Goal: Task Accomplishment & Management: Use online tool/utility

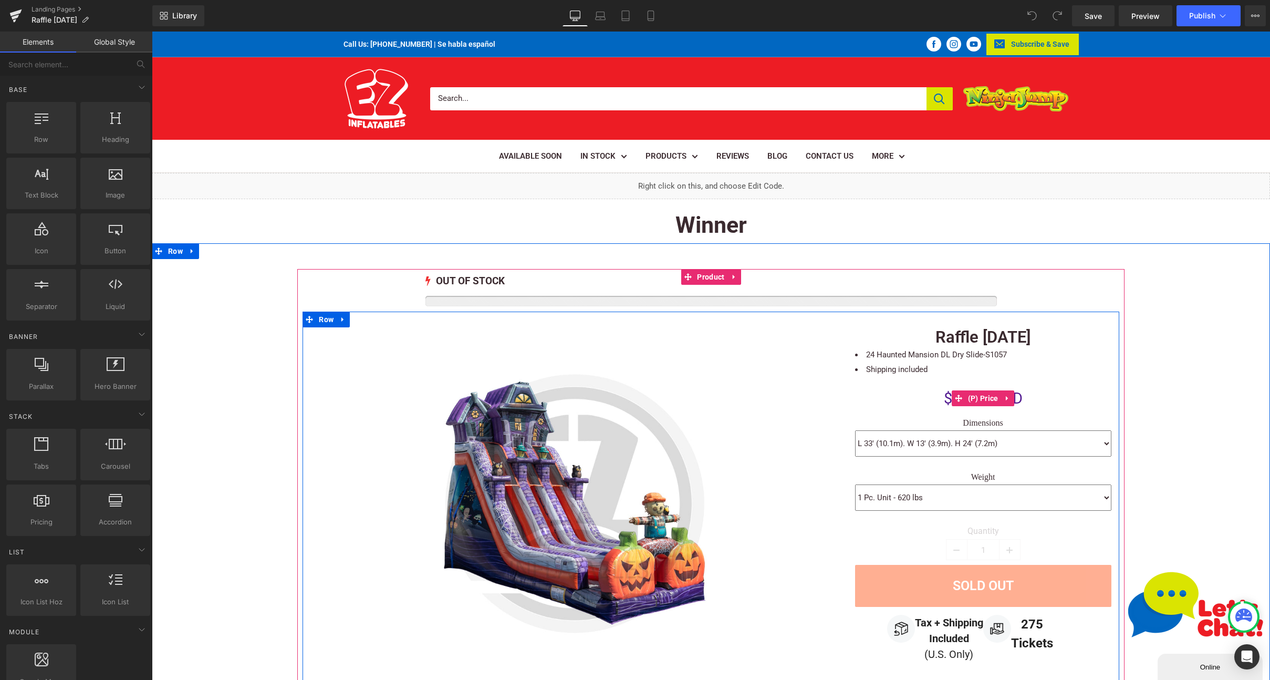
scroll to position [99, 0]
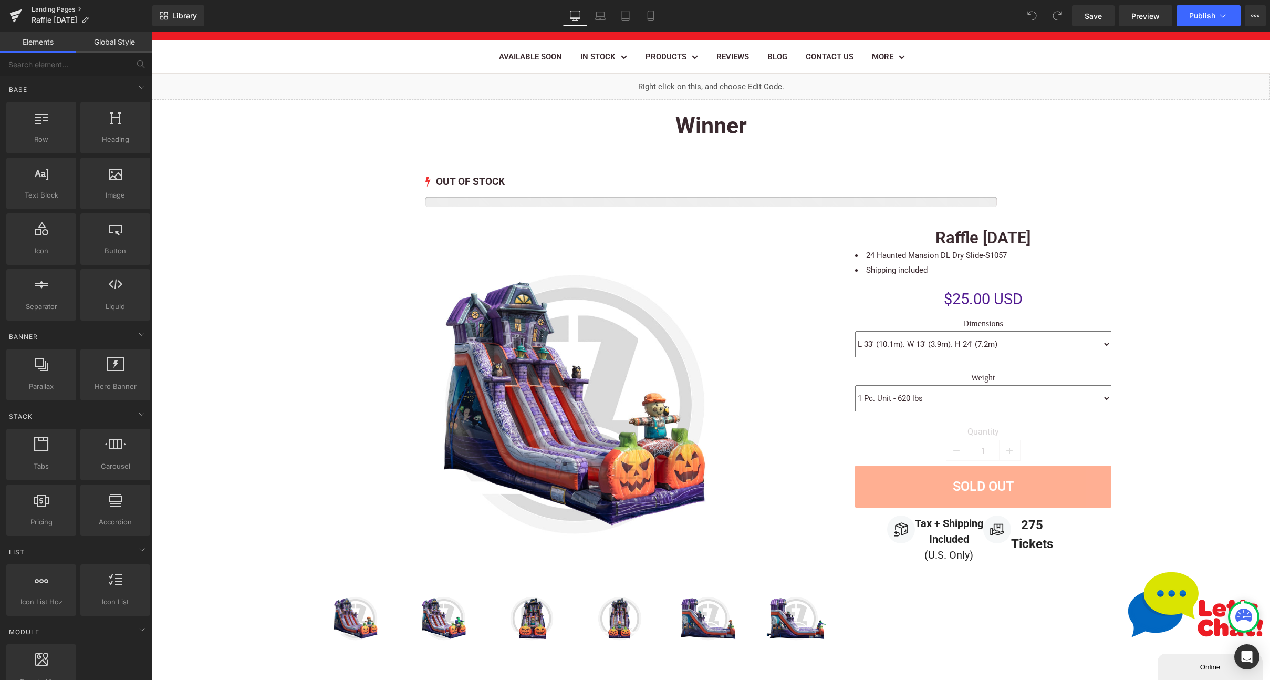
click at [55, 8] on link "Landing Pages" at bounding box center [92, 9] width 121 height 8
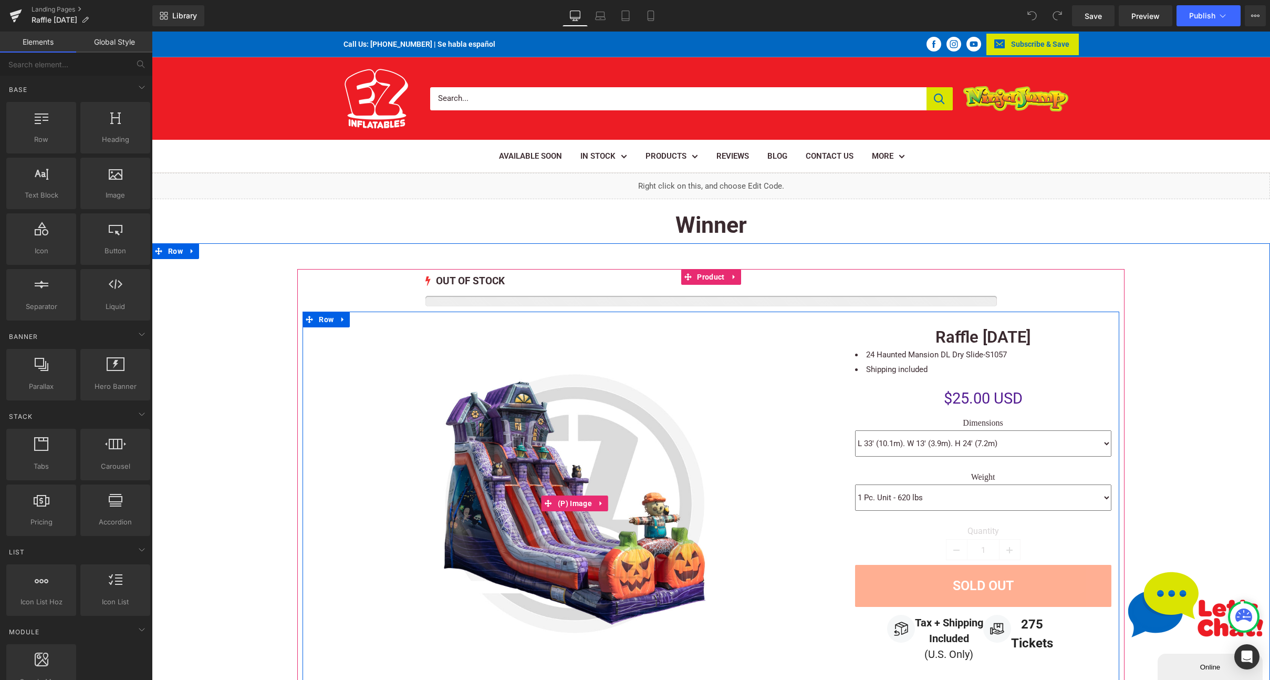
scroll to position [14, 0]
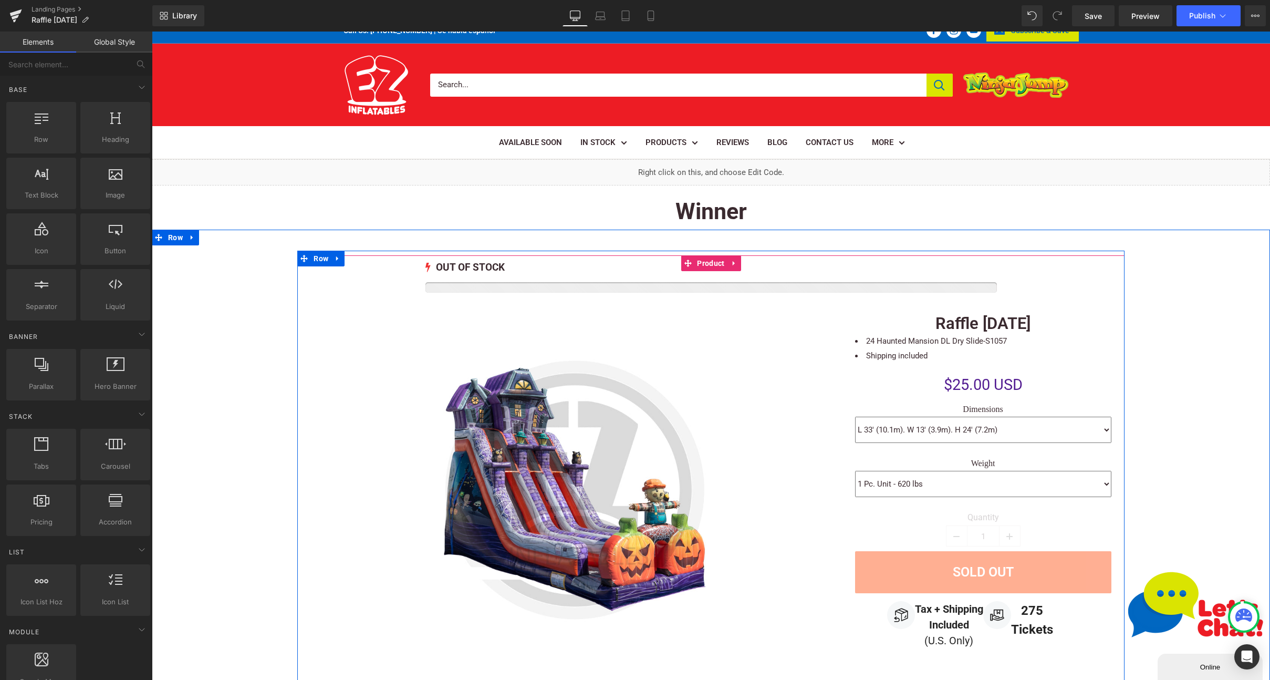
click at [699, 260] on span "Product" at bounding box center [711, 263] width 33 height 16
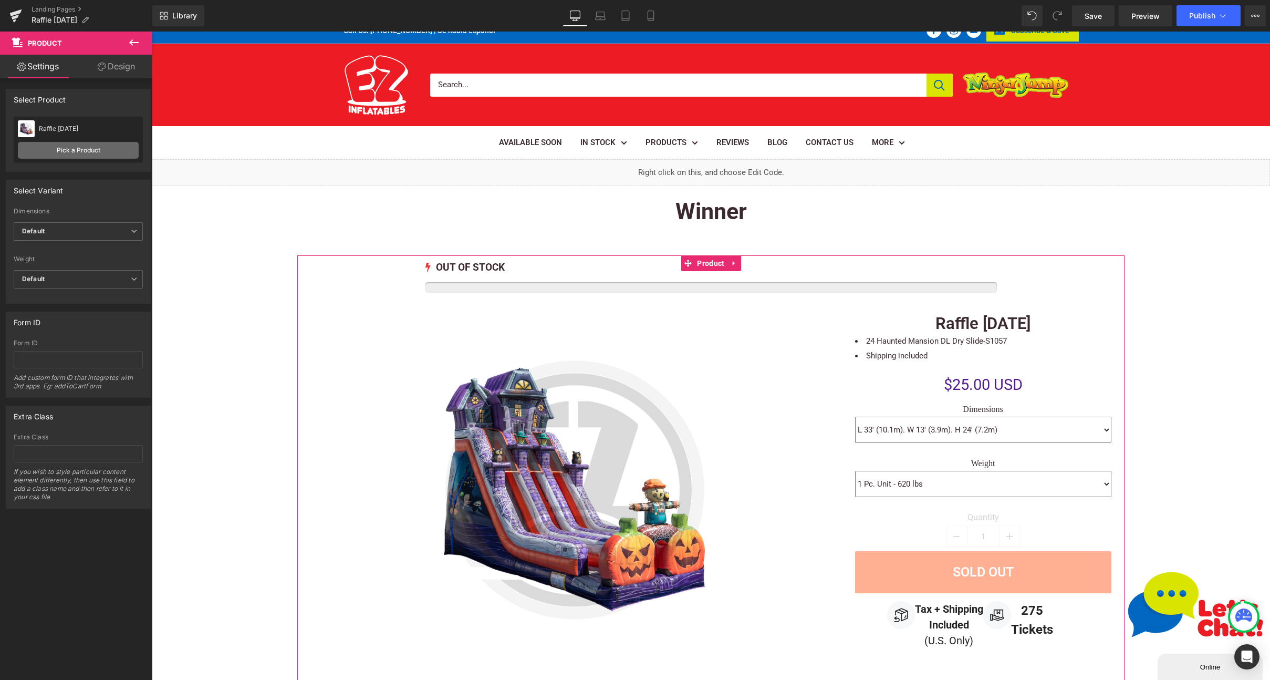
click at [92, 151] on link "Pick a Product" at bounding box center [78, 150] width 121 height 17
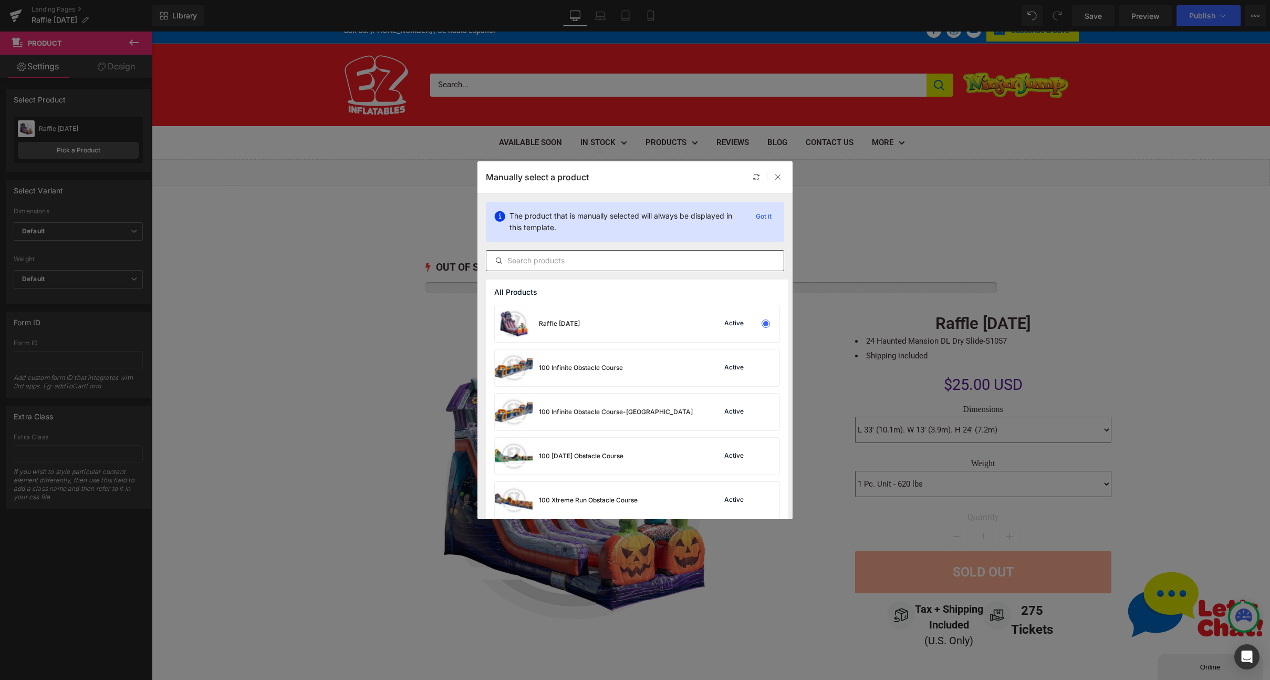
click at [550, 262] on input "text" at bounding box center [634, 260] width 297 height 13
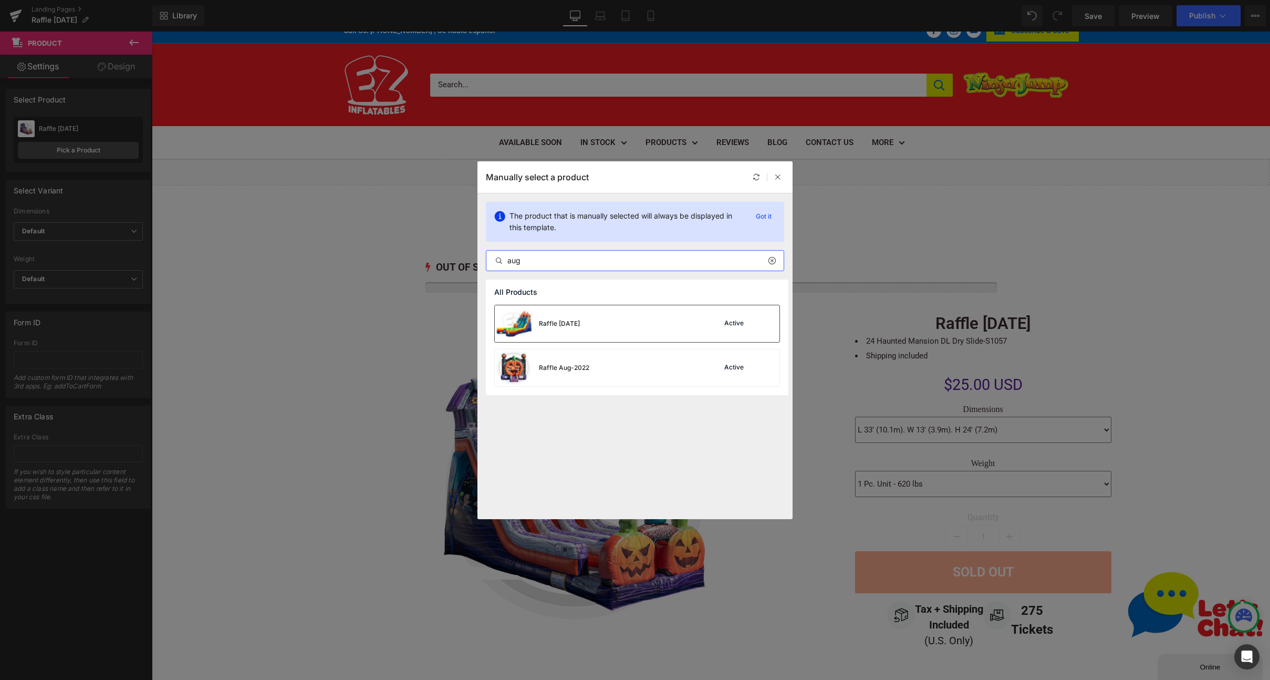
type input "aug"
click at [621, 312] on div "Raffle [DATE] Active" at bounding box center [637, 323] width 285 height 37
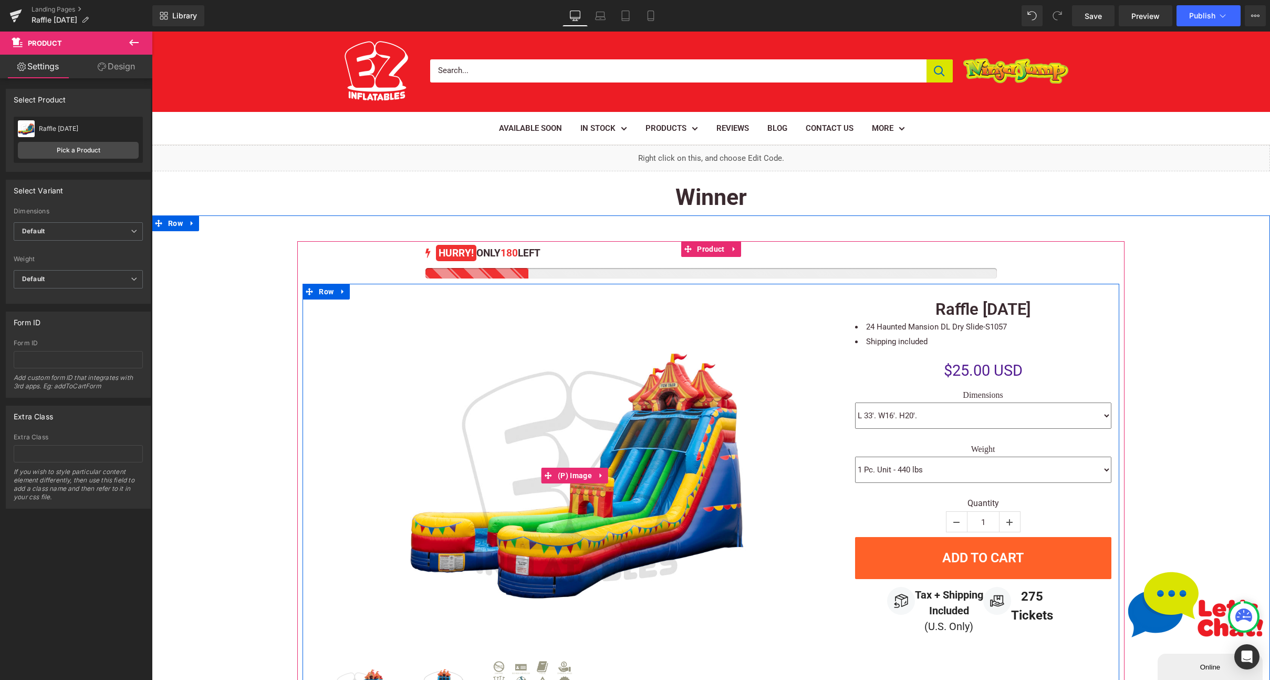
scroll to position [35, 0]
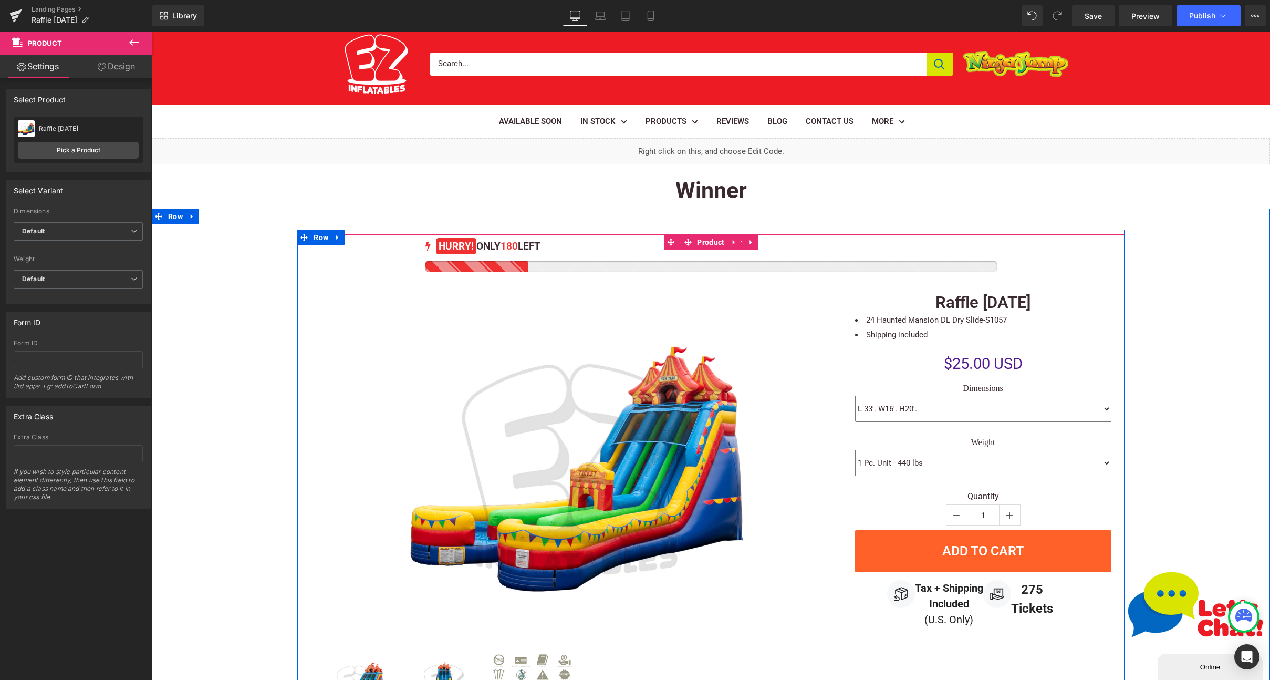
click at [522, 270] on div at bounding box center [712, 266] width 572 height 11
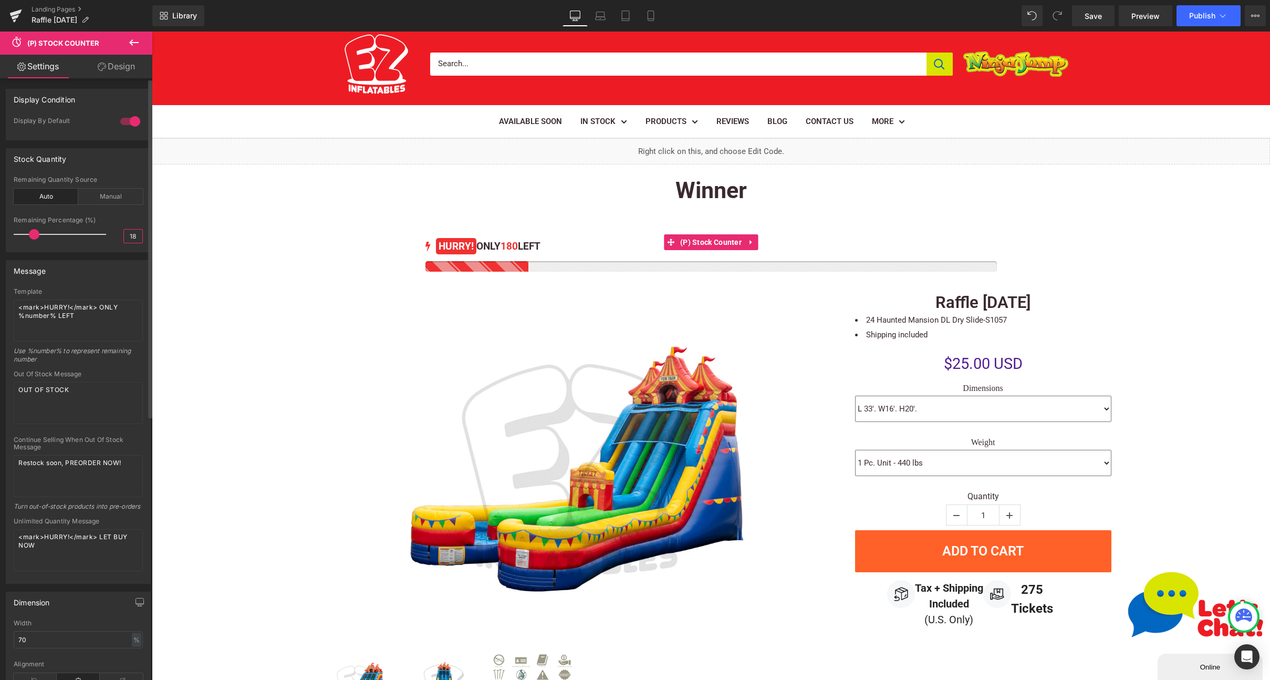
click at [128, 238] on input "18" at bounding box center [133, 236] width 18 height 13
type input "100"
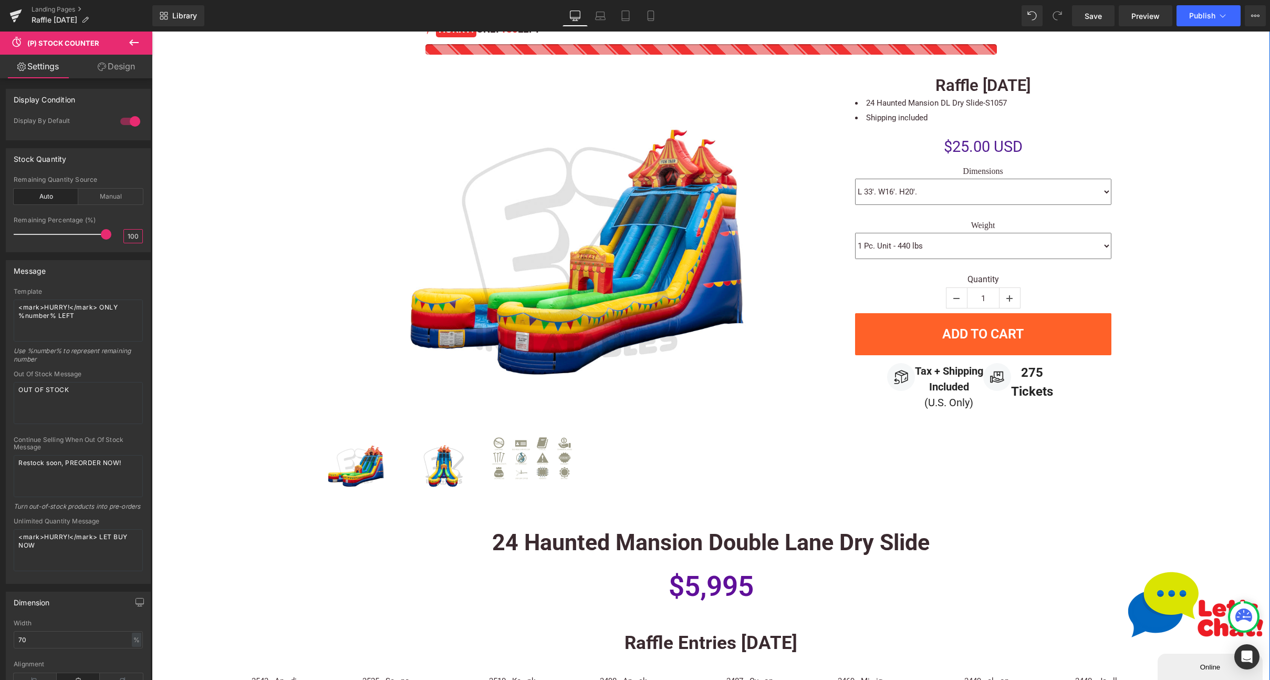
scroll to position [253, 0]
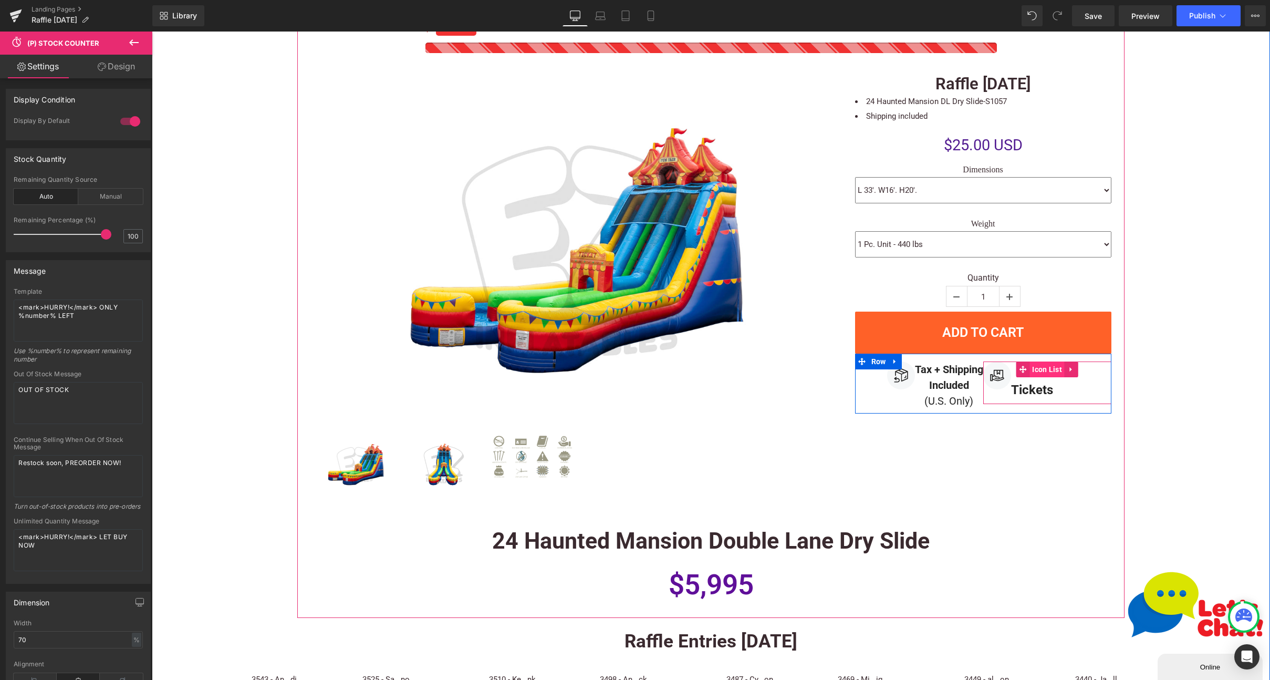
click at [1035, 371] on span "Icon List" at bounding box center [1047, 369] width 35 height 16
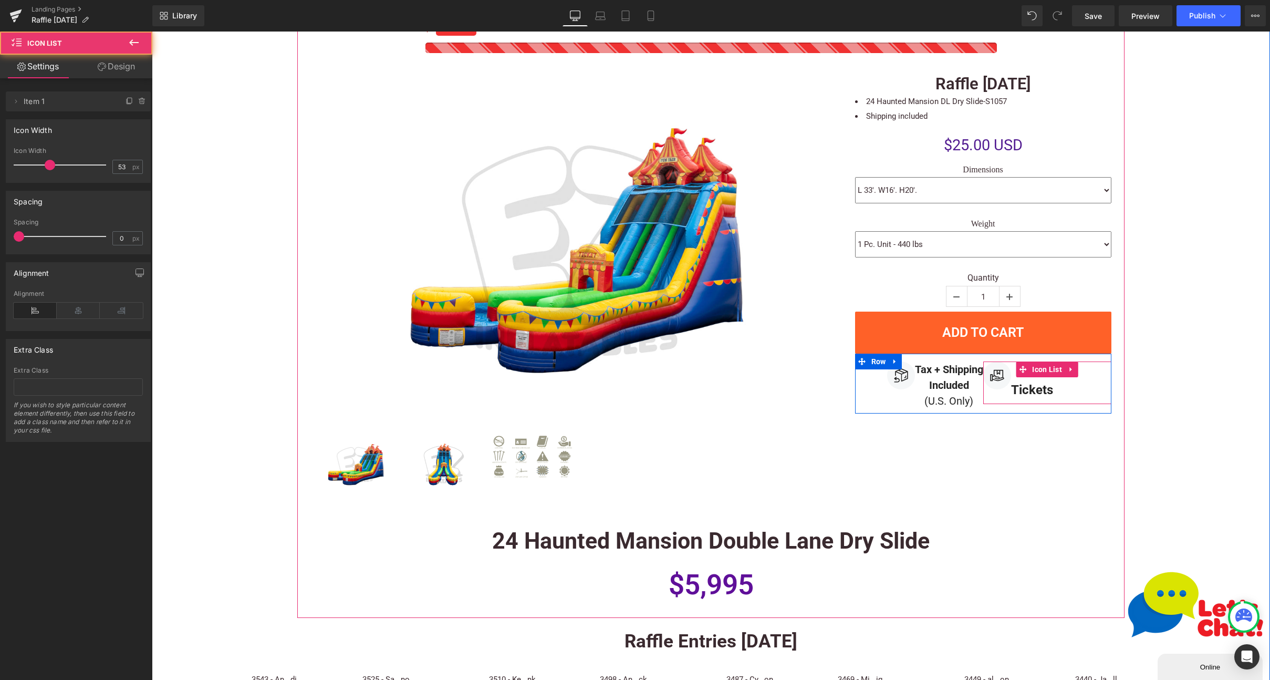
click at [1023, 387] on strong "Tickets" at bounding box center [1032, 389] width 42 height 15
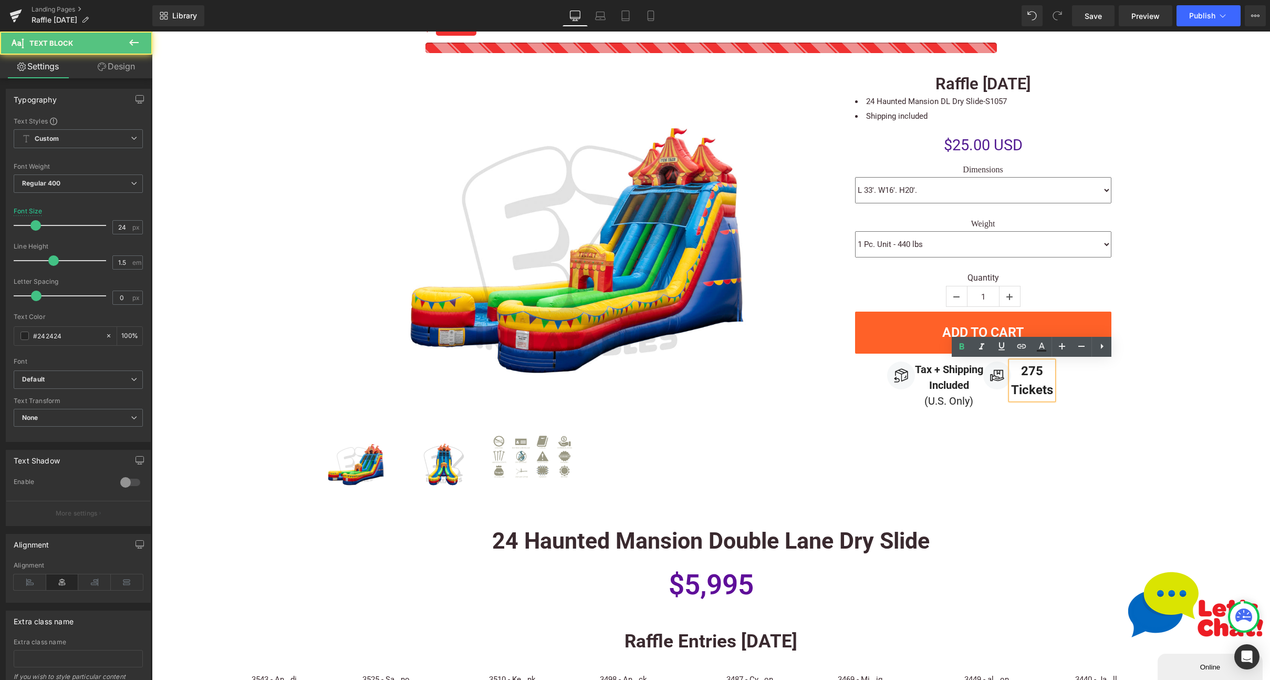
click at [1028, 371] on strong "275" at bounding box center [1032, 371] width 22 height 15
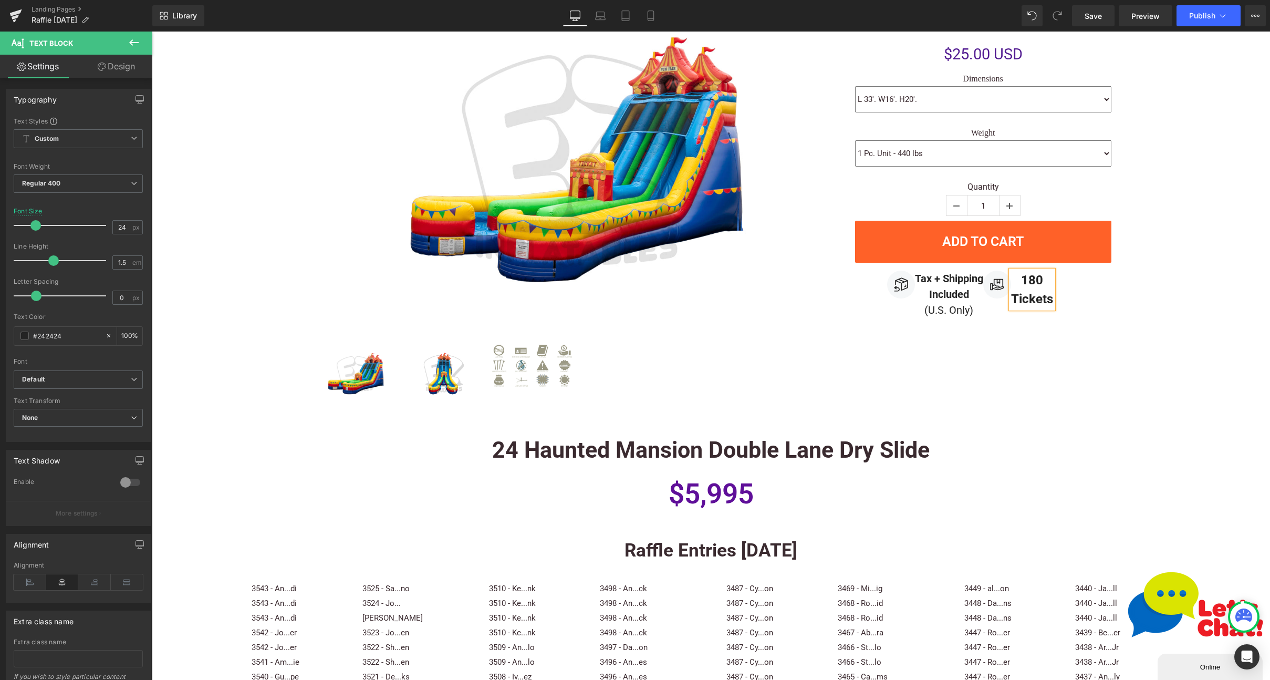
scroll to position [377, 0]
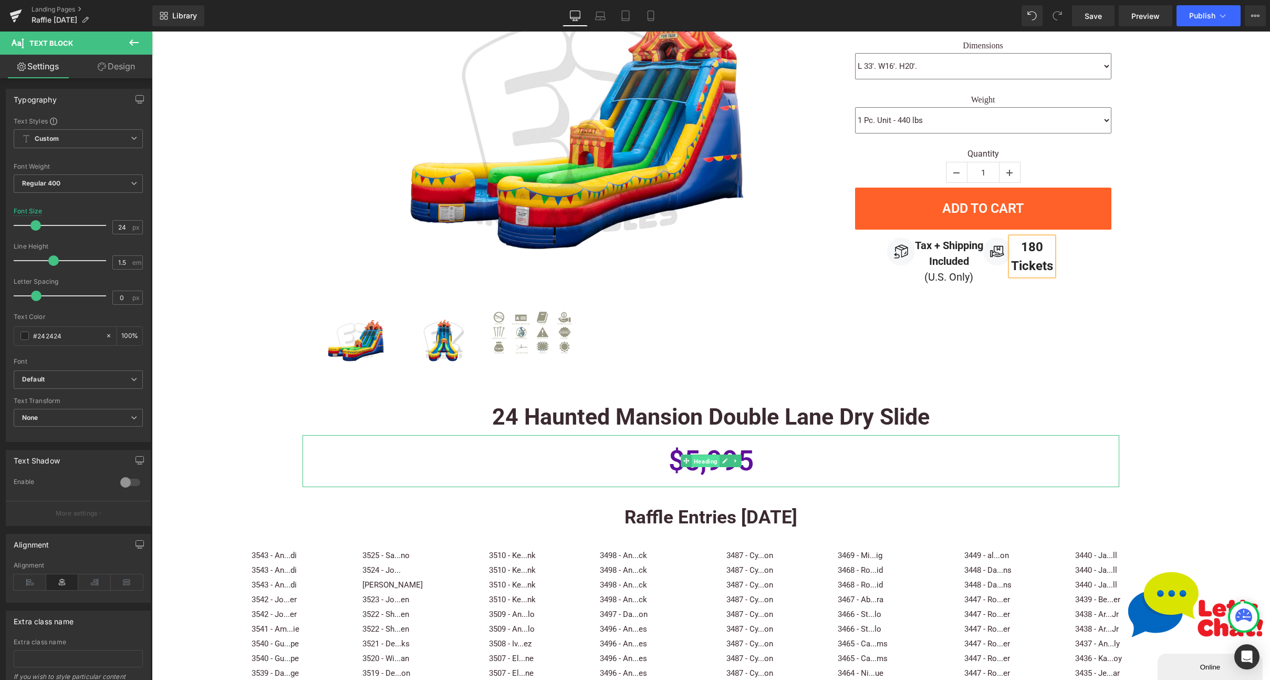
click at [692, 464] on span "Heading" at bounding box center [706, 461] width 28 height 13
click at [696, 460] on span "Heading" at bounding box center [706, 460] width 28 height 13
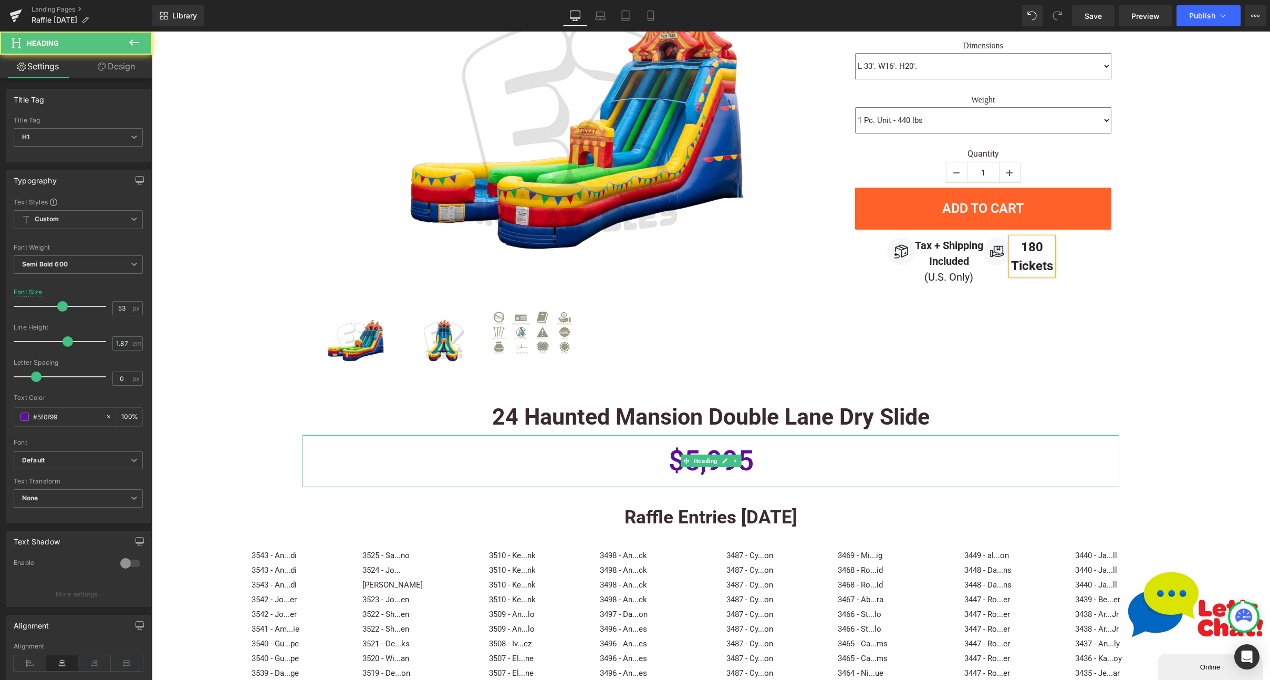
click at [703, 448] on h1 "$5,995" at bounding box center [711, 461] width 816 height 52
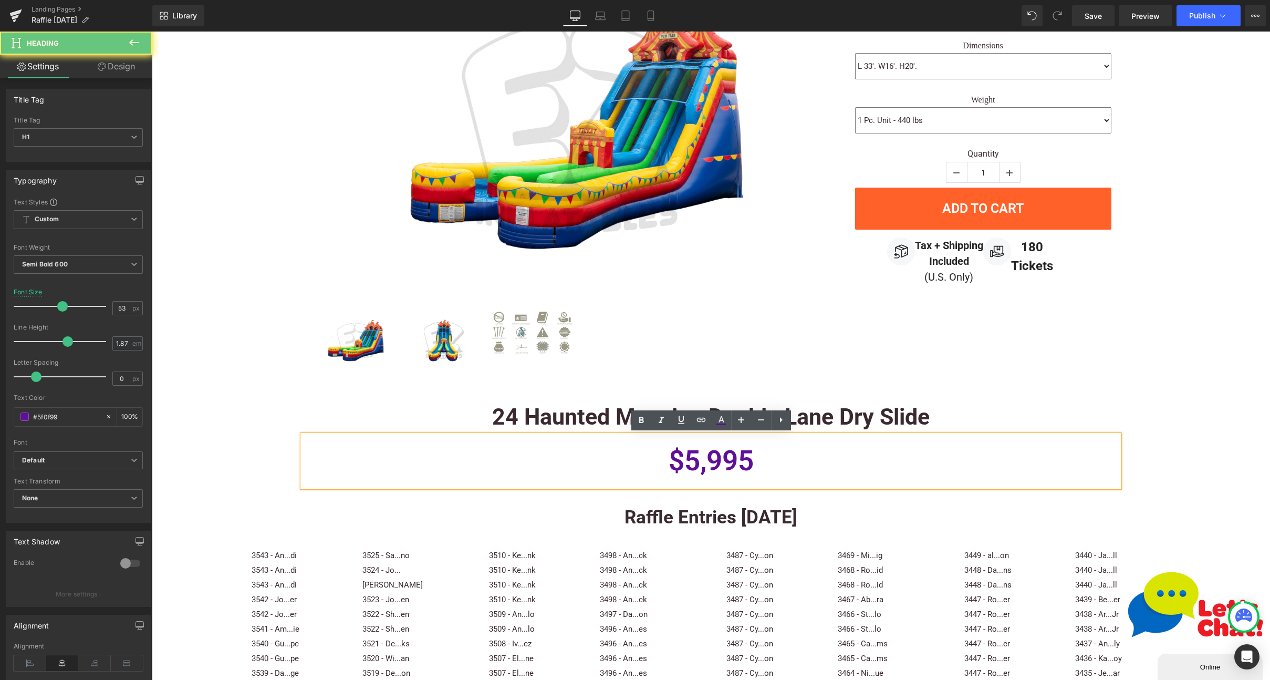
click at [699, 460] on h1 "$5,995" at bounding box center [711, 461] width 816 height 52
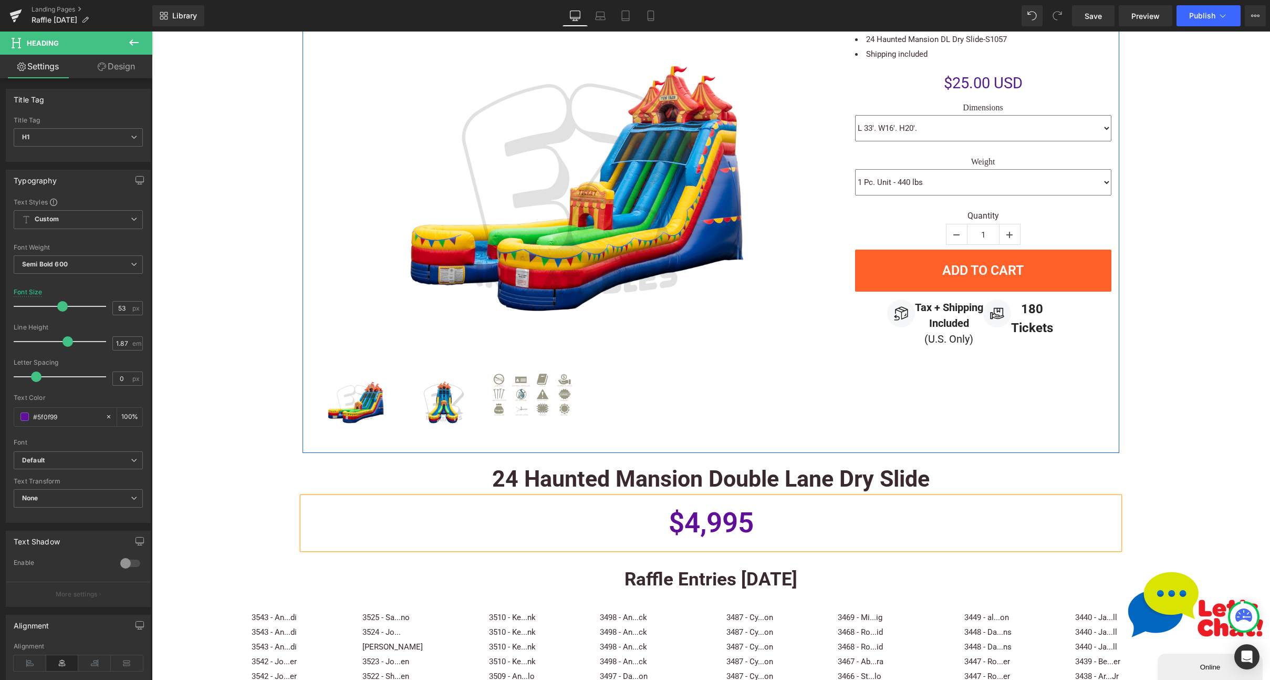
scroll to position [322, 0]
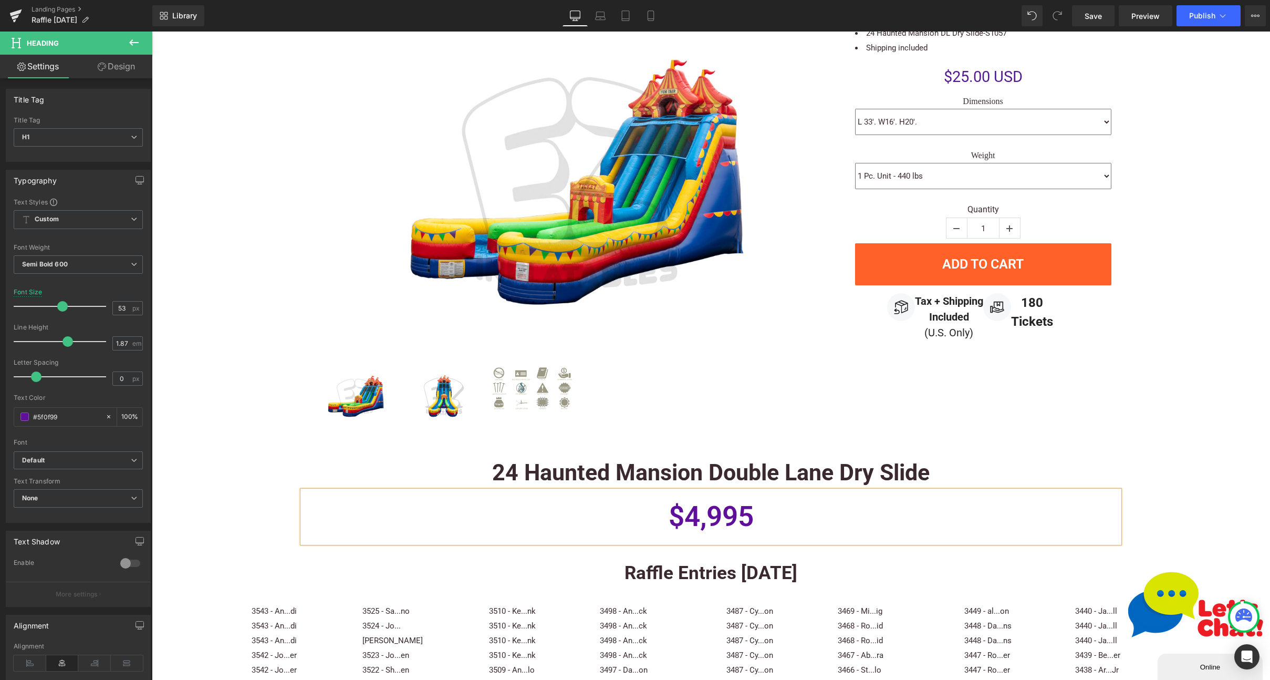
click at [682, 478] on div "24 Haunted Mansion Double Lane Dry Slide Text Block" at bounding box center [711, 472] width 816 height 36
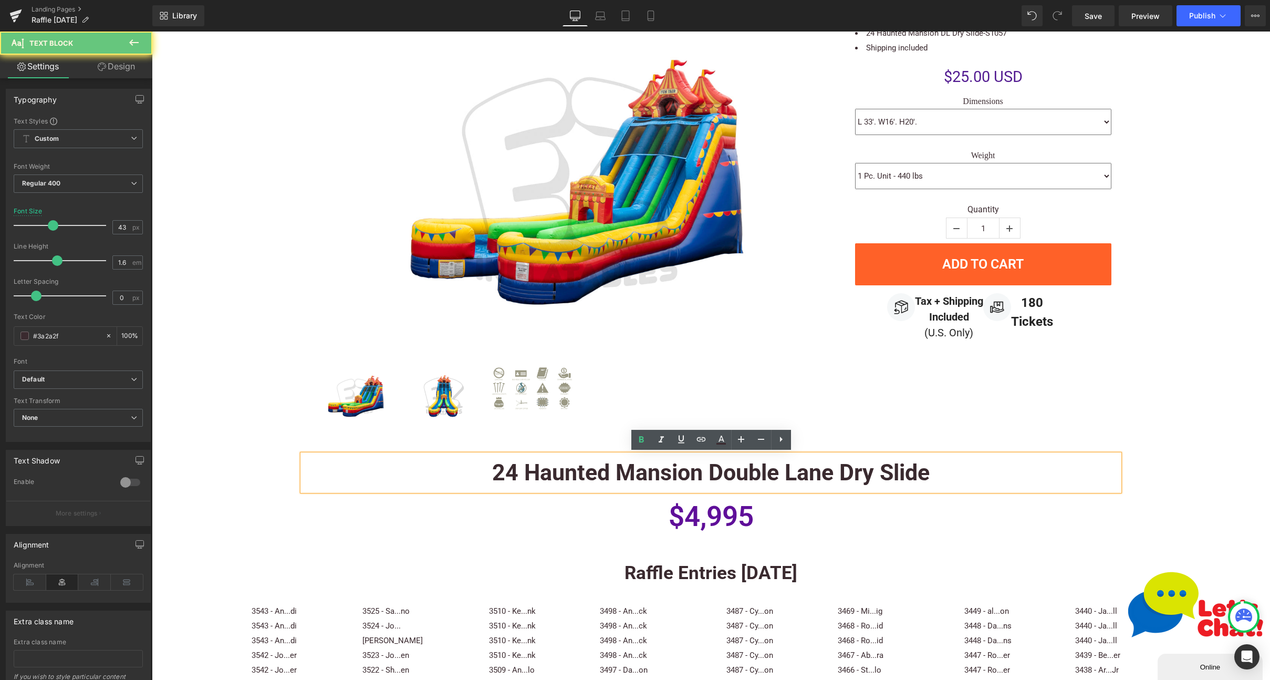
click at [652, 473] on strong "24 Haunted Mansion Double Lane Dry Slide" at bounding box center [711, 472] width 438 height 26
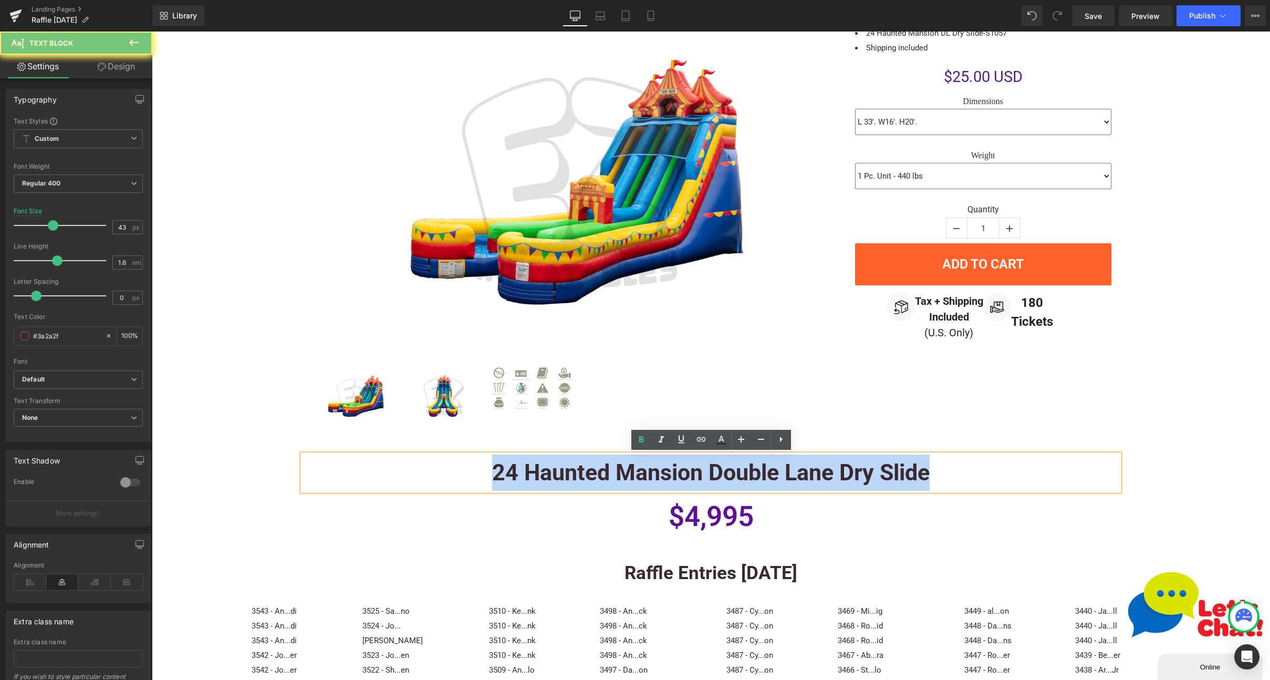
click at [652, 473] on strong "24 Haunted Mansion Double Lane Dry Slide" at bounding box center [711, 472] width 438 height 26
paste div
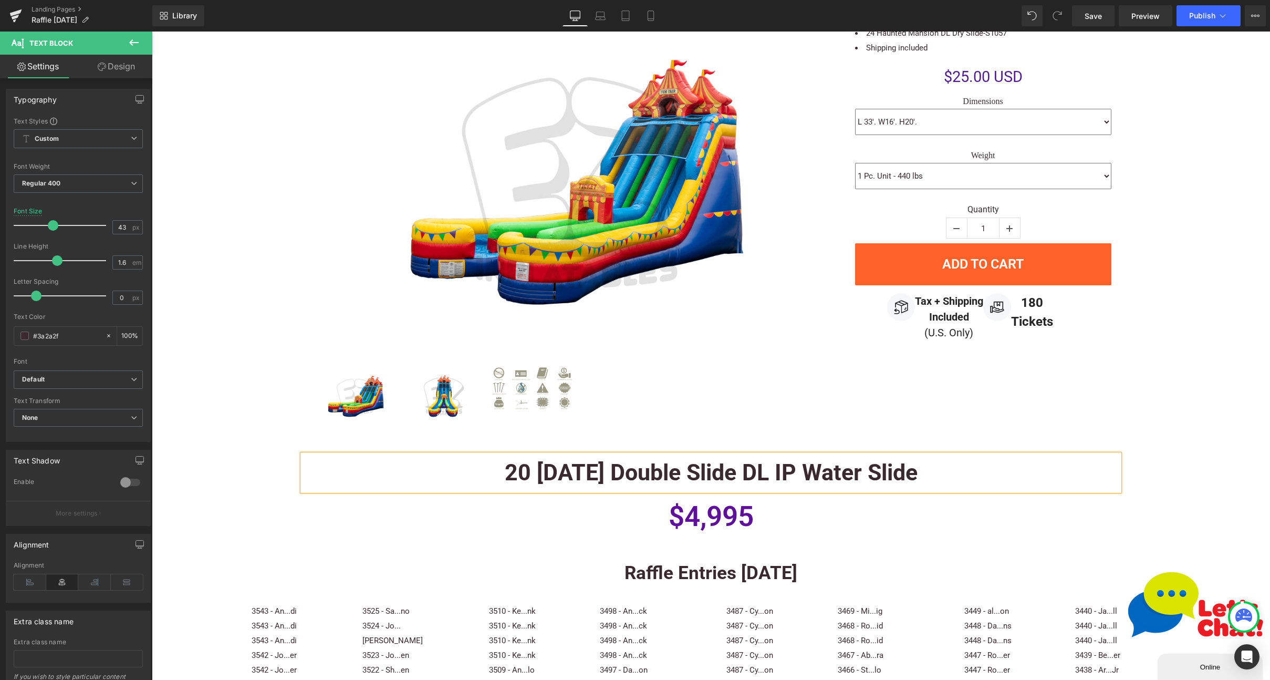
click at [761, 471] on b "20 [DATE] Double Slide DL IP Water Slide" at bounding box center [711, 472] width 413 height 26
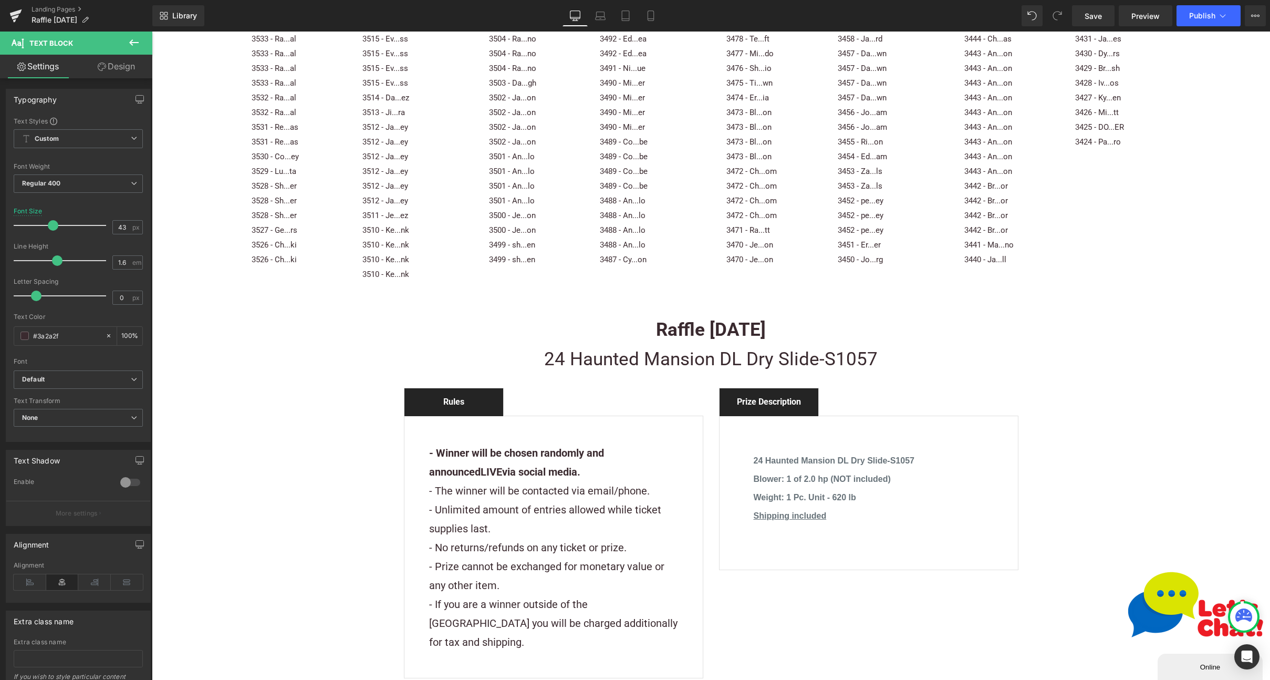
scroll to position [1182, 0]
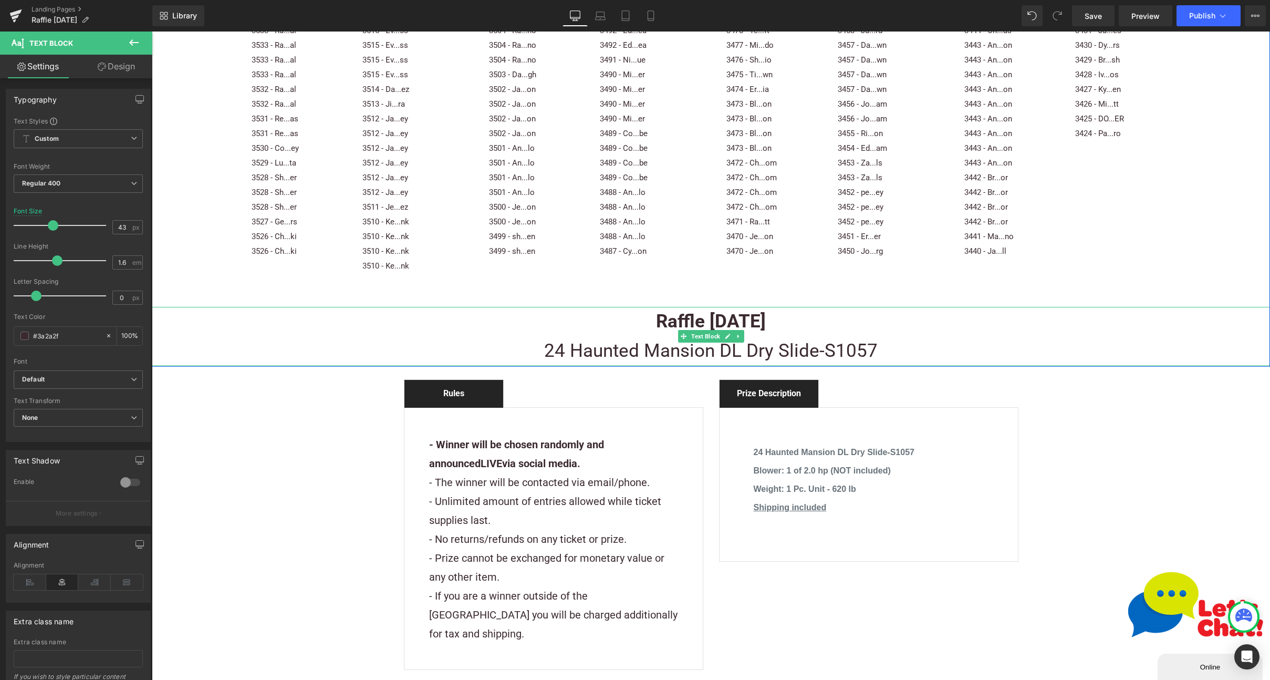
click at [697, 310] on b "Raffle [DATE]" at bounding box center [711, 321] width 110 height 22
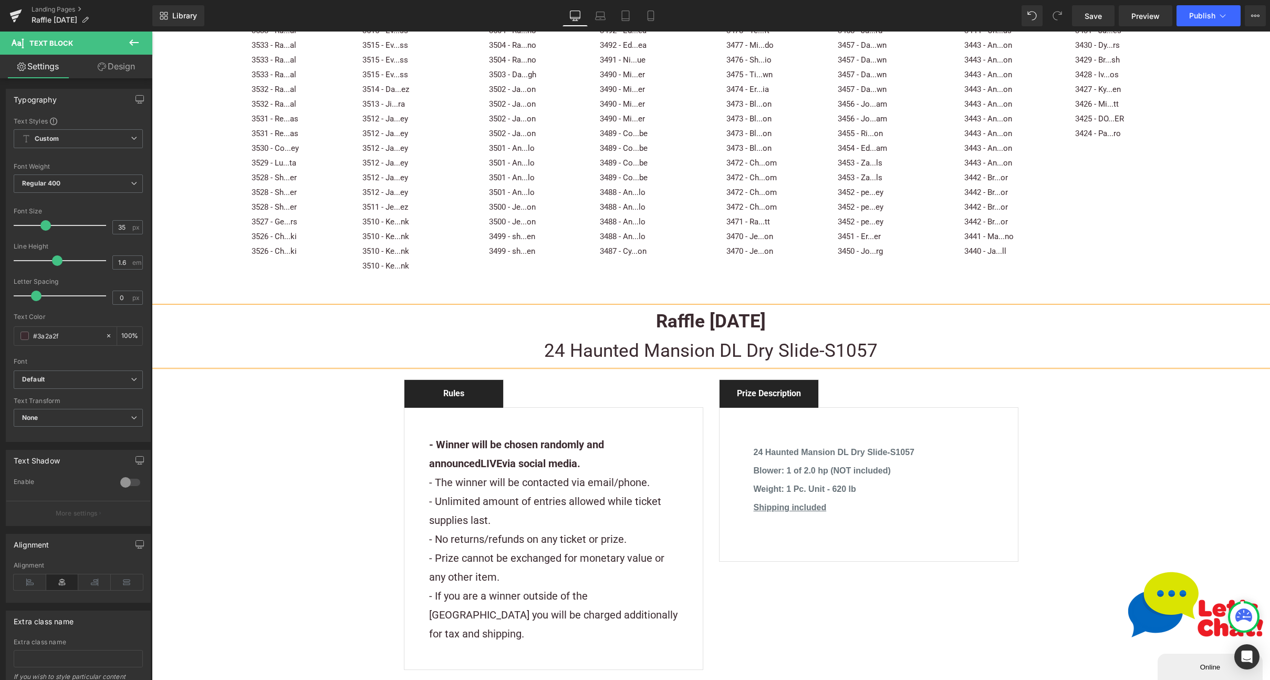
click at [713, 310] on b "Raffle [DATE]" at bounding box center [711, 321] width 110 height 22
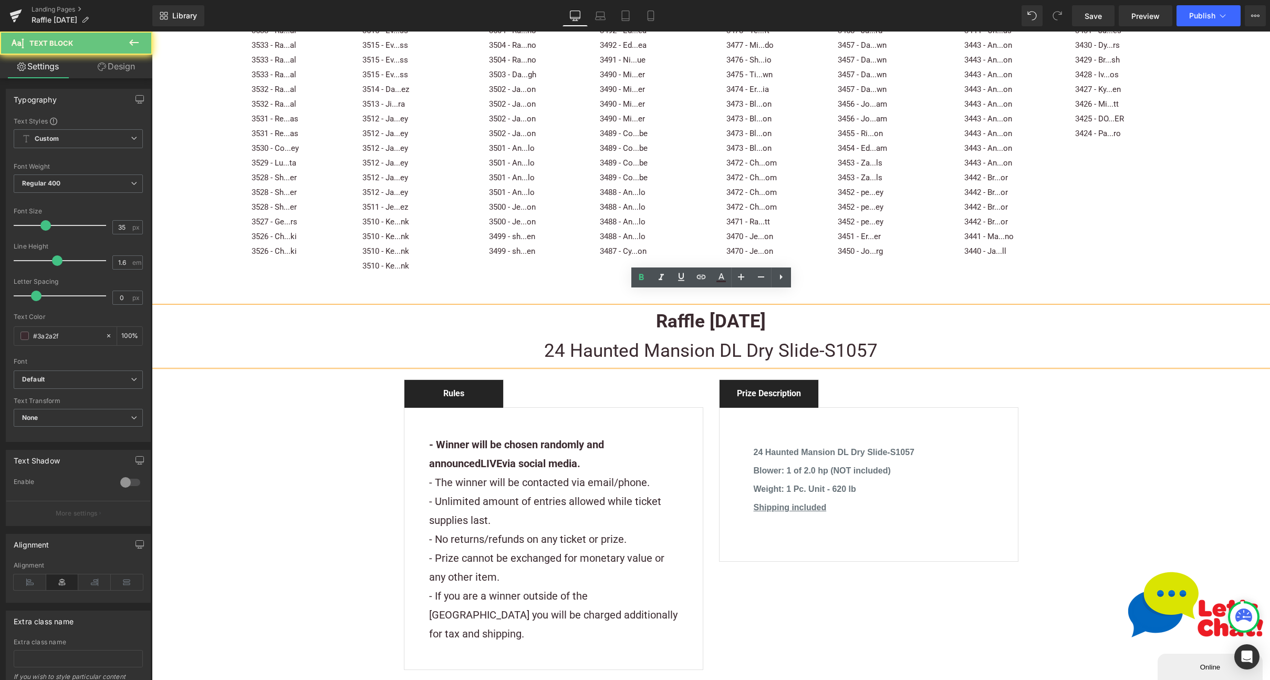
click at [713, 310] on b "Raffle [DATE]" at bounding box center [711, 321] width 110 height 22
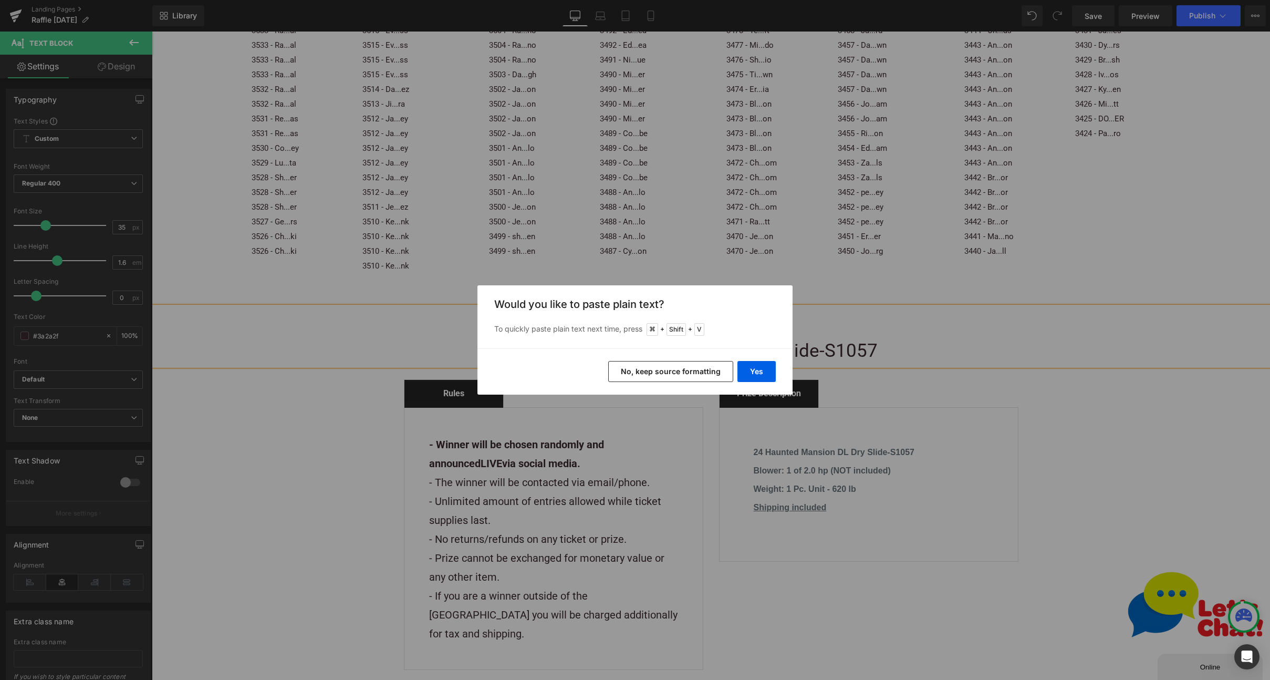
click at [713, 372] on button "No, keep source formatting" at bounding box center [670, 371] width 125 height 21
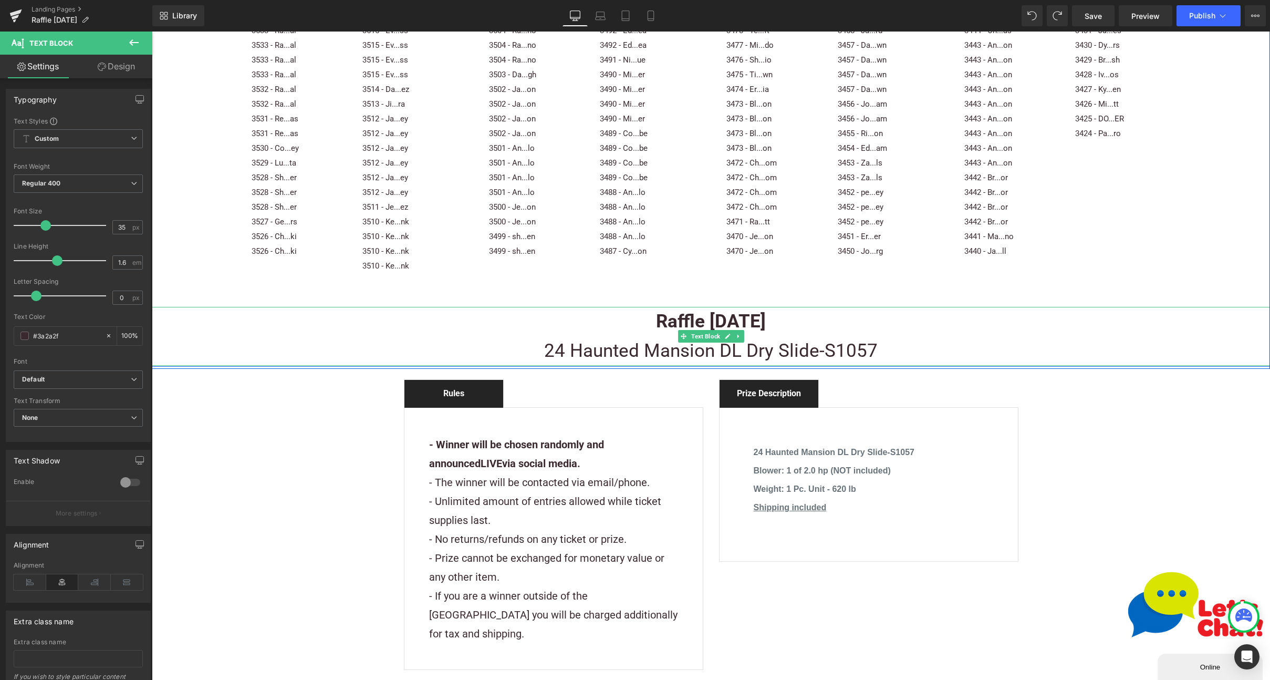
click at [711, 310] on b "Raffle [DATE]" at bounding box center [711, 321] width 110 height 22
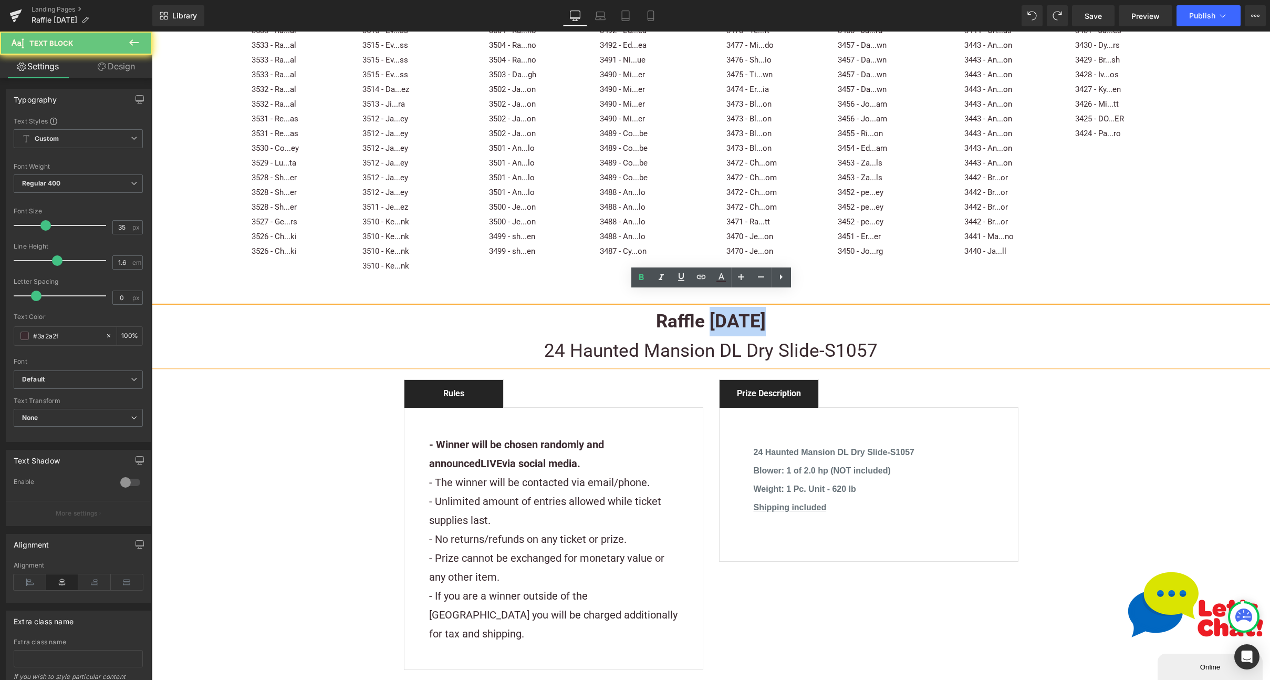
click at [711, 310] on b "Raffle [DATE]" at bounding box center [711, 321] width 110 height 22
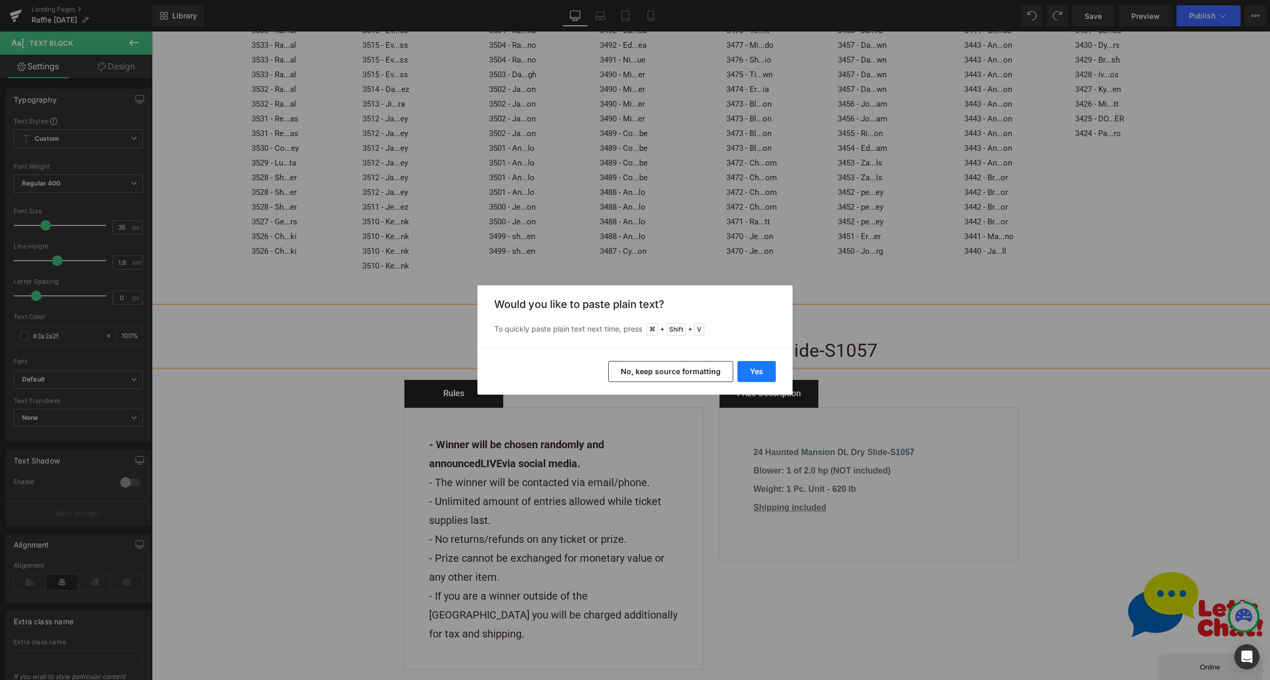
click at [768, 368] on button "Yes" at bounding box center [757, 371] width 38 height 21
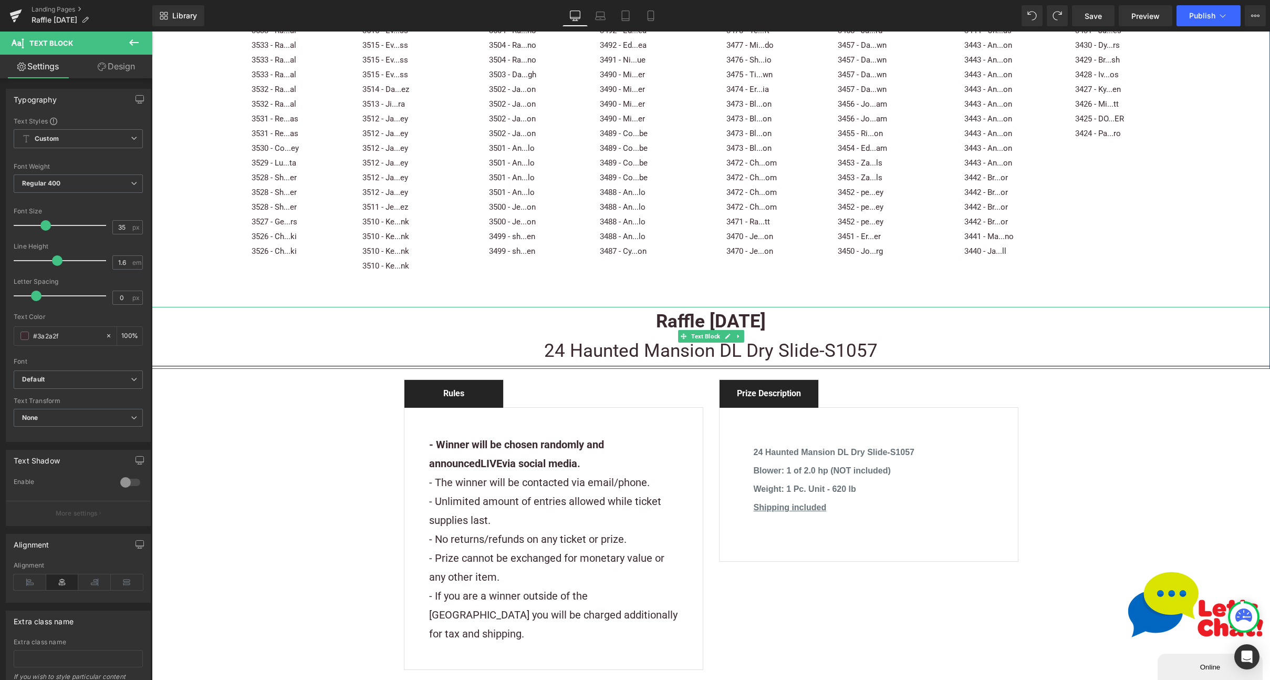
click at [761, 310] on b "Raffle [DATE]" at bounding box center [711, 321] width 110 height 22
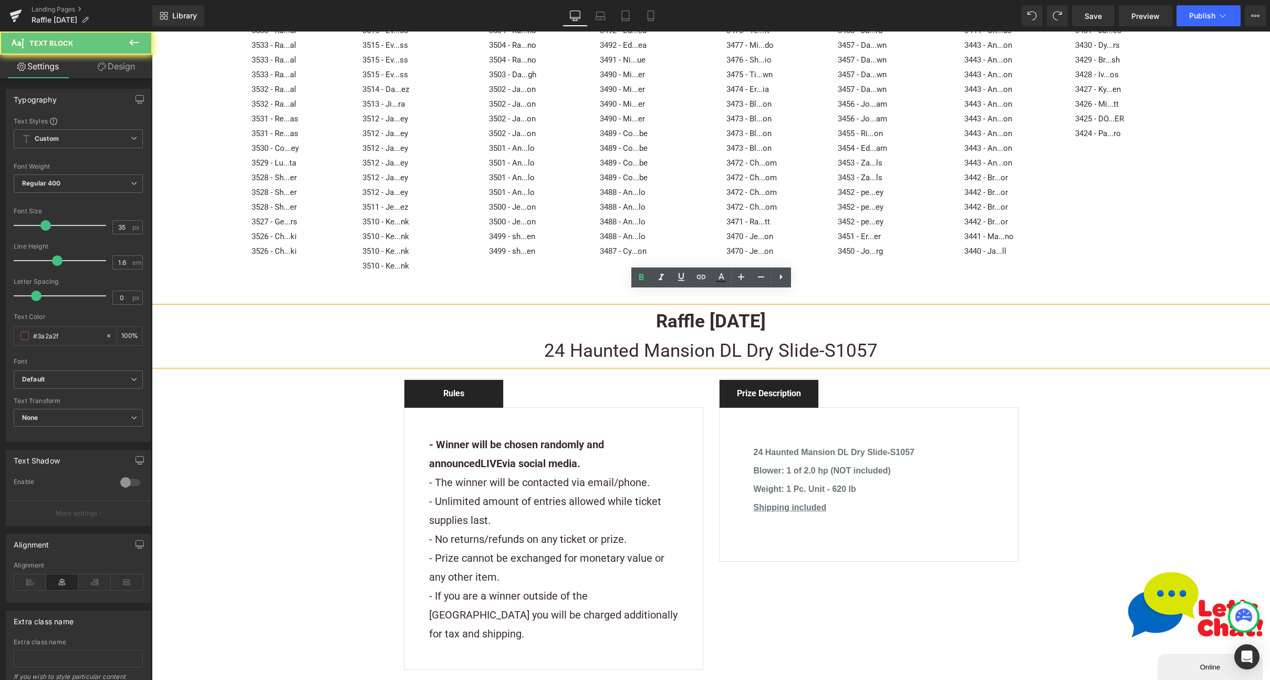
click at [793, 307] on p "Raffle [DATE]" at bounding box center [711, 321] width 1118 height 29
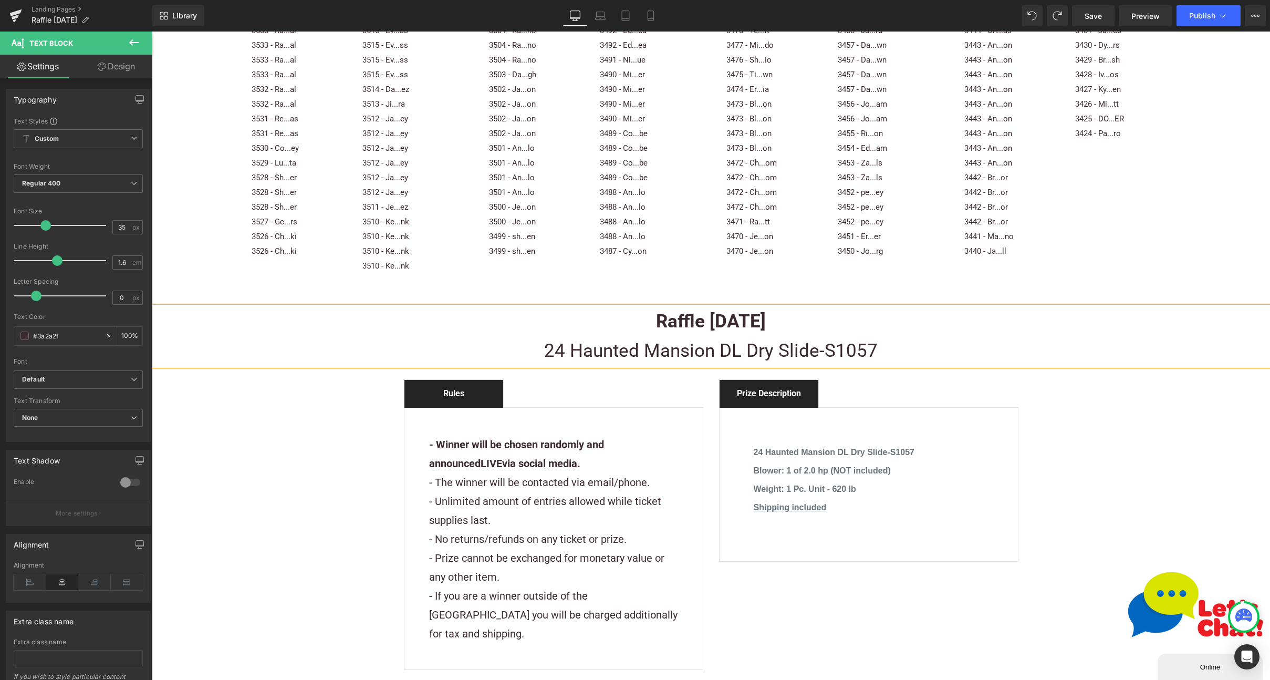
click at [584, 336] on p "24 Haunted Mansion DL Dry Slide-S1057" at bounding box center [711, 350] width 1118 height 29
click at [610, 338] on p "24 Haunted Mansion DL Dry Slide-S1057" at bounding box center [711, 350] width 1118 height 29
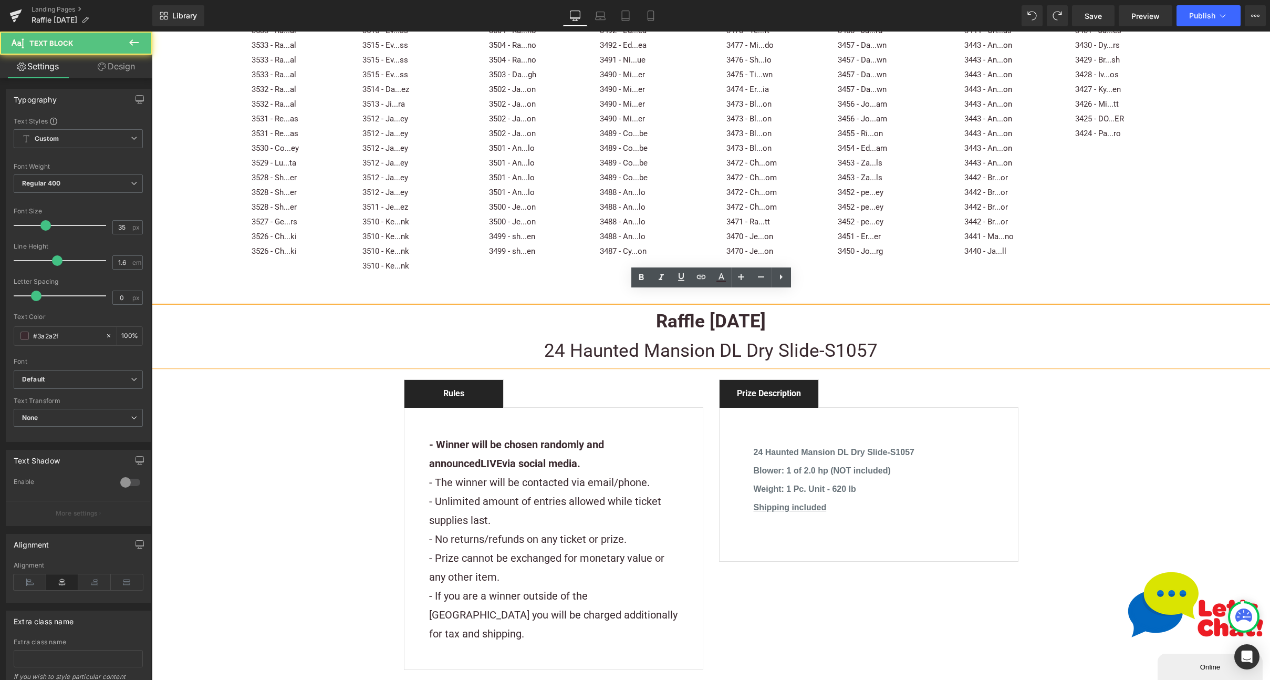
click at [625, 336] on p "24 Haunted Mansion DL Dry Slide-S1057" at bounding box center [711, 350] width 1118 height 29
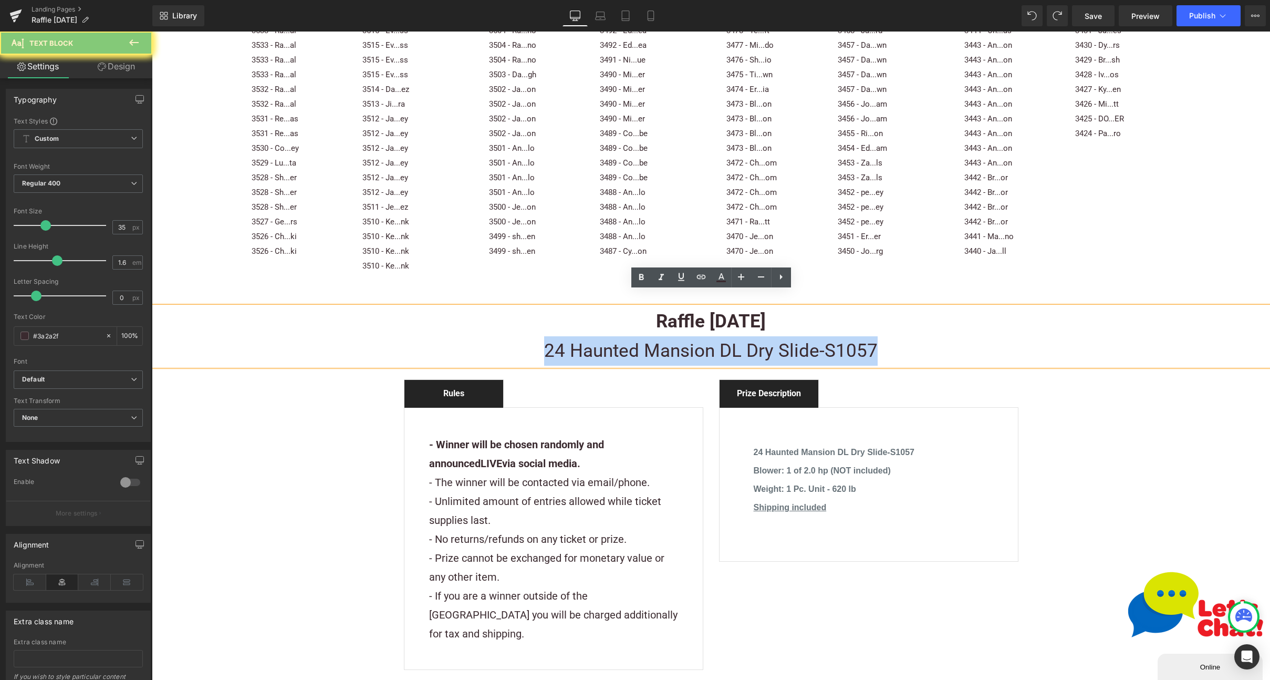
click at [625, 336] on p "24 Haunted Mansion DL Dry Slide-S1057" at bounding box center [711, 350] width 1118 height 29
click at [720, 345] on p "24 Haunted Mansion DL Dry Slide-S1057" at bounding box center [711, 350] width 1118 height 29
drag, startPoint x: 816, startPoint y: 334, endPoint x: 528, endPoint y: 336, distance: 288.4
click at [528, 336] on p "24 Haunted Mansion DL Dry Slide-S1057" at bounding box center [711, 350] width 1118 height 29
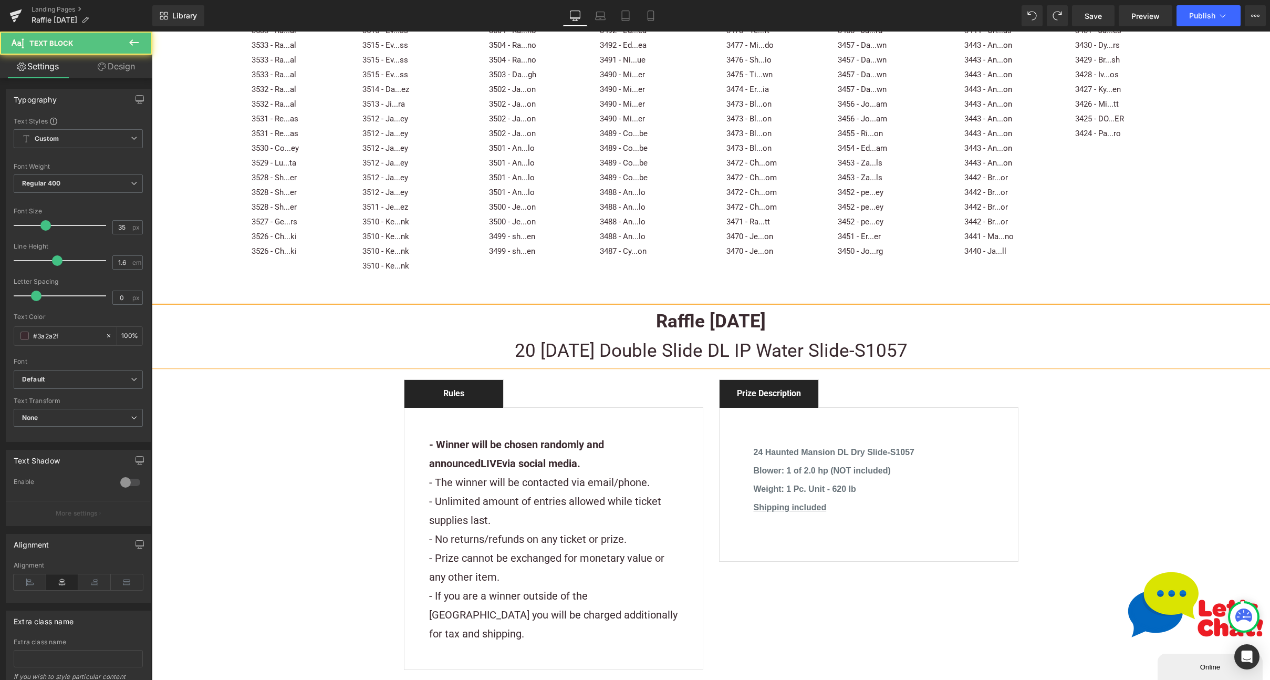
click at [863, 336] on p "20 [DATE] Double Slide DL IP Water Slide-S1057" at bounding box center [711, 350] width 1118 height 29
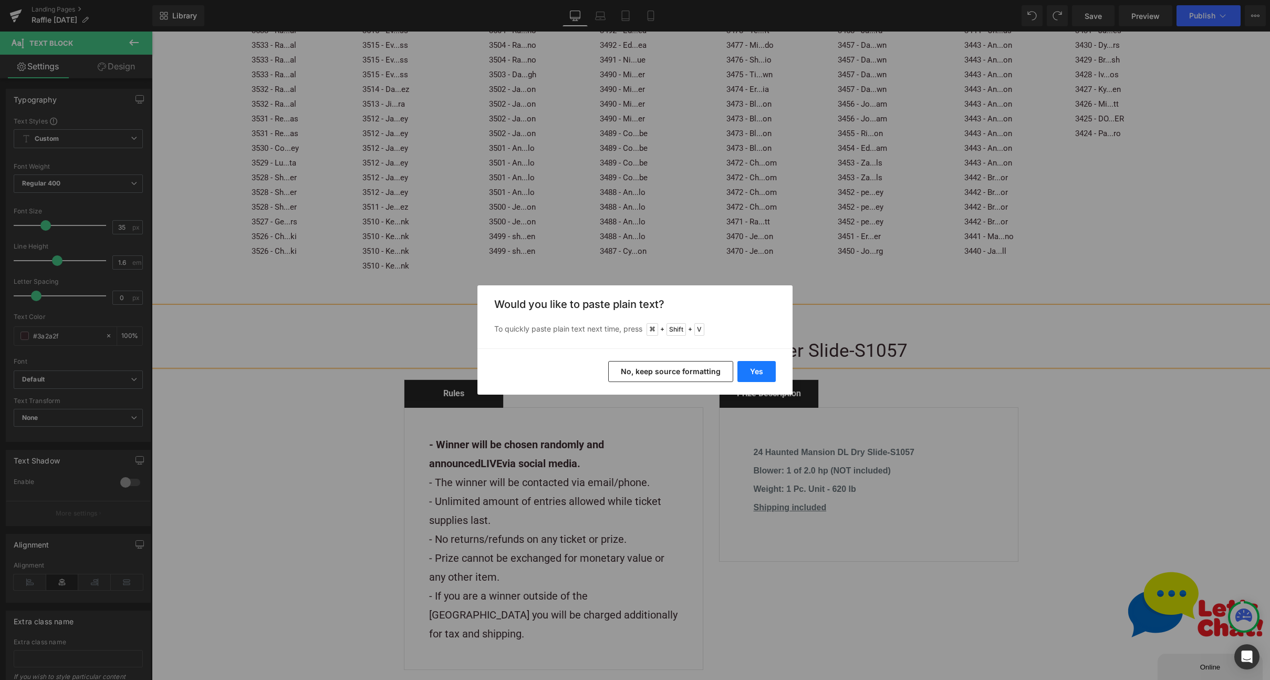
click at [748, 374] on button "Yes" at bounding box center [757, 371] width 38 height 21
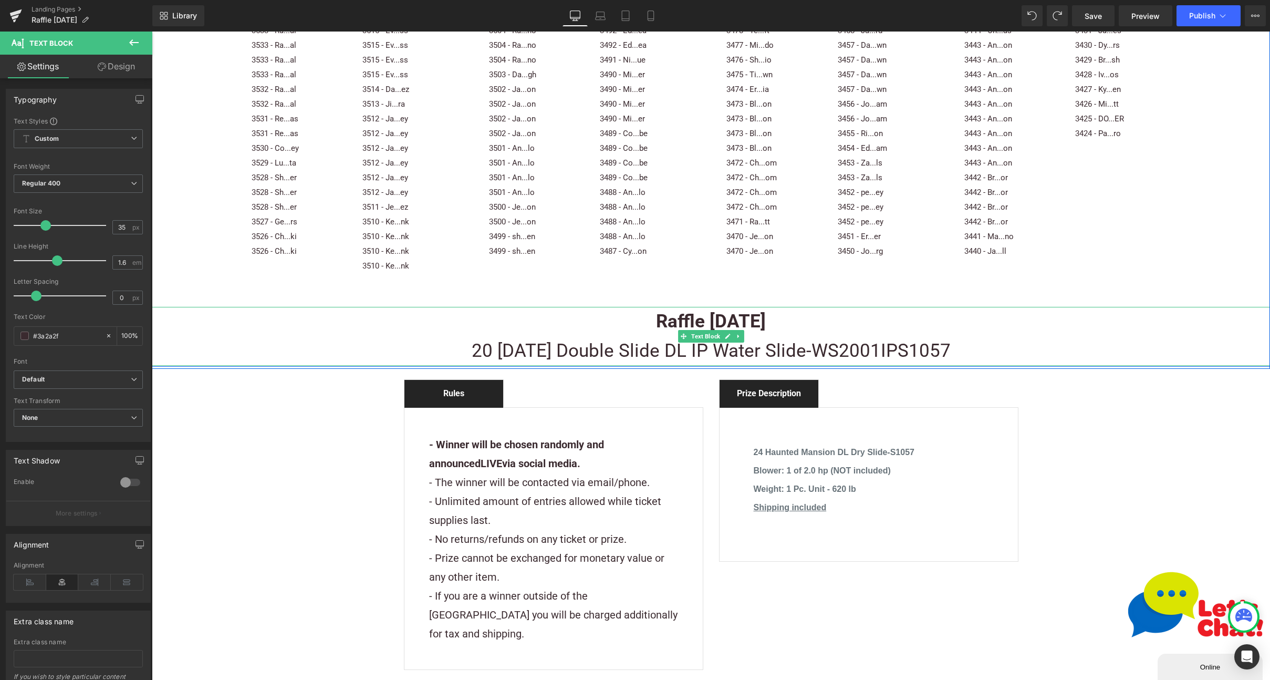
click at [957, 336] on p "20 [DATE] Double Slide DL IP Water Slide-WS2001IPS1057" at bounding box center [711, 350] width 1118 height 29
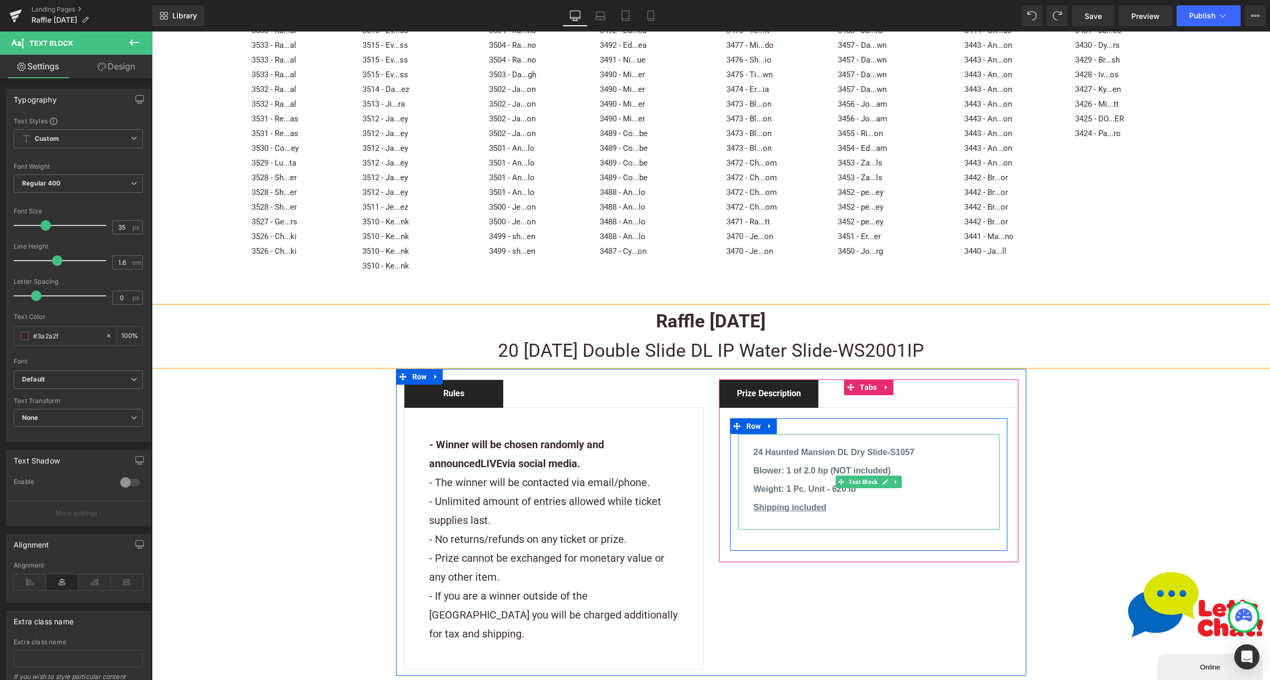
click at [785, 448] on b "24 Haunted Mansion DL Dry Slide-S1057" at bounding box center [834, 452] width 161 height 9
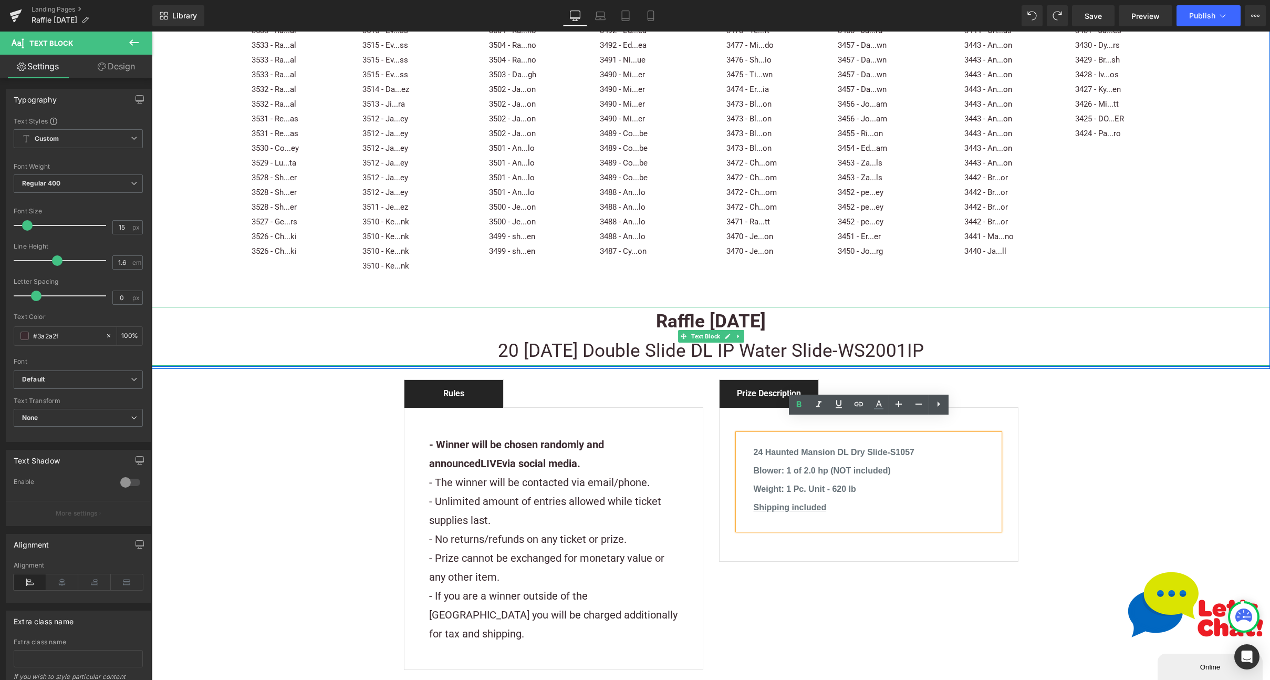
click at [695, 339] on p "20 [DATE] Double Slide DL IP Water Slide-WS2001IP" at bounding box center [711, 350] width 1118 height 29
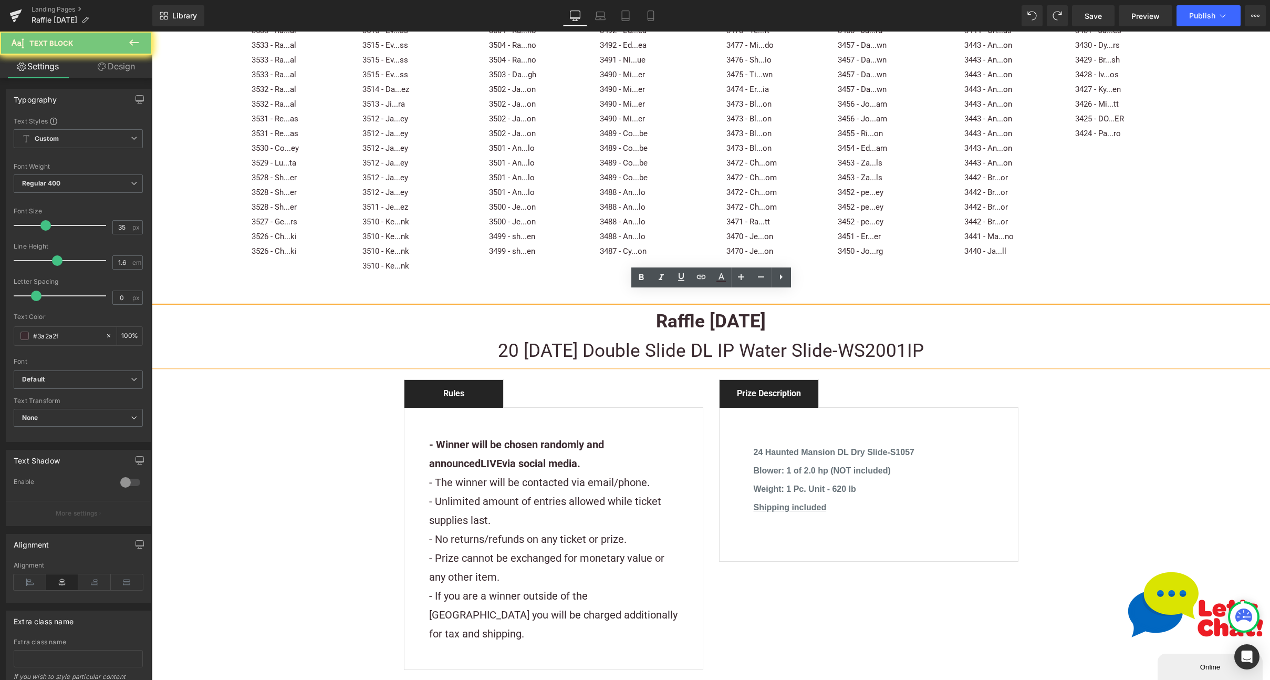
click at [695, 339] on p "20 [DATE] Double Slide DL IP Water Slide-WS2001IP" at bounding box center [711, 350] width 1118 height 29
copy p "20 [DATE] Double Slide DL IP Water Slide-WS2001IP"
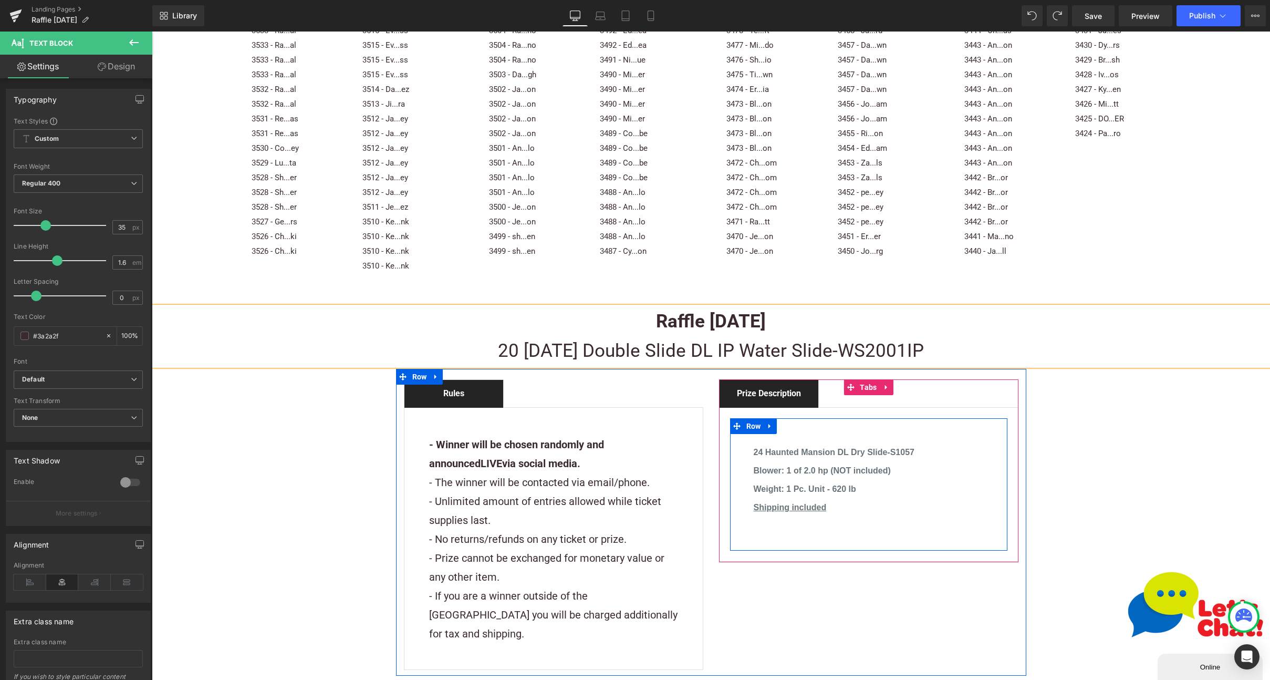
click at [813, 446] on p "24 Haunted Mansion DL Dry Slide-S1057" at bounding box center [869, 452] width 230 height 13
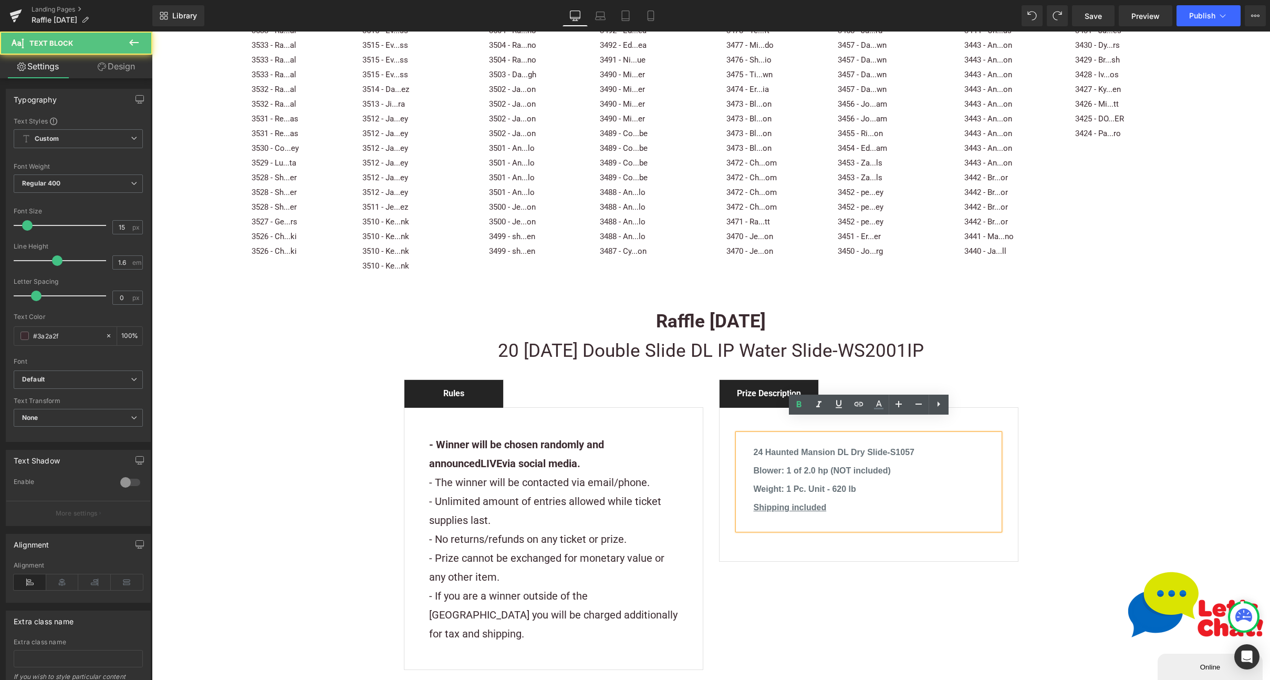
click at [791, 448] on b "24 Haunted Mansion DL Dry Slide-S1057" at bounding box center [834, 452] width 161 height 9
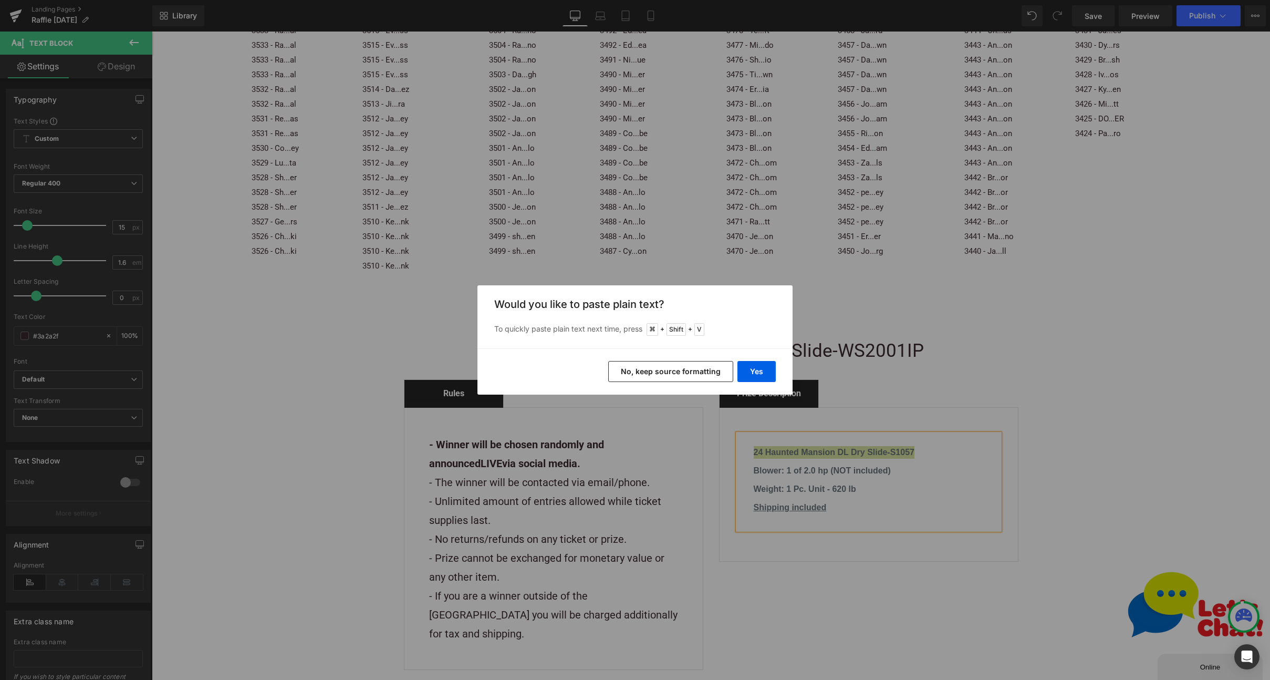
click at [648, 367] on button "No, keep source formatting" at bounding box center [670, 371] width 125 height 21
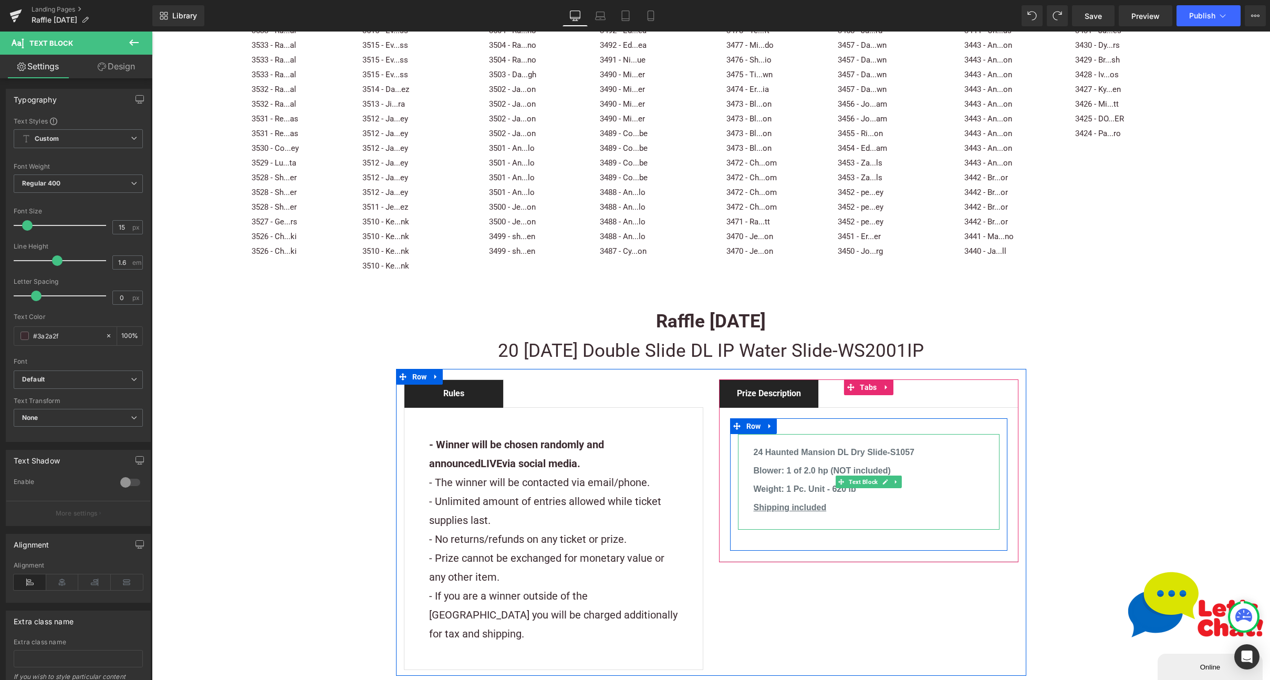
click at [803, 448] on b "24 Haunted Mansion DL Dry Slide-S1057" at bounding box center [834, 452] width 161 height 9
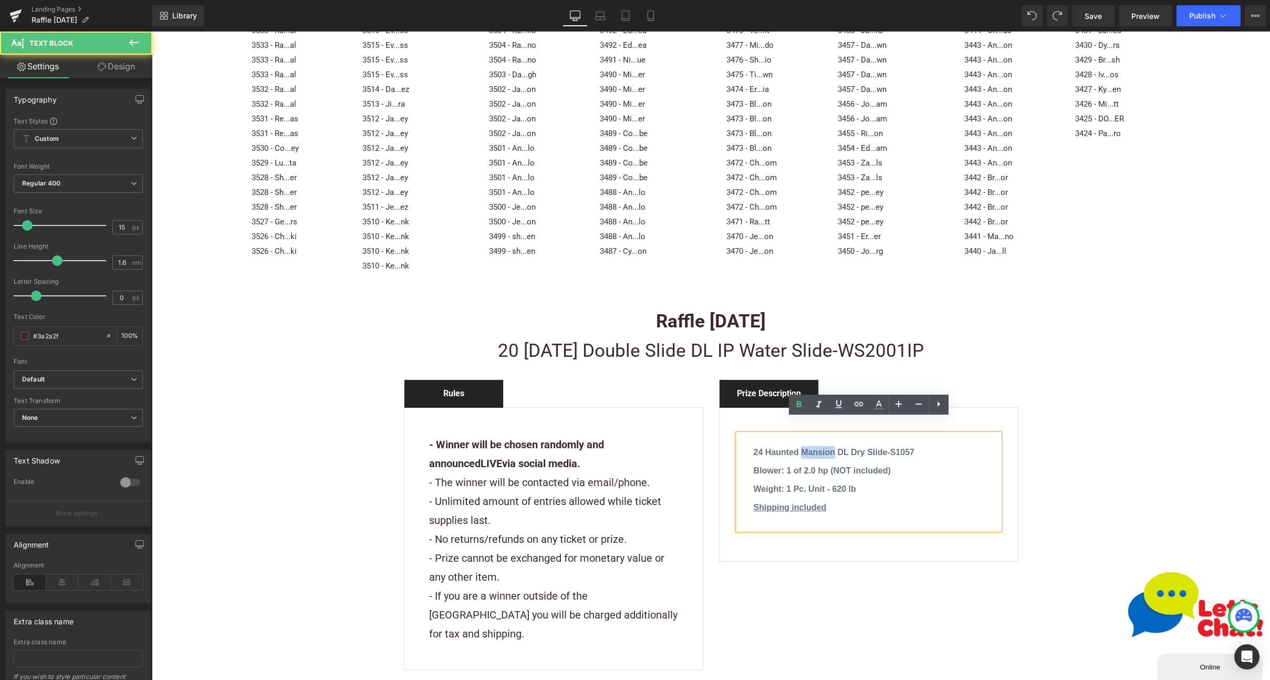
click at [803, 448] on b "24 Haunted Mansion DL Dry Slide-S1057" at bounding box center [834, 452] width 161 height 9
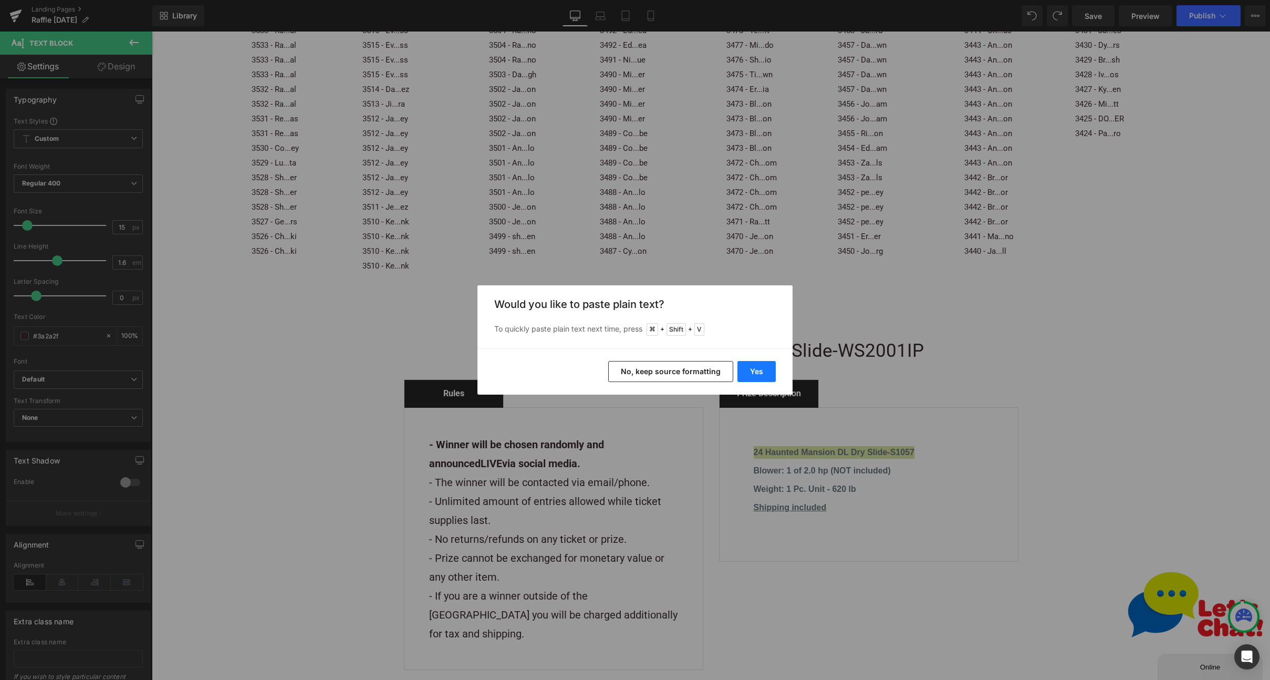
click at [761, 364] on button "Yes" at bounding box center [757, 371] width 38 height 21
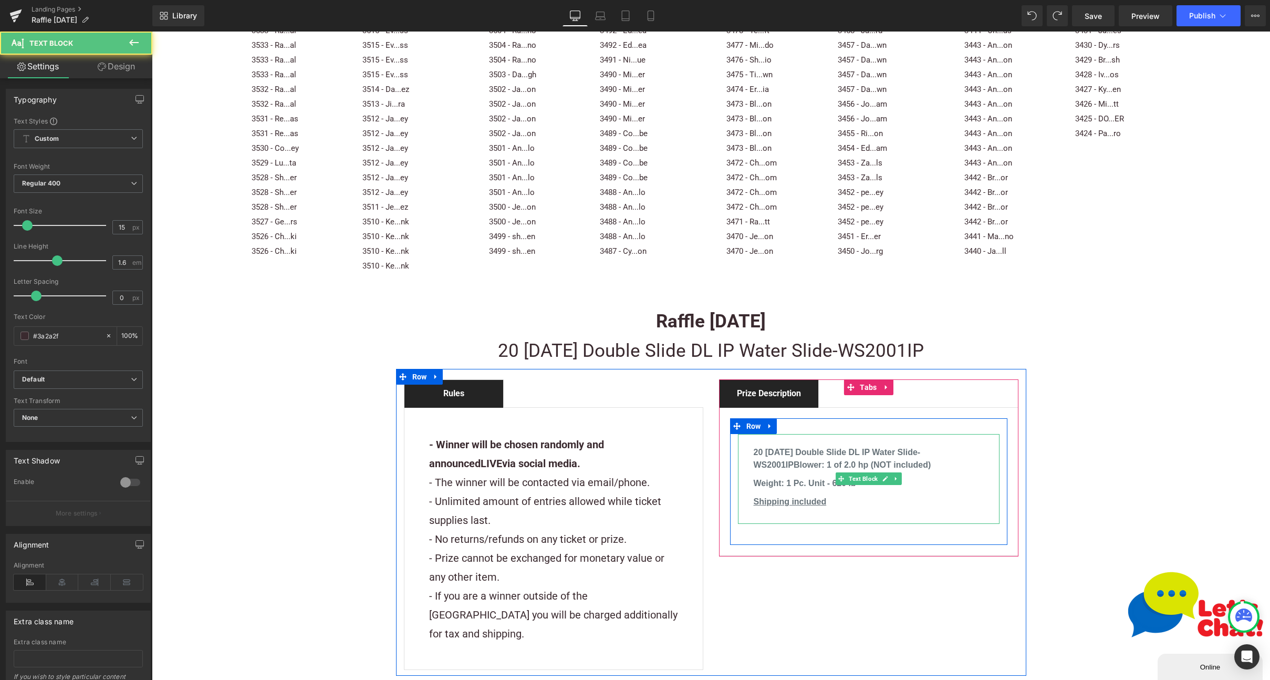
click at [928, 446] on p "20 [DATE] Double Slide DL IP Water Slide-WS2001IPBlower: 1 of 2.0 hp (NOT inclu…" at bounding box center [869, 458] width 230 height 25
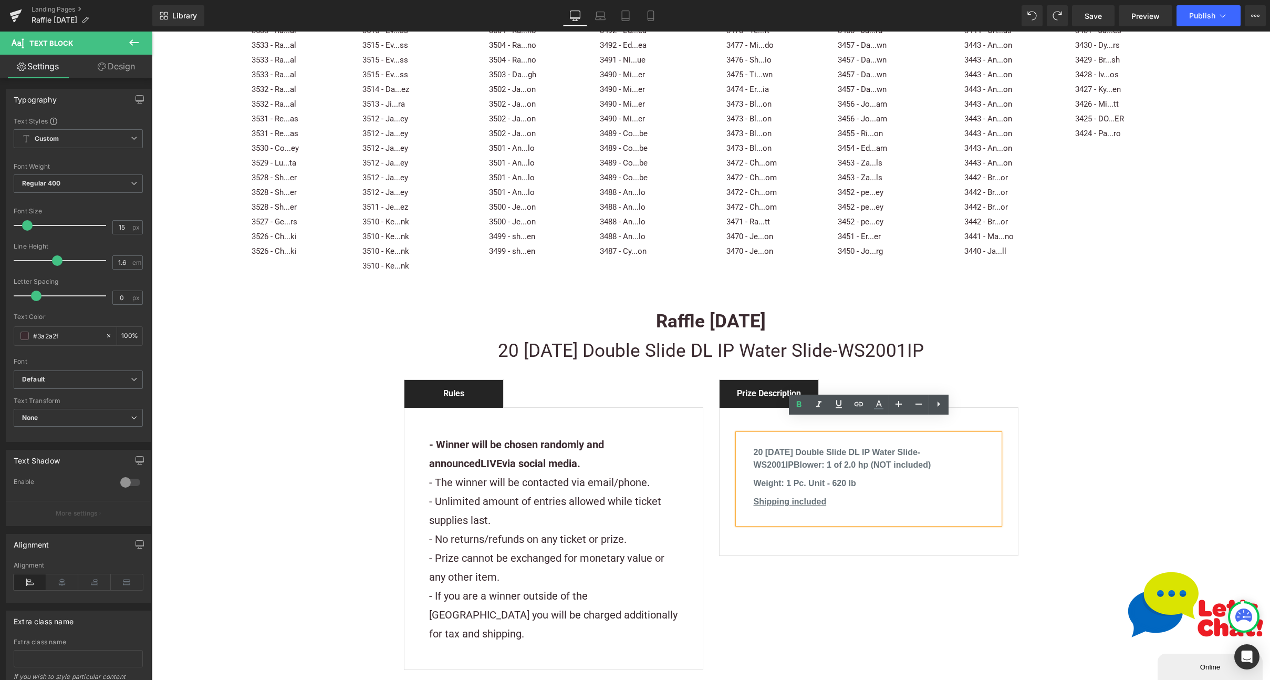
click at [795, 448] on b "20 [DATE] Double Slide DL IP Water Slide-WS2001IPBlower: 1 of 2.0 hp (NOT inclu…" at bounding box center [843, 459] width 178 height 22
click at [837, 484] on b "Weight: 1 Pc. Unit - 620 lb" at bounding box center [805, 488] width 102 height 9
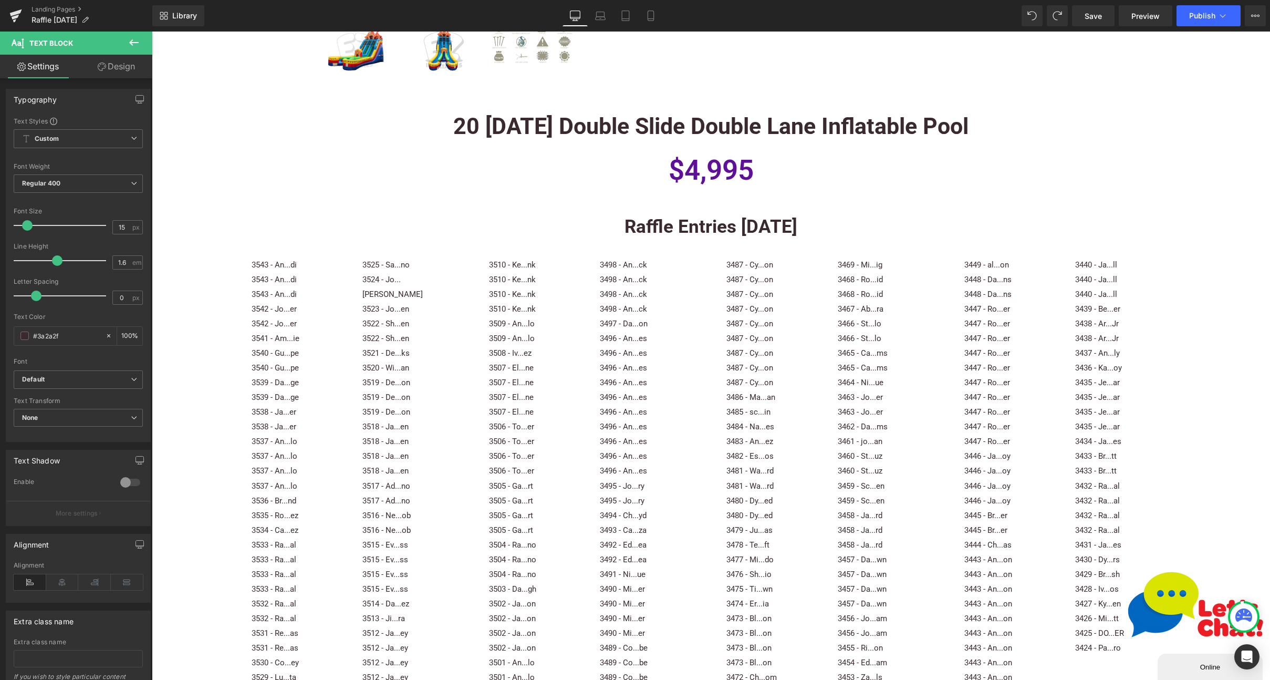
scroll to position [666, 0]
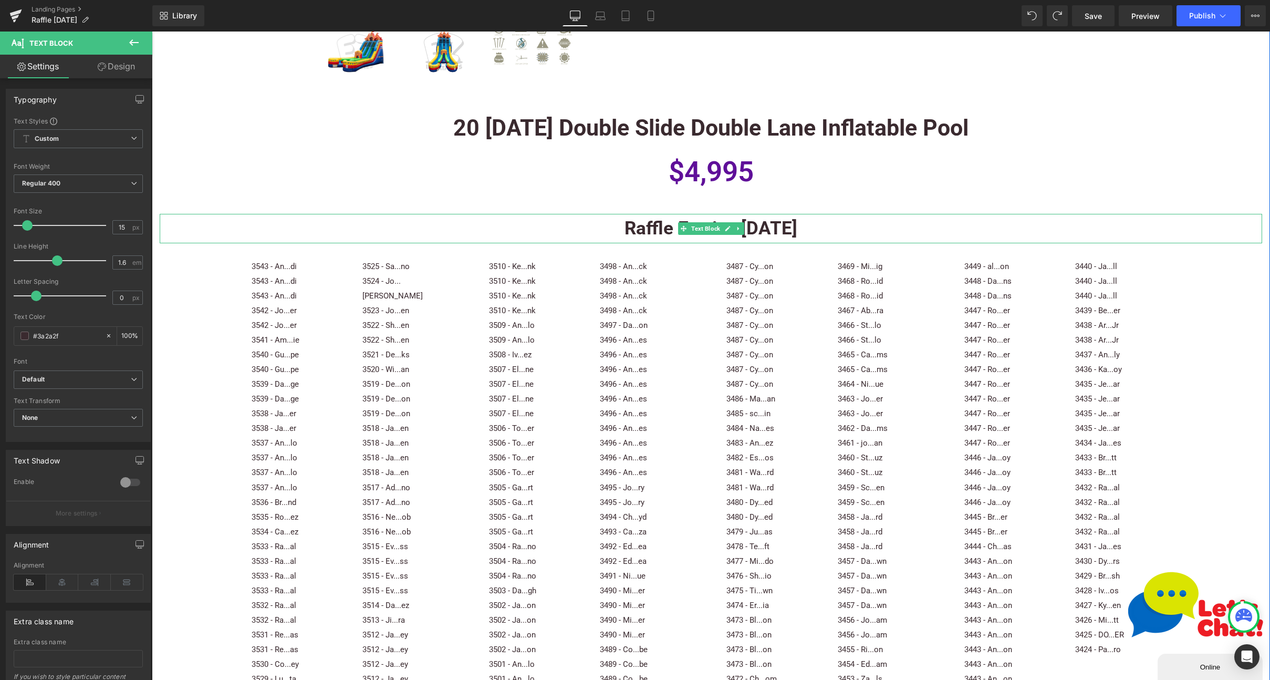
click at [683, 230] on icon at bounding box center [684, 228] width 6 height 6
click at [159, 254] on icon at bounding box center [158, 251] width 7 height 8
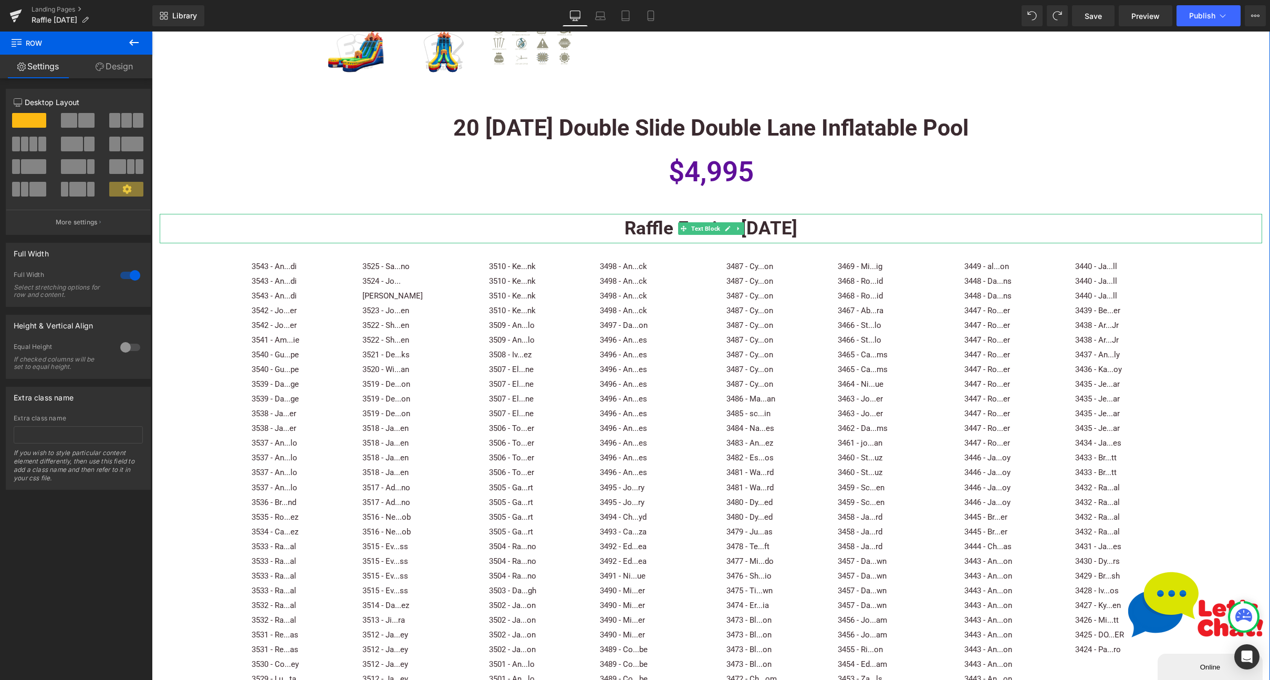
click at [334, 224] on p "Raffle Entries [DATE]" at bounding box center [711, 228] width 1103 height 29
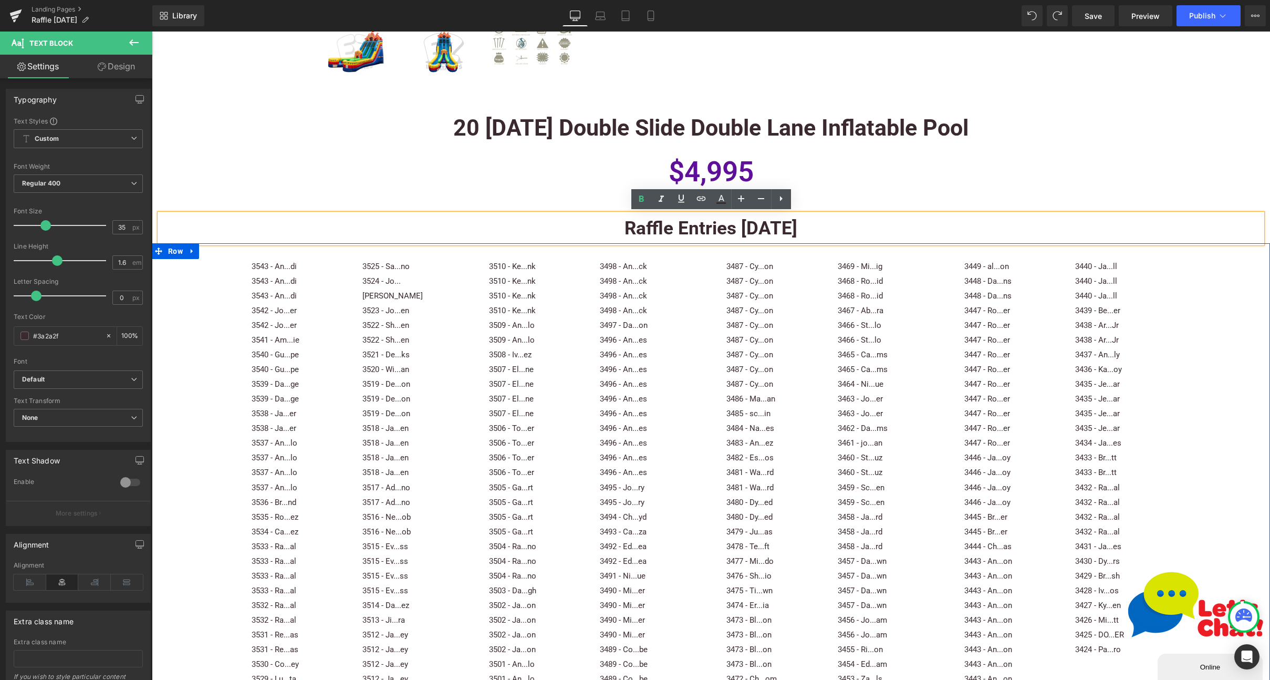
click at [215, 286] on div "3543 - An...di 3543 - An...di 3543 - An...di 3542 - Jo...er 3542 - Jo...er 3541…" at bounding box center [711, 562] width 1118 height 638
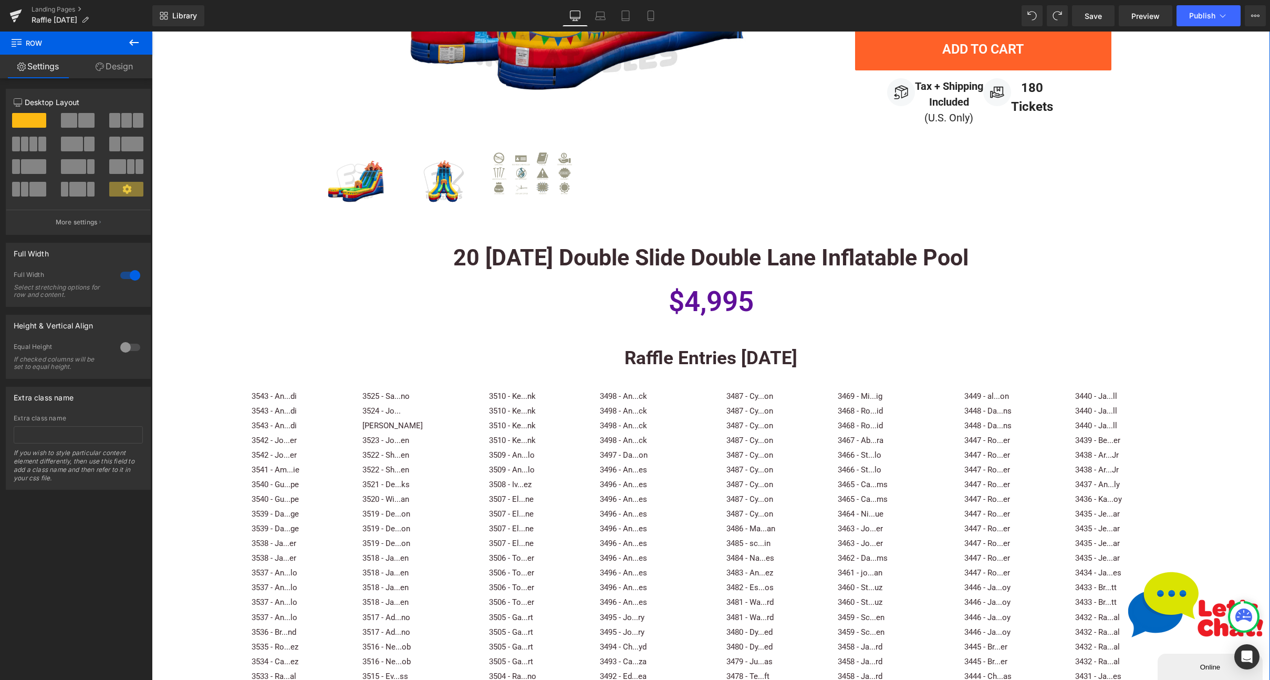
scroll to position [504, 0]
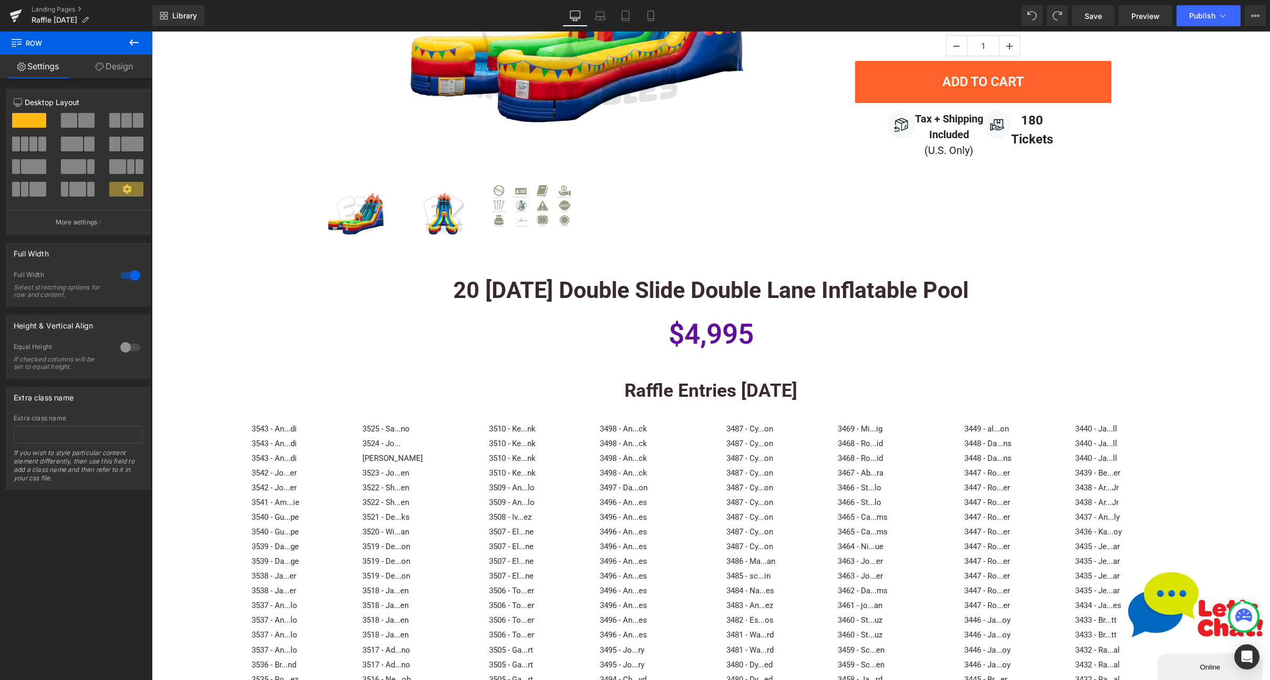
click at [135, 38] on icon at bounding box center [134, 42] width 13 height 13
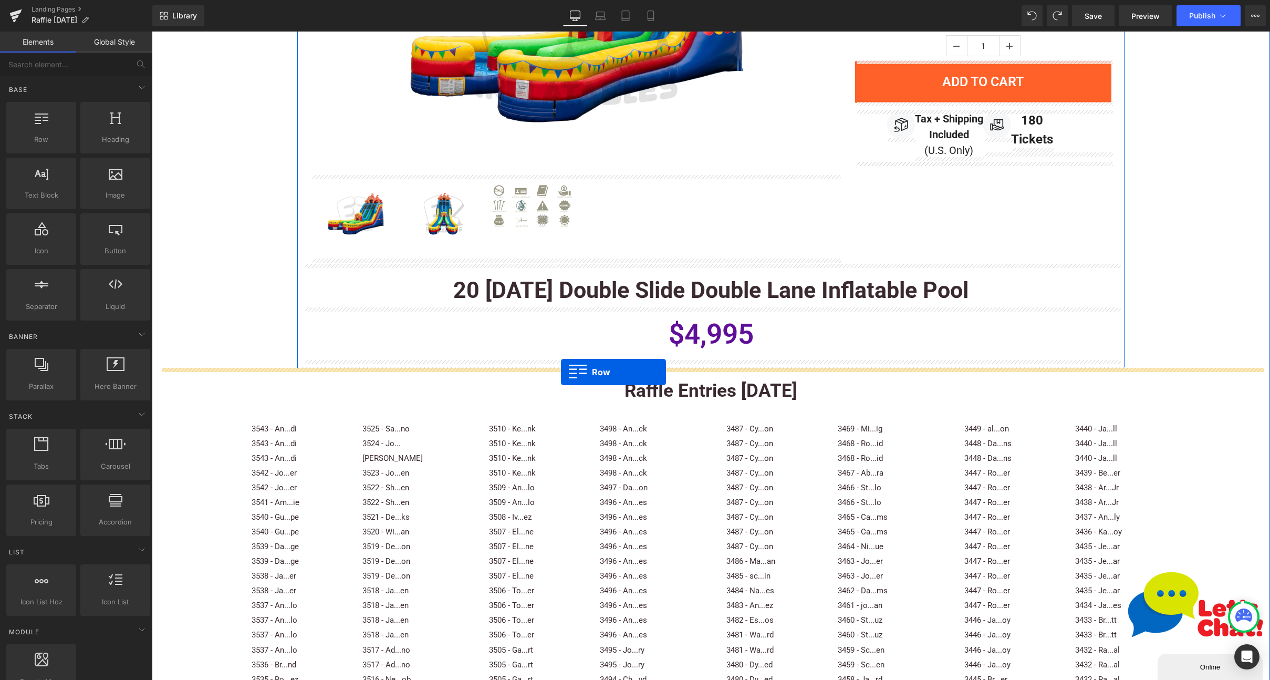
drag, startPoint x: 192, startPoint y: 149, endPoint x: 561, endPoint y: 372, distance: 431.3
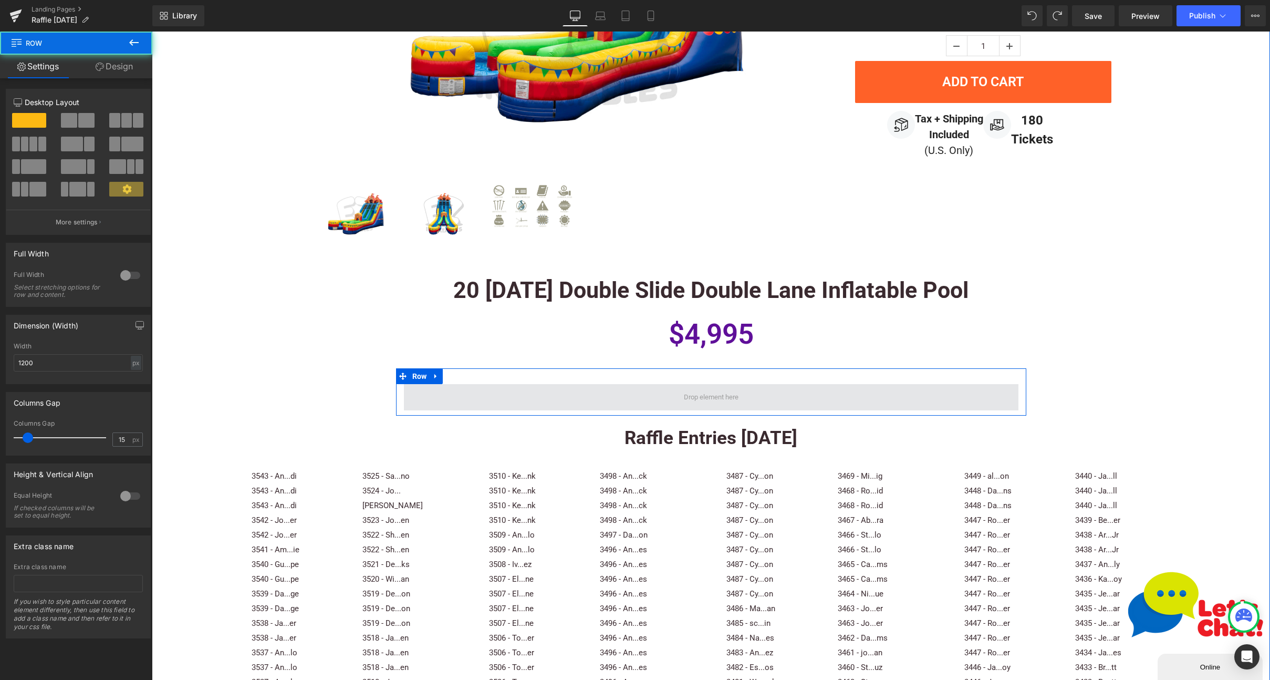
click at [564, 397] on span at bounding box center [711, 397] width 615 height 26
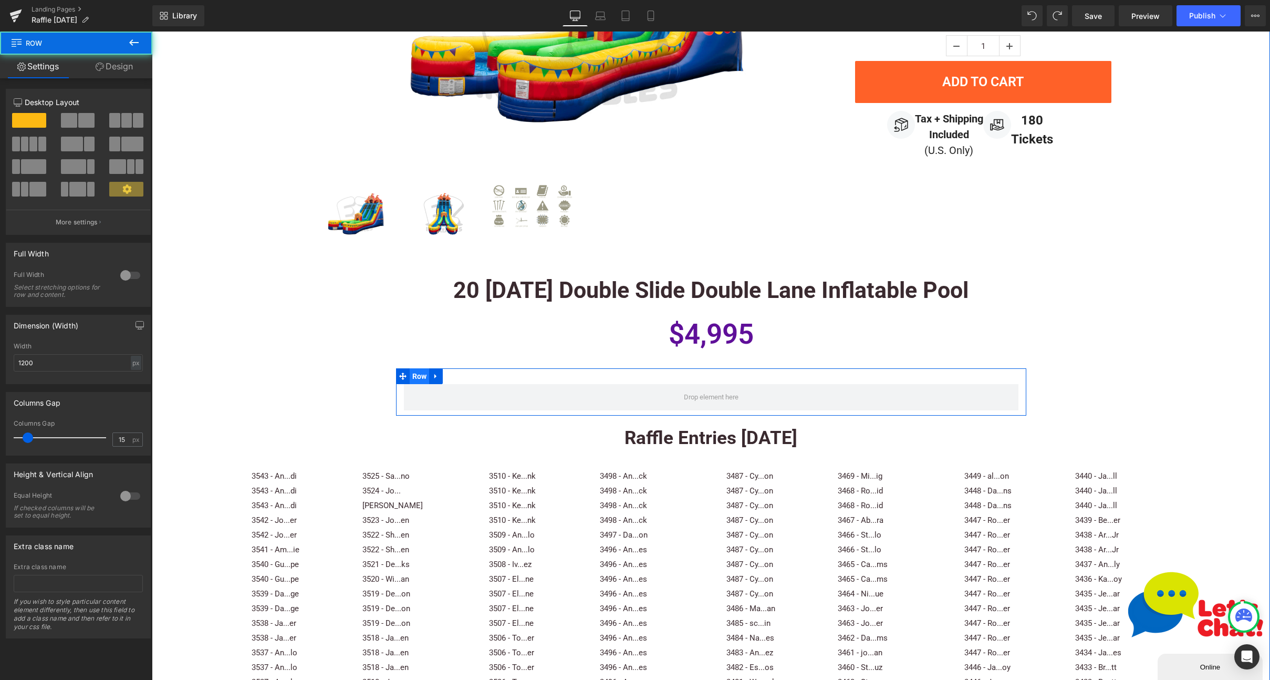
click at [416, 374] on span "Row" at bounding box center [420, 376] width 20 height 16
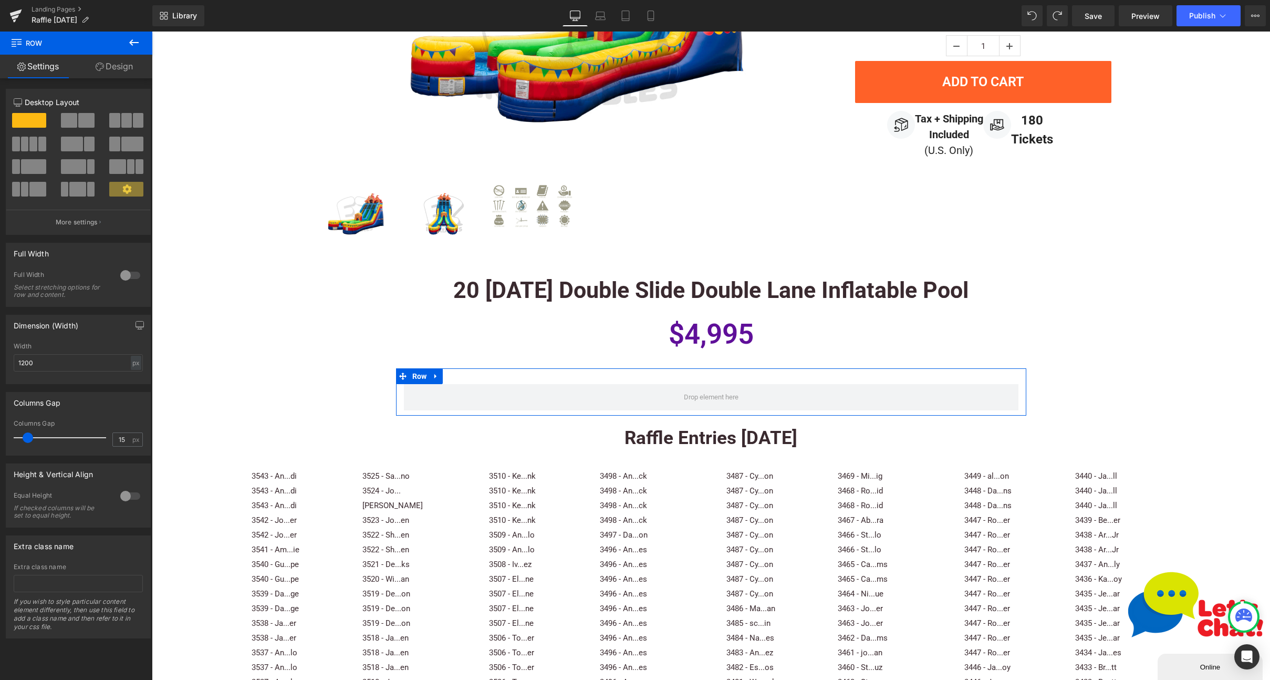
click at [123, 275] on div at bounding box center [130, 275] width 25 height 17
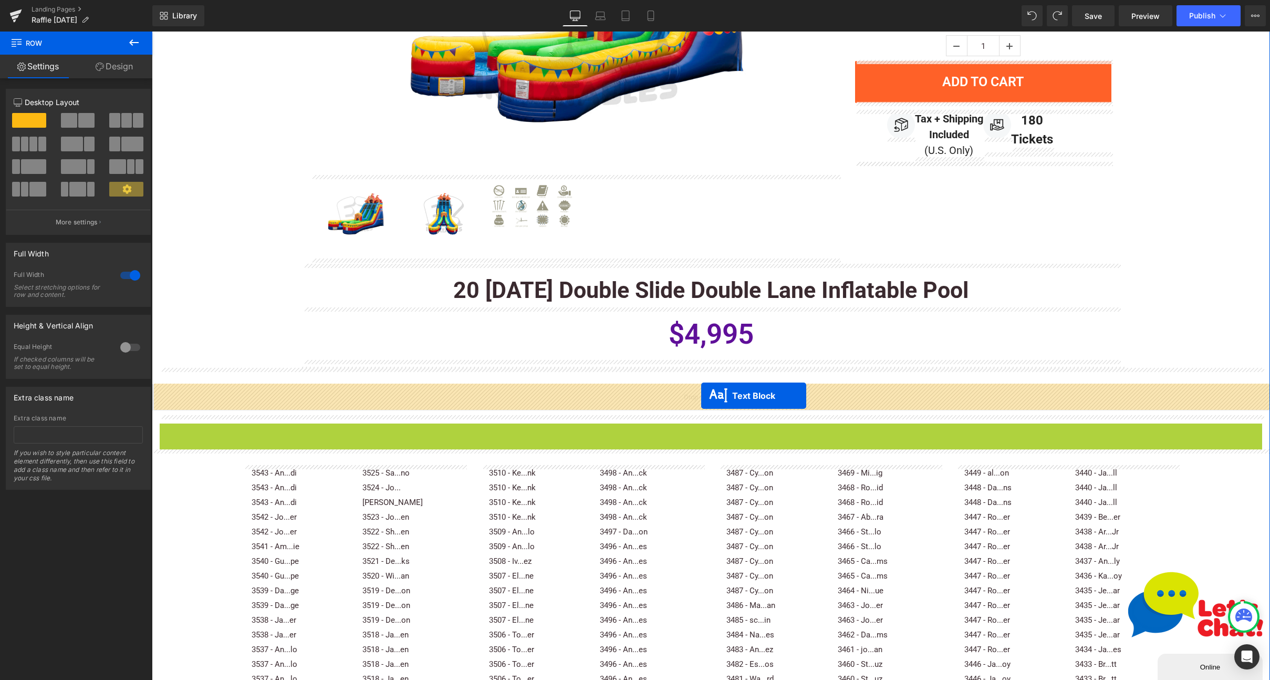
drag, startPoint x: 686, startPoint y: 436, endPoint x: 701, endPoint y: 396, distance: 43.4
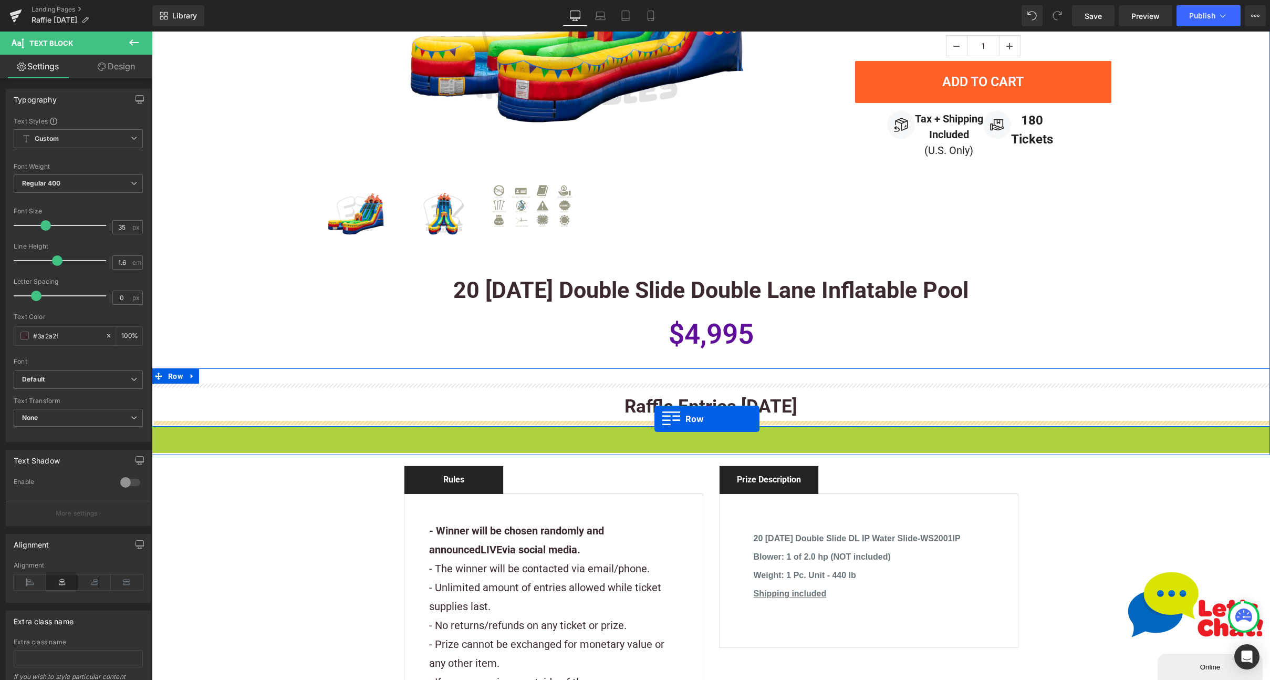
drag, startPoint x: 158, startPoint y: 434, endPoint x: 655, endPoint y: 419, distance: 496.7
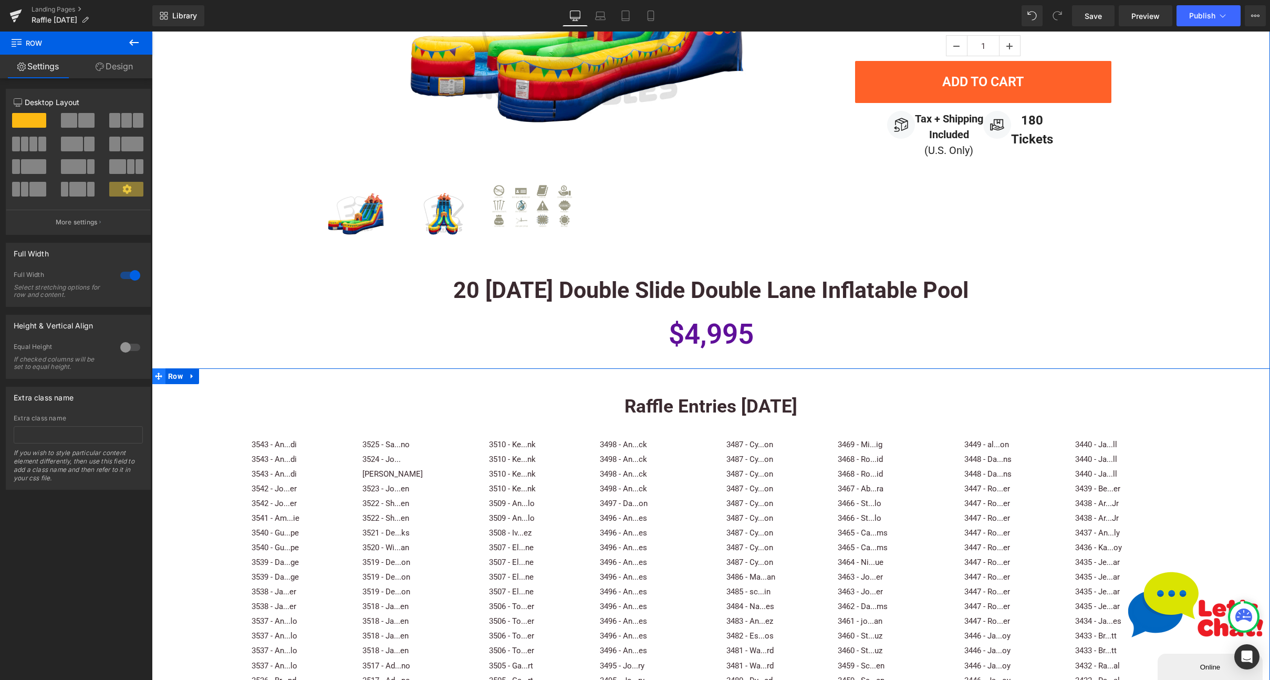
click at [160, 375] on icon at bounding box center [158, 375] width 7 height 7
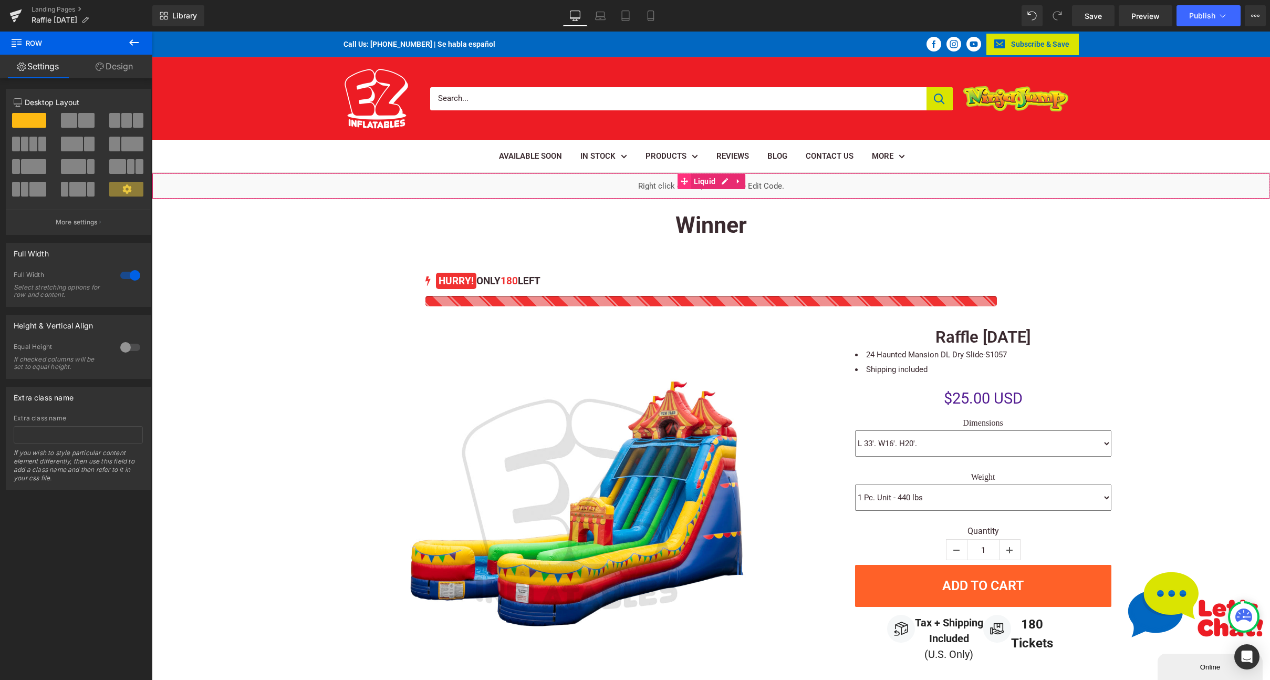
click at [689, 188] on span at bounding box center [685, 181] width 14 height 16
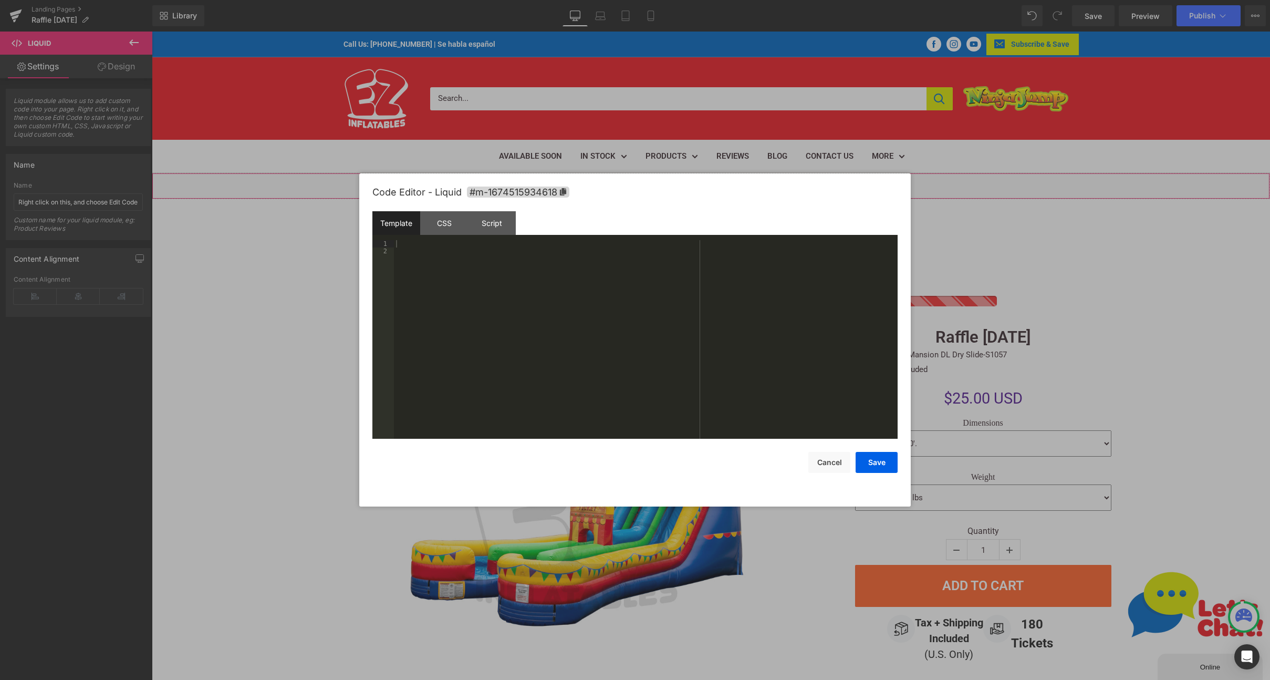
click at [721, 179] on div "Liquid" at bounding box center [711, 186] width 1118 height 26
click at [459, 225] on div "CSS" at bounding box center [444, 223] width 48 height 24
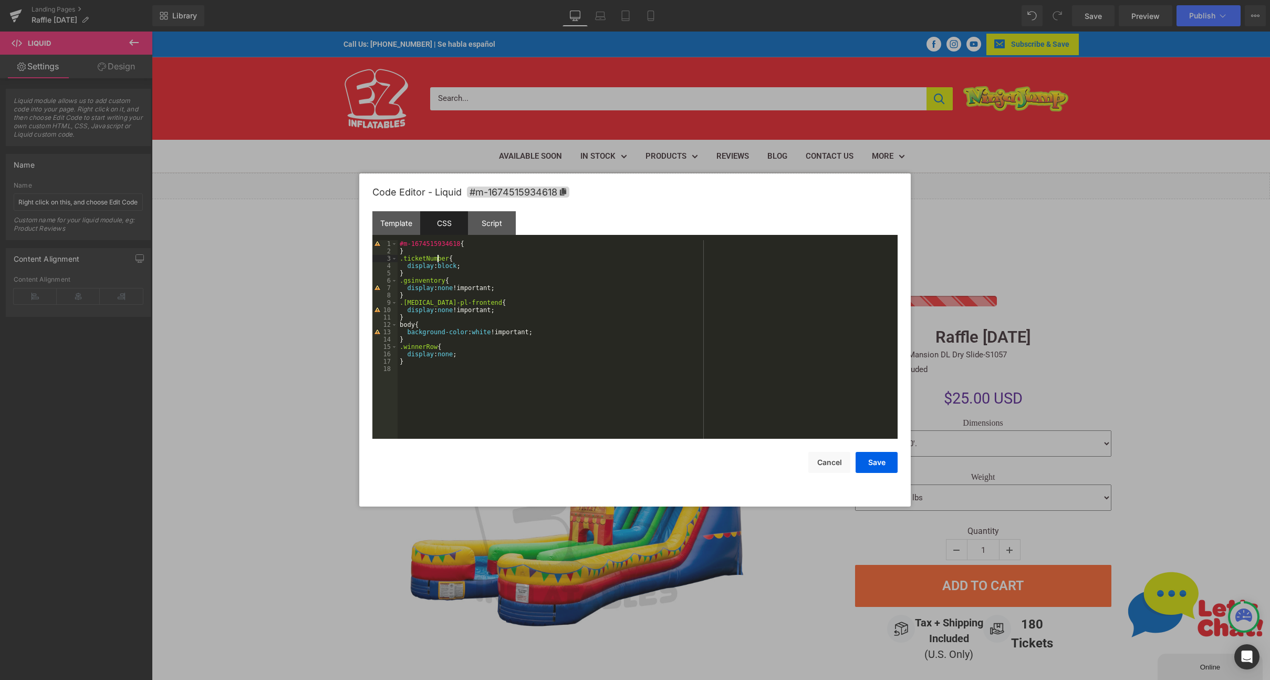
click at [439, 258] on div "#m-1674515934618 { } .ticketNumber { display : block ; } .gsinventory { display…" at bounding box center [648, 346] width 500 height 213
click at [432, 258] on div "#m-1674515934618 { } .ticketNumber { display : block ; } .gsinventory { display…" at bounding box center [648, 346] width 500 height 213
click at [450, 258] on div "#m-1674515934618 { } .ticketNumber { display : block ; } .gsinventory { display…" at bounding box center [648, 346] width 500 height 213
click at [436, 258] on div "#m-1674515934618 { } .ticketNumbers { display : block ; } .gsinventory { displa…" at bounding box center [648, 346] width 500 height 213
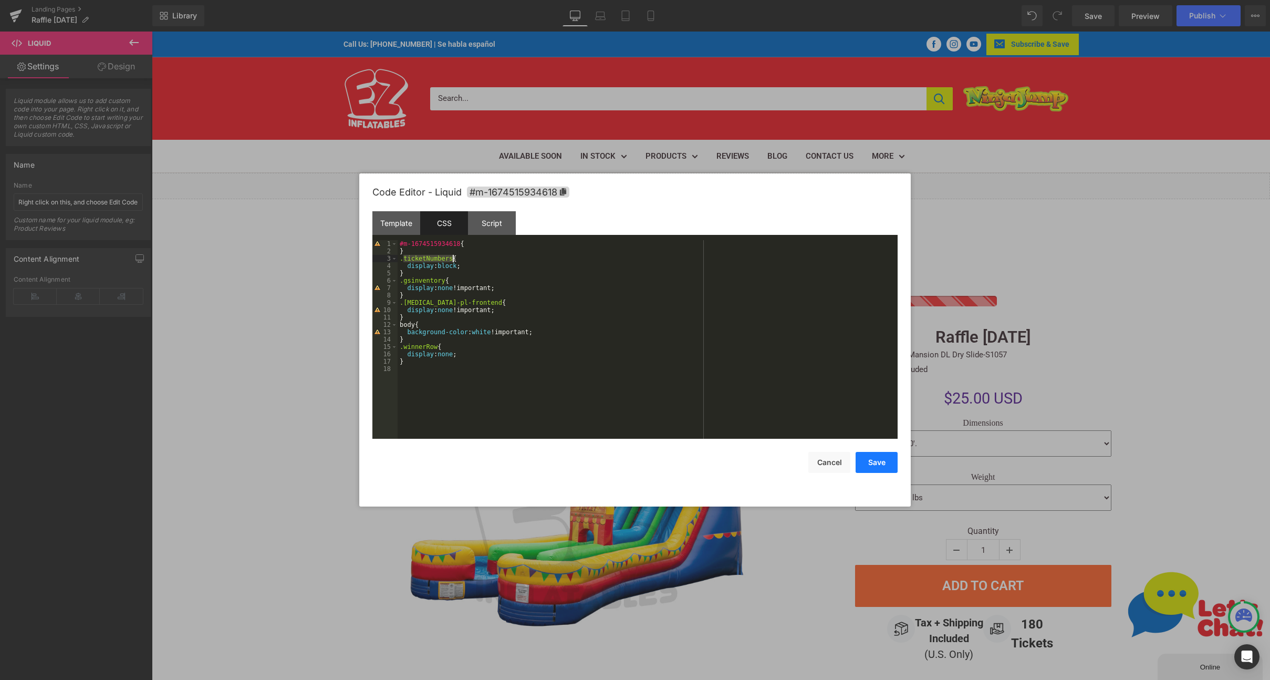
click at [883, 461] on button "Save" at bounding box center [877, 462] width 42 height 21
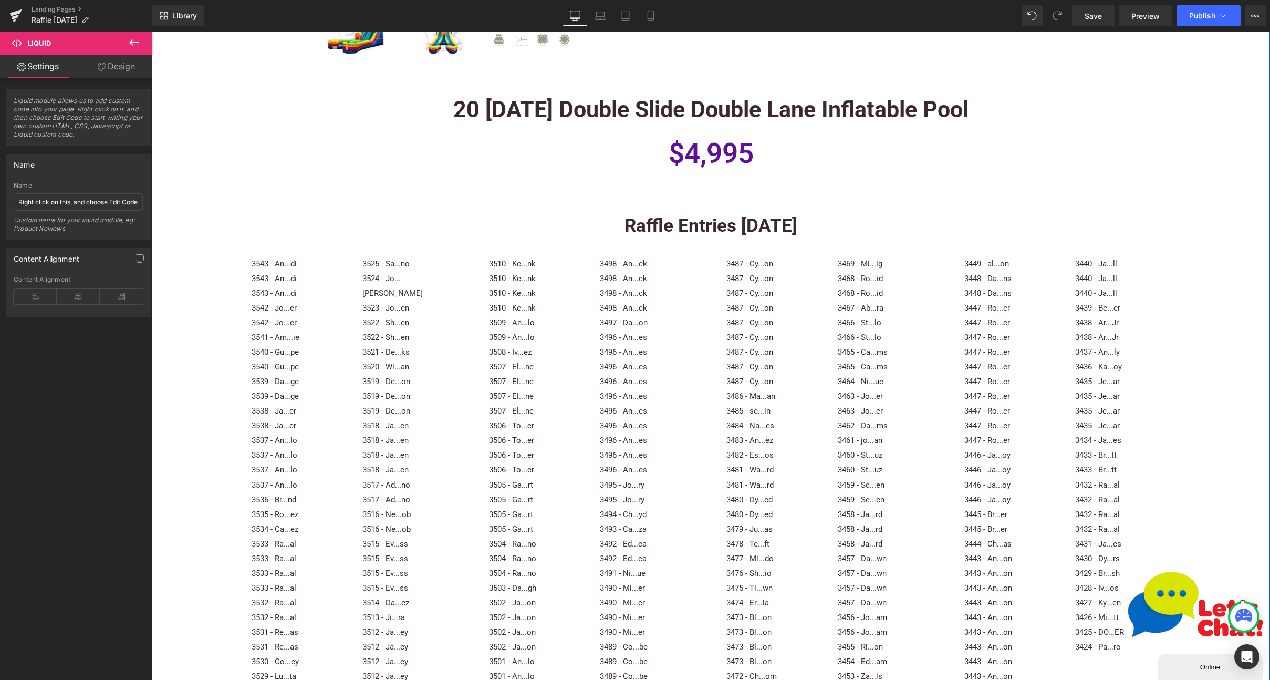
scroll to position [669, 0]
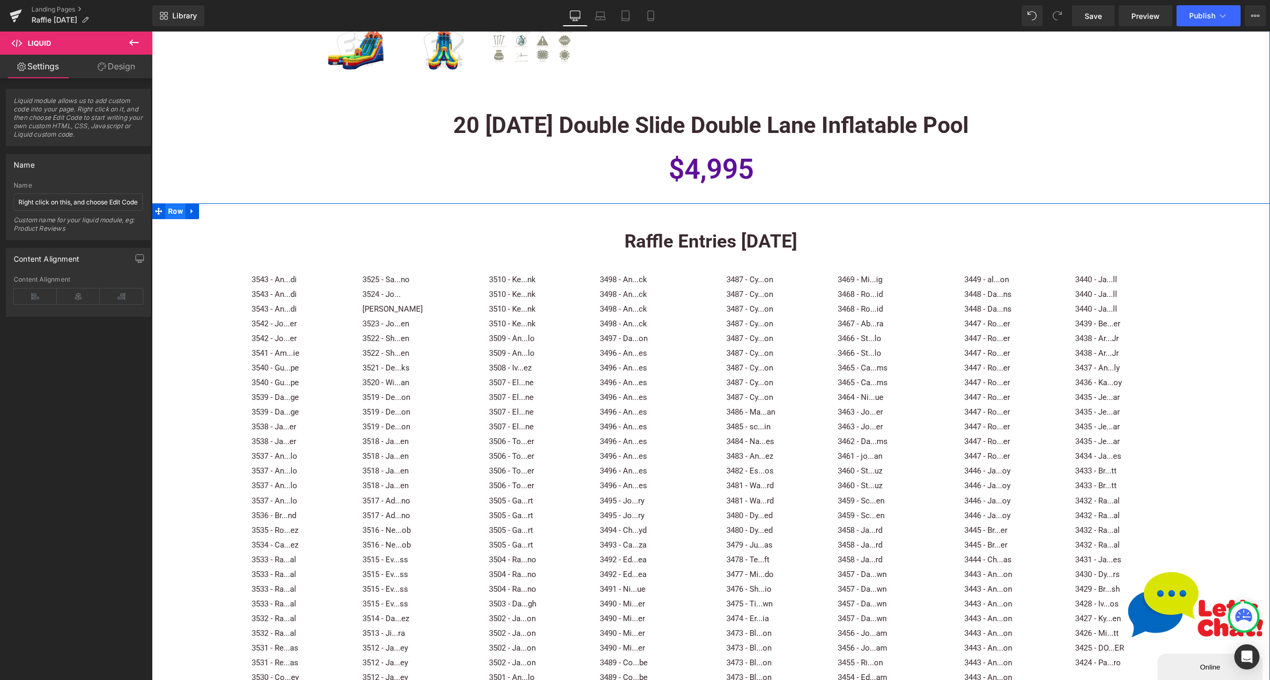
click at [165, 212] on span "Row" at bounding box center [175, 211] width 20 height 16
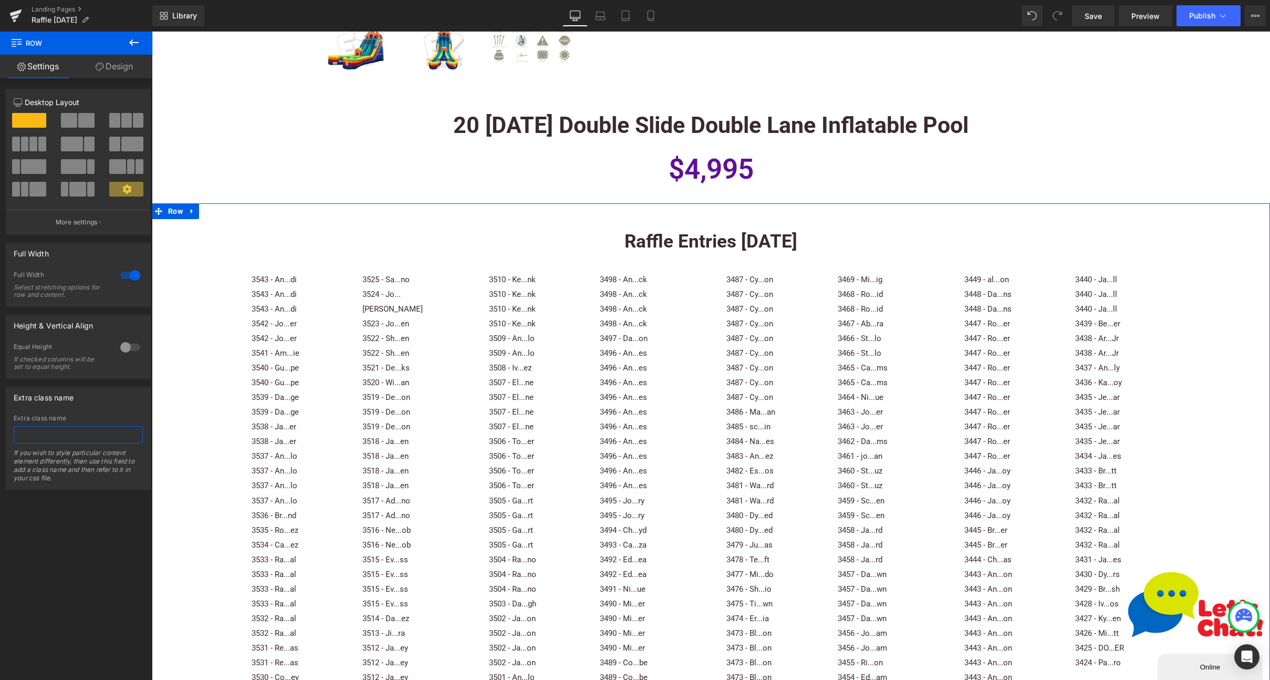
click at [47, 438] on input "text" at bounding box center [78, 434] width 129 height 17
paste input "ticketNumbers"
type input "ticketNumbers"
click at [71, 438] on input "ticketNumbers" at bounding box center [78, 434] width 129 height 17
click at [161, 207] on icon at bounding box center [158, 211] width 7 height 8
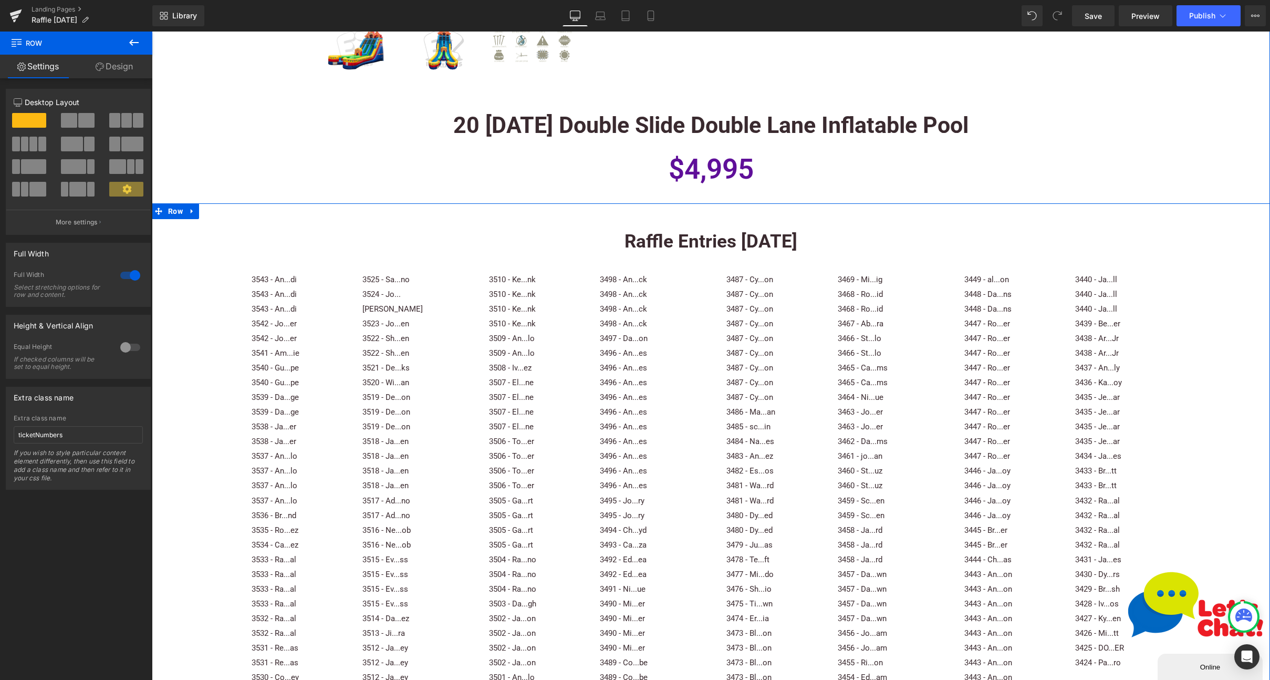
click at [152, 210] on div at bounding box center [153, 238] width 3 height 1328
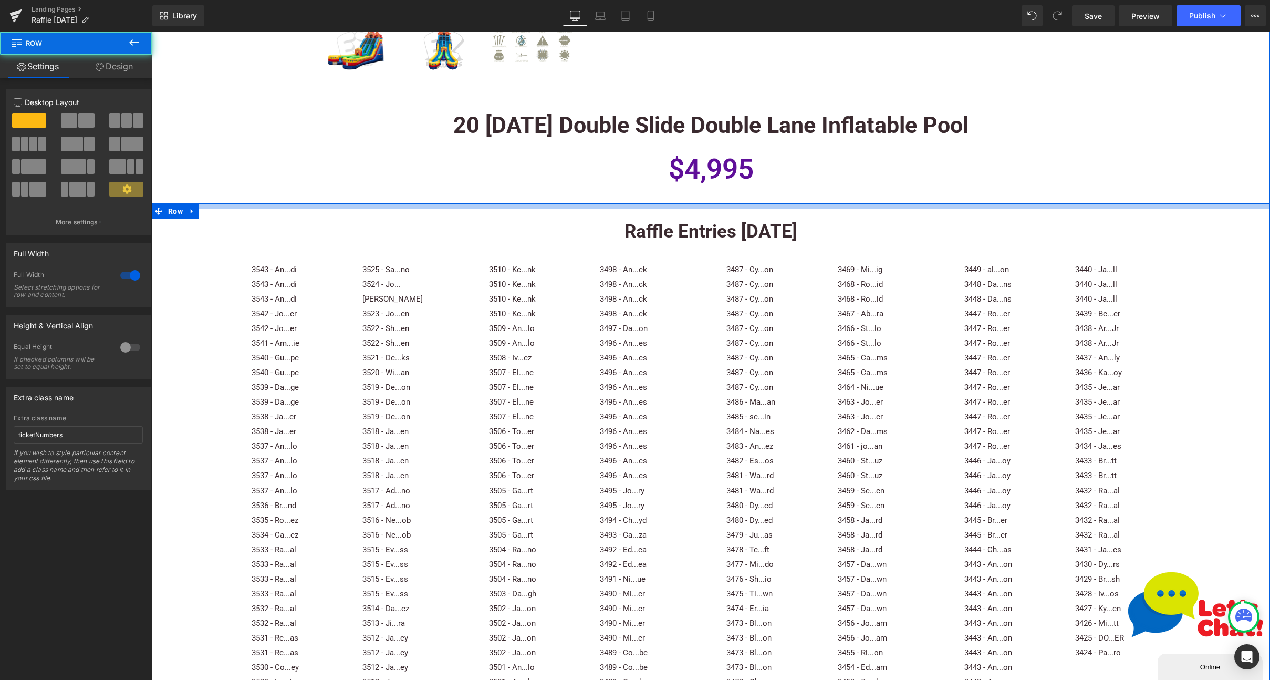
drag, startPoint x: 436, startPoint y: 218, endPoint x: 439, endPoint y: 208, distance: 10.5
click at [439, 208] on div at bounding box center [711, 206] width 1118 height 6
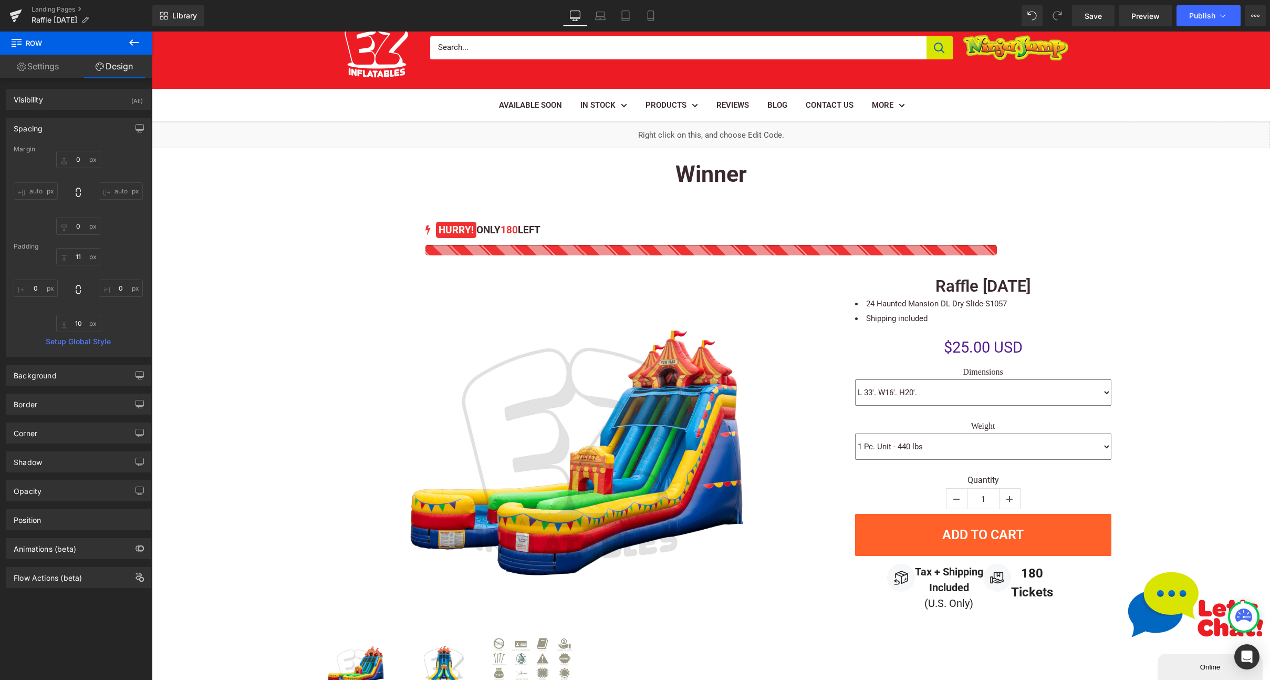
scroll to position [14, 0]
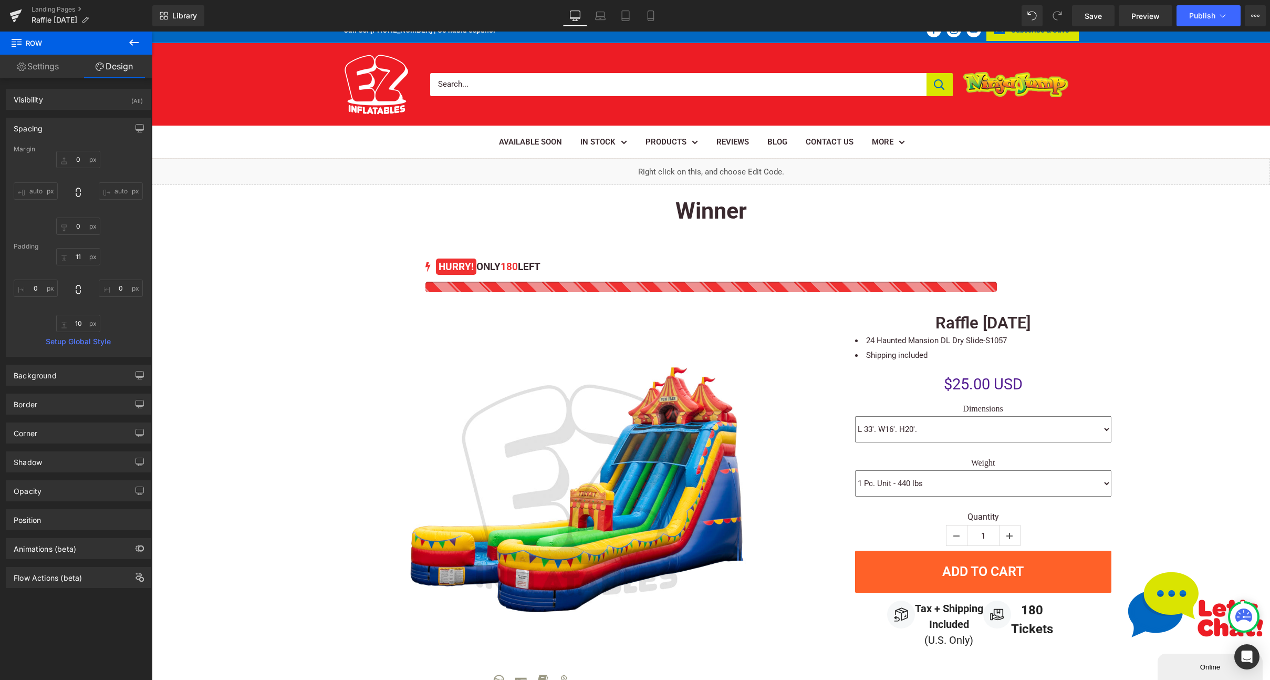
click at [577, 171] on div "Liquid" at bounding box center [711, 172] width 1118 height 26
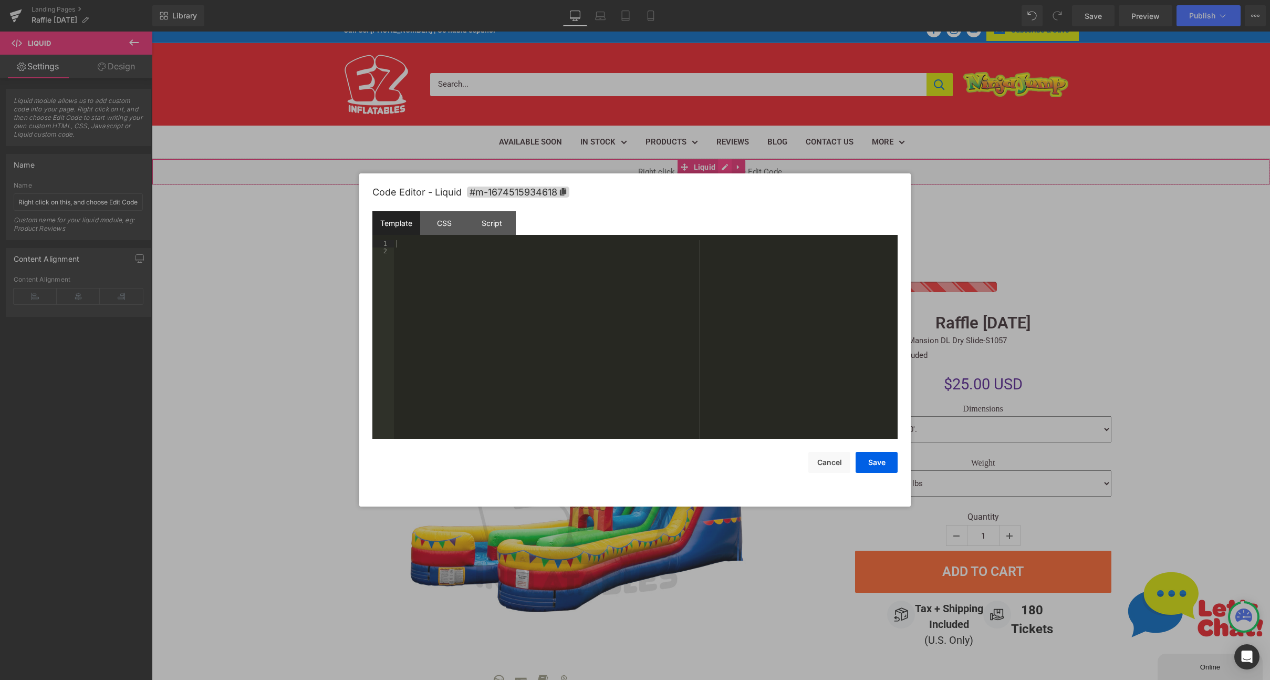
click at [723, 165] on div "Liquid" at bounding box center [711, 172] width 1118 height 26
click at [448, 220] on div "CSS" at bounding box center [444, 223] width 48 height 24
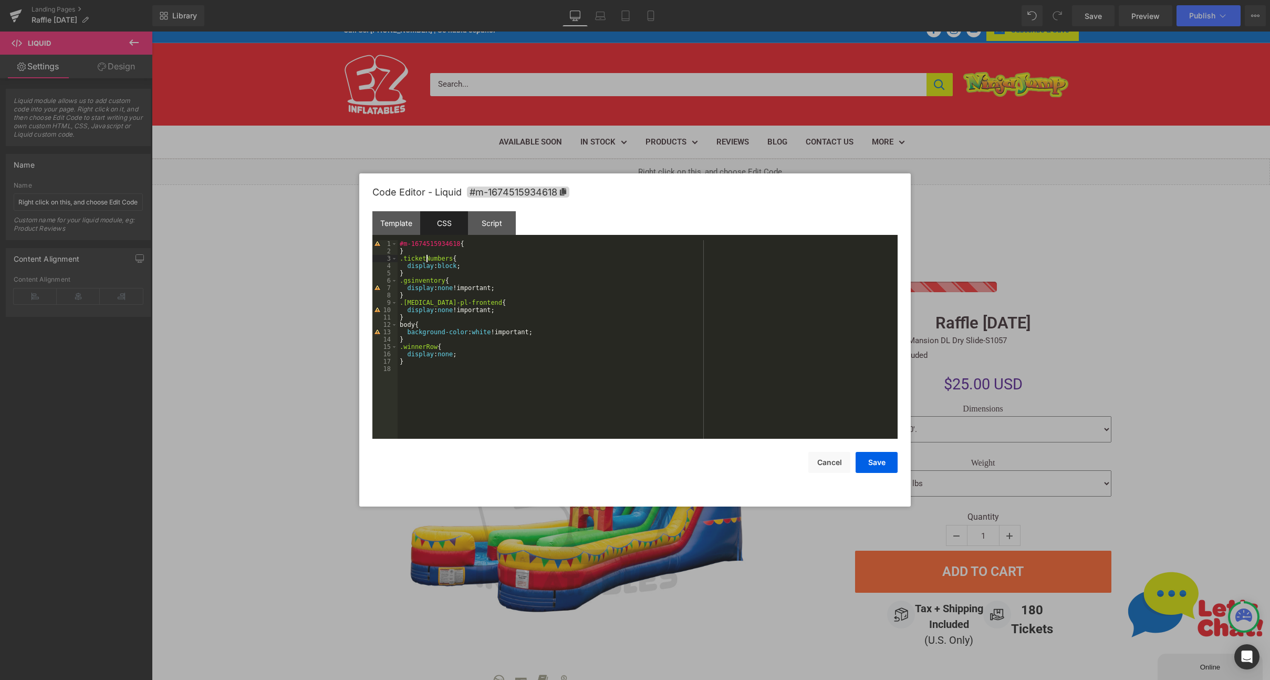
click at [427, 260] on div "#m-1674515934618 { } .ticketNumbers { display : block ; } .gsinventory { displa…" at bounding box center [648, 346] width 500 height 213
click at [447, 264] on div "#m-1674515934618 { } .ticketNumbers { display : block ; } .gsinventory { displa…" at bounding box center [648, 346] width 500 height 213
click at [879, 461] on button "Save" at bounding box center [877, 462] width 42 height 21
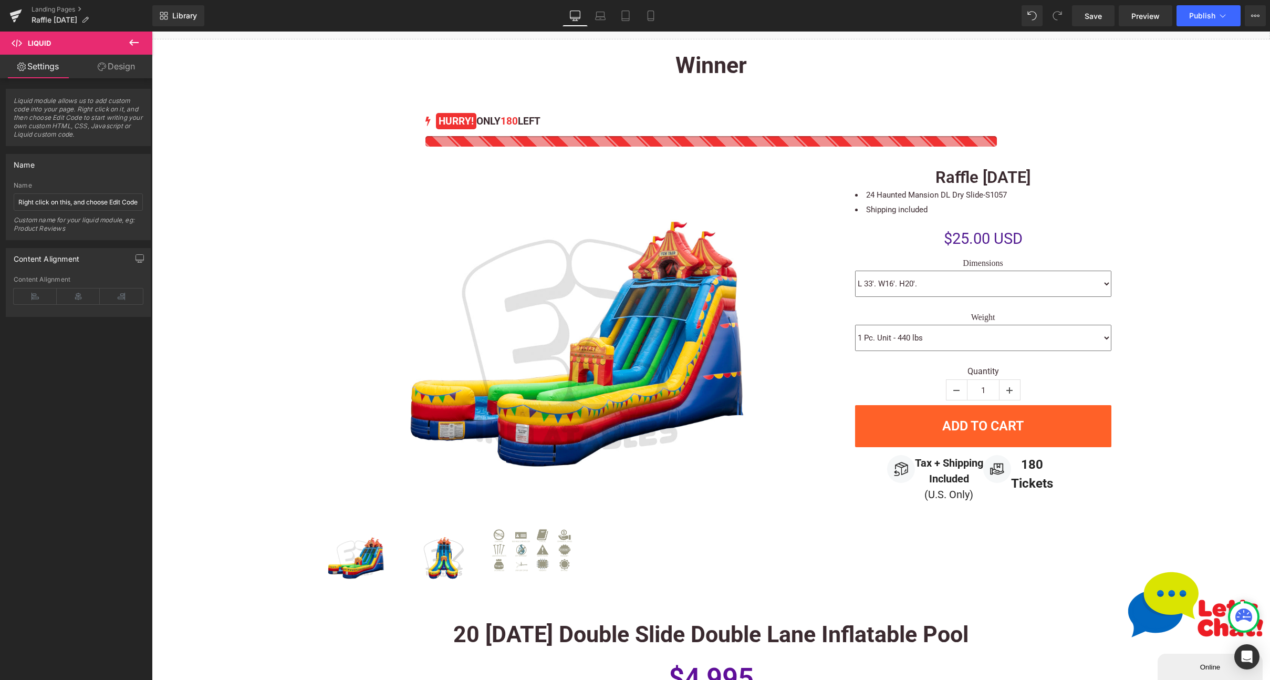
scroll to position [0, 0]
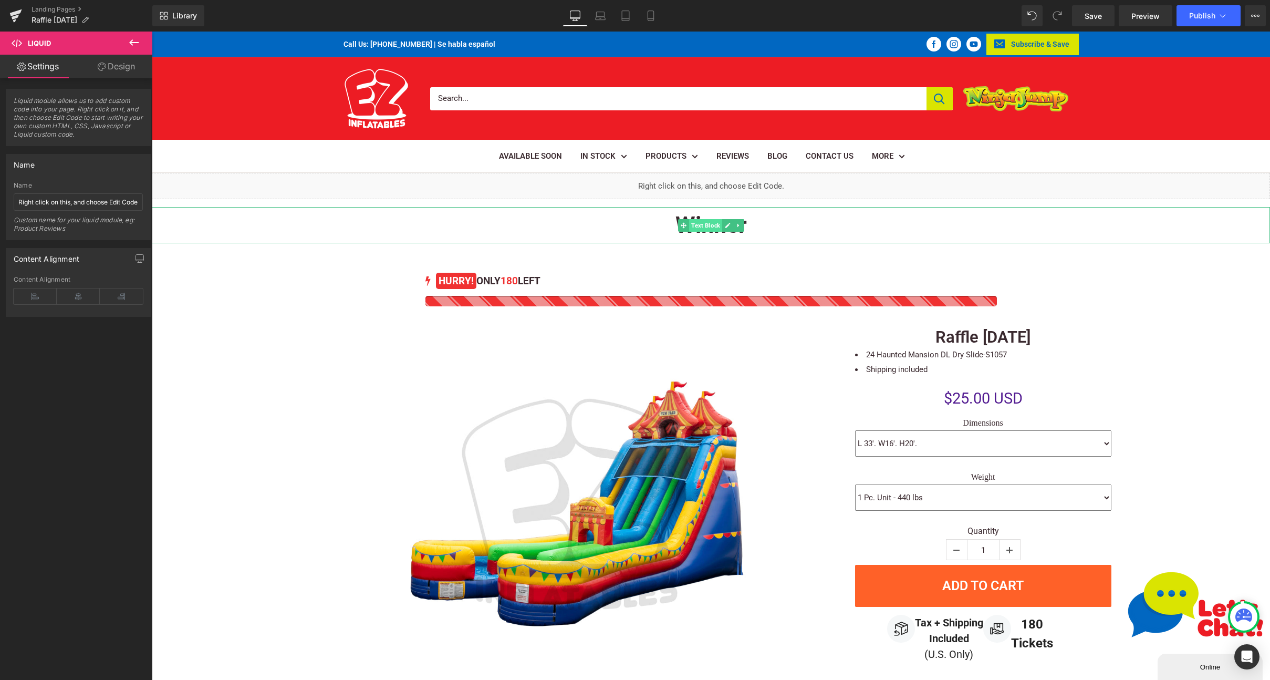
click at [689, 224] on span "Text Block" at bounding box center [705, 225] width 33 height 13
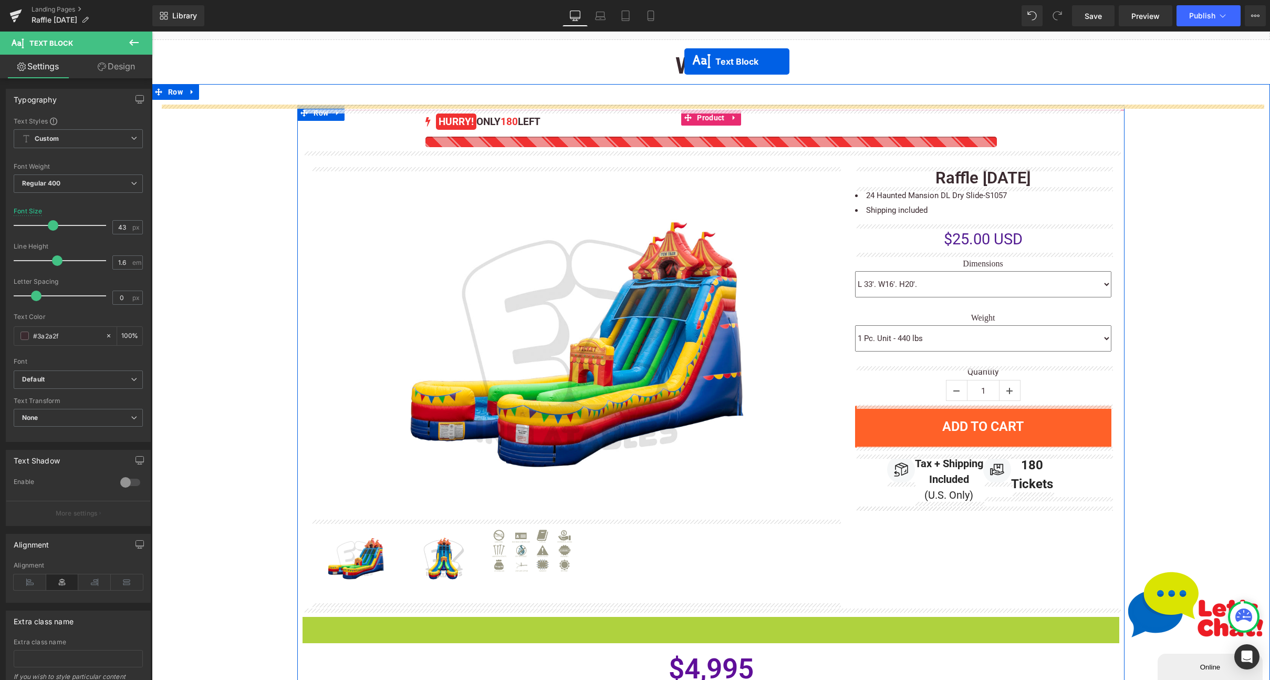
scroll to position [138, 0]
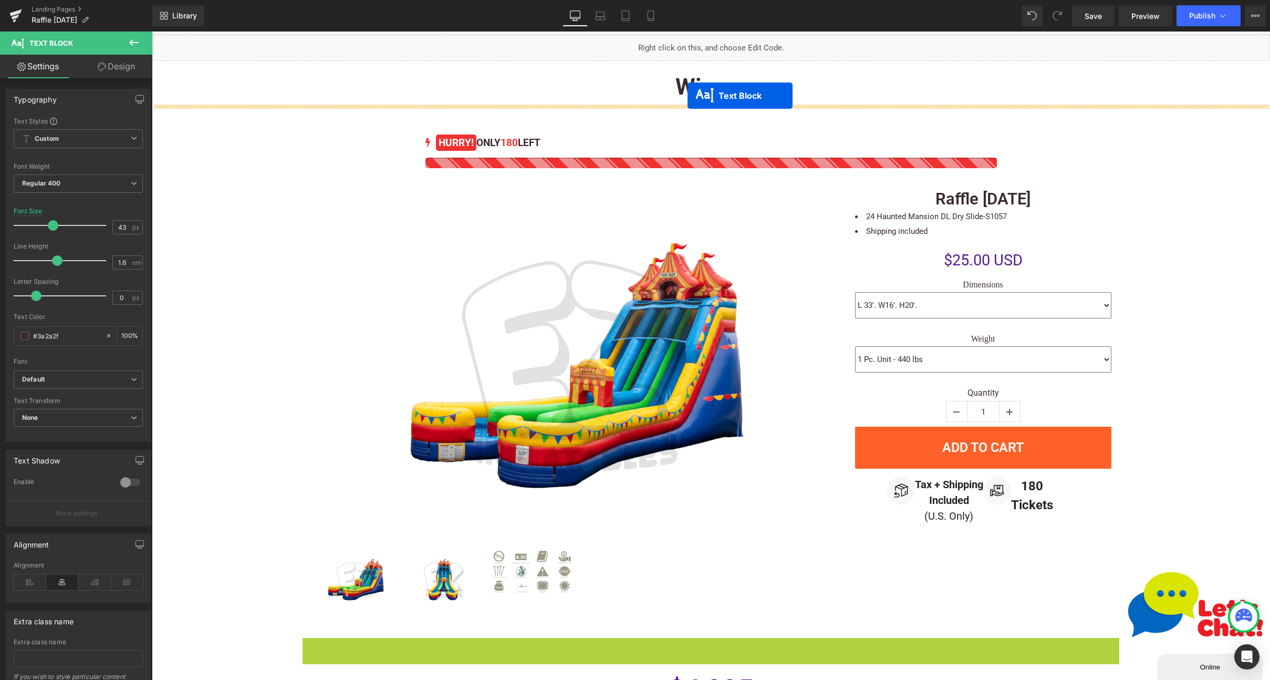
drag, startPoint x: 684, startPoint y: 370, endPoint x: 688, endPoint y: 96, distance: 274.8
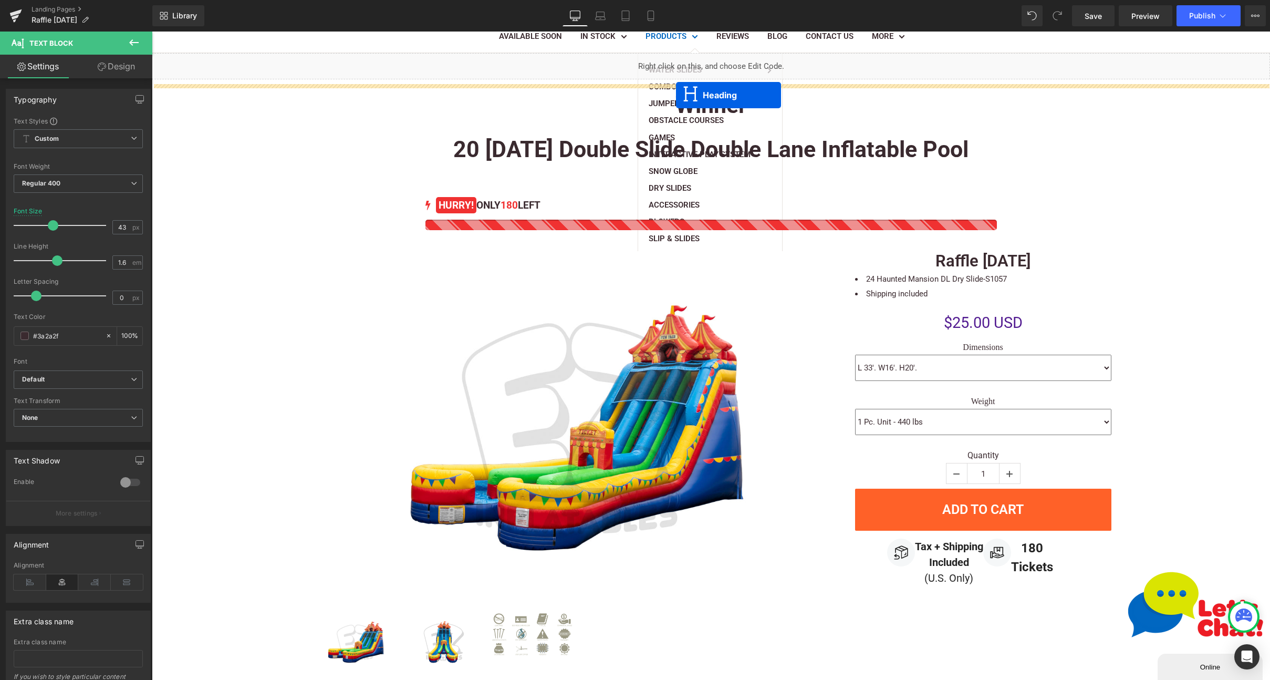
scroll to position [88, 0]
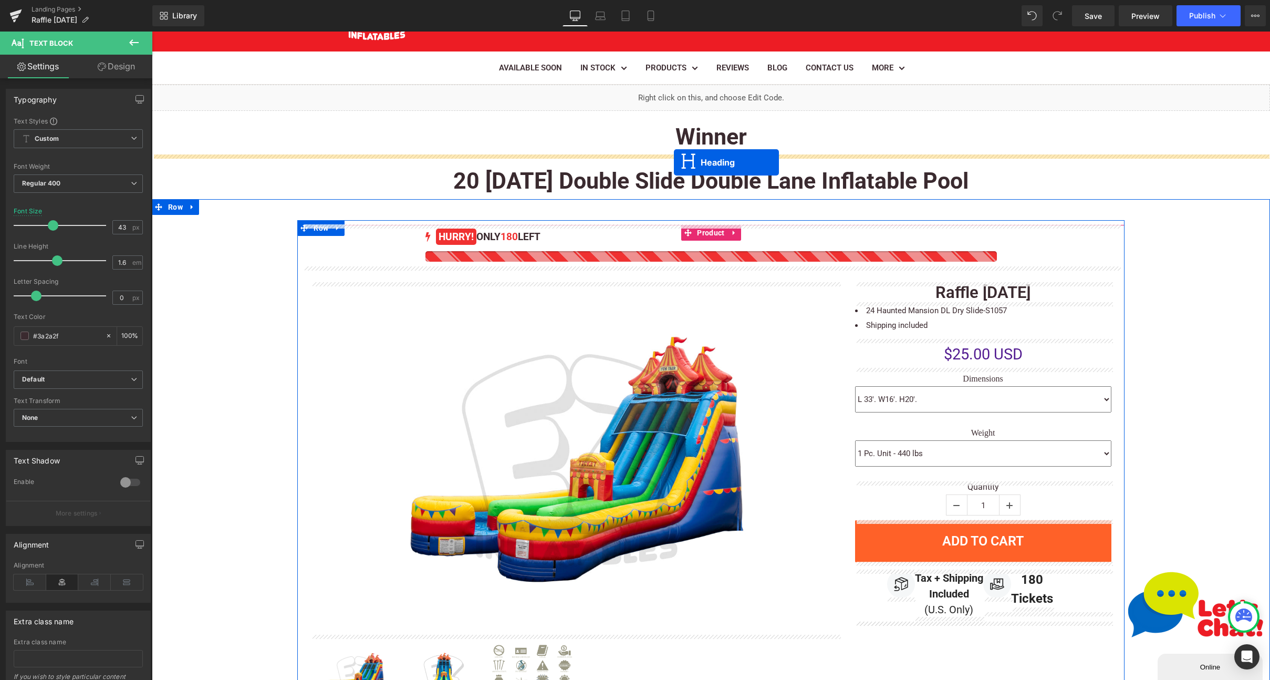
drag, startPoint x: 682, startPoint y: 340, endPoint x: 674, endPoint y: 162, distance: 178.3
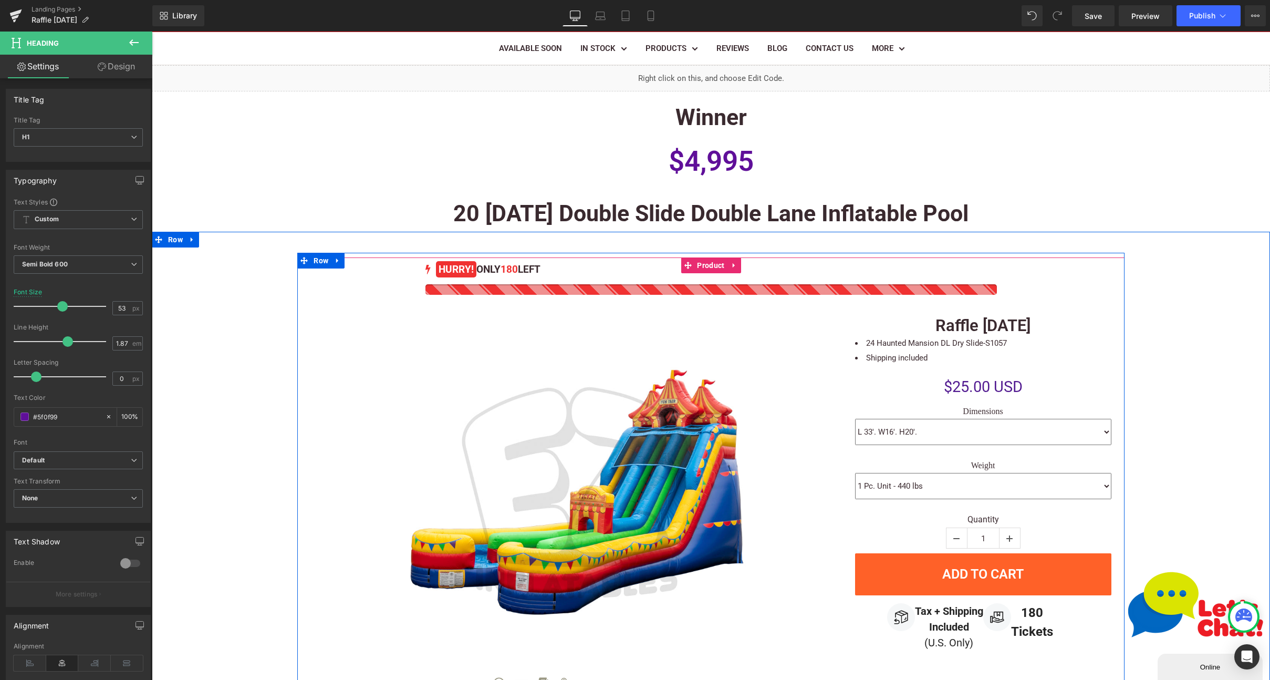
scroll to position [108, 0]
click at [731, 122] on div "Winner Text Block" at bounding box center [711, 117] width 1118 height 36
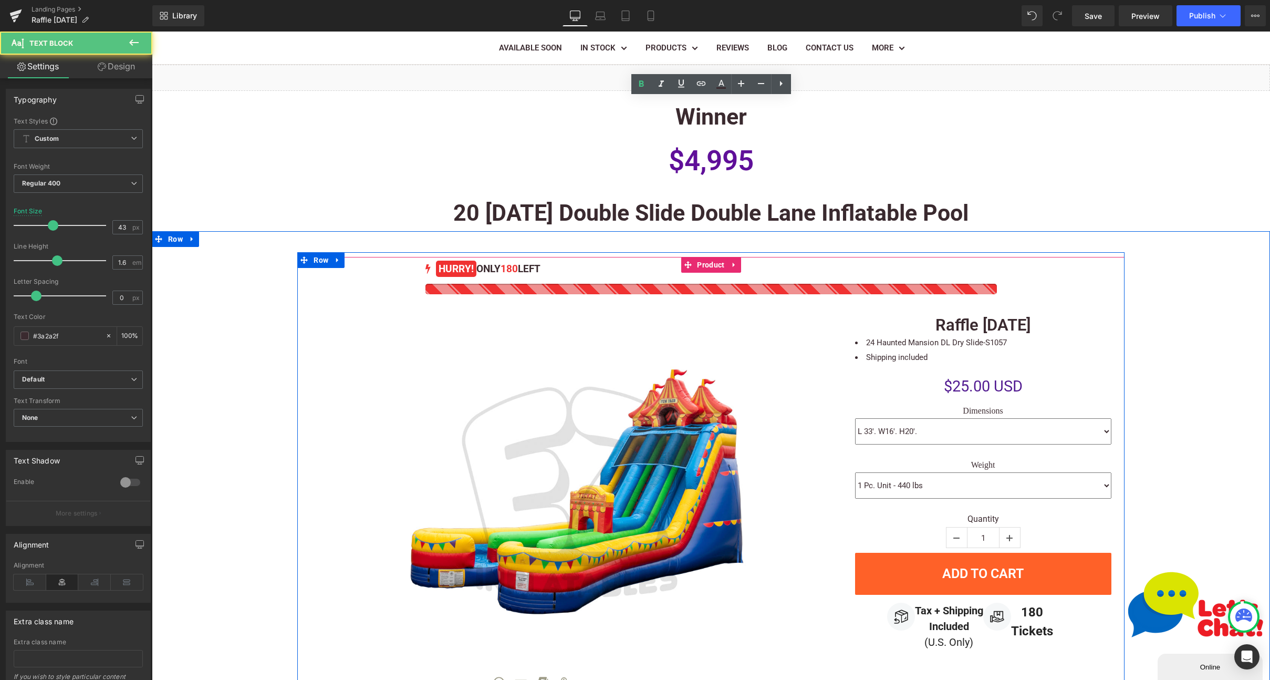
scroll to position [107, 0]
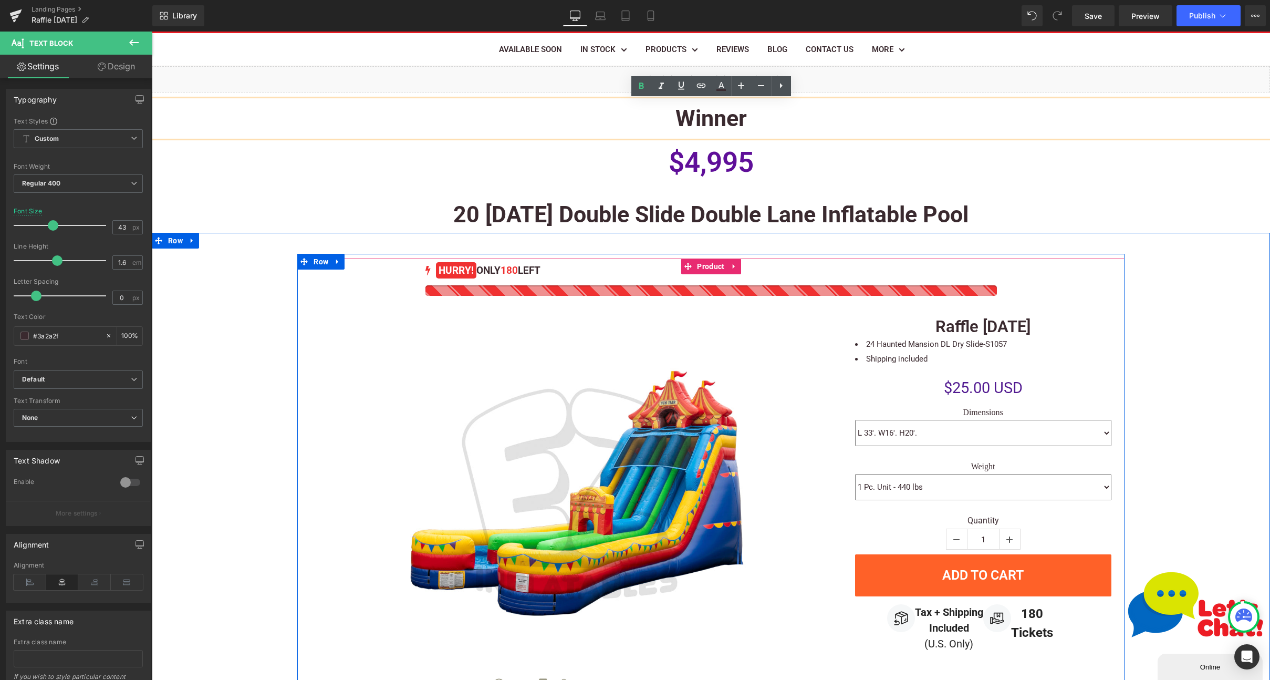
click at [765, 157] on h1 "$4,995" at bounding box center [711, 163] width 1118 height 52
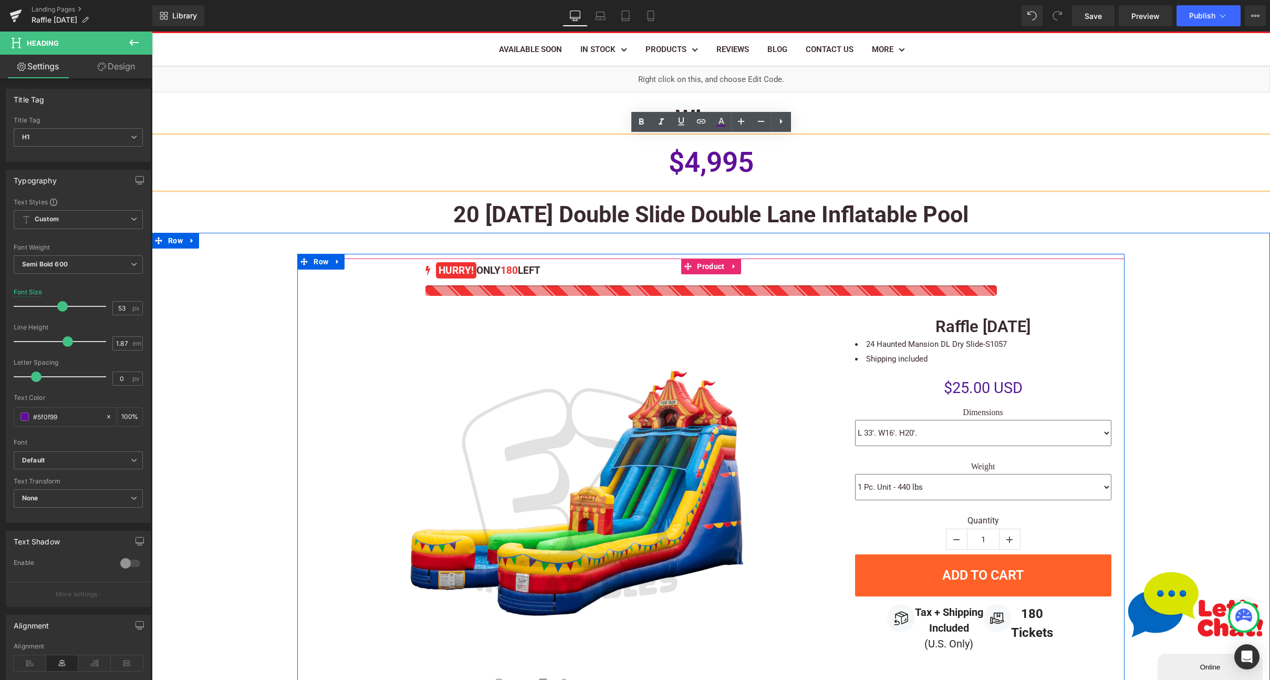
click at [842, 116] on p "Winner" at bounding box center [711, 118] width 1118 height 36
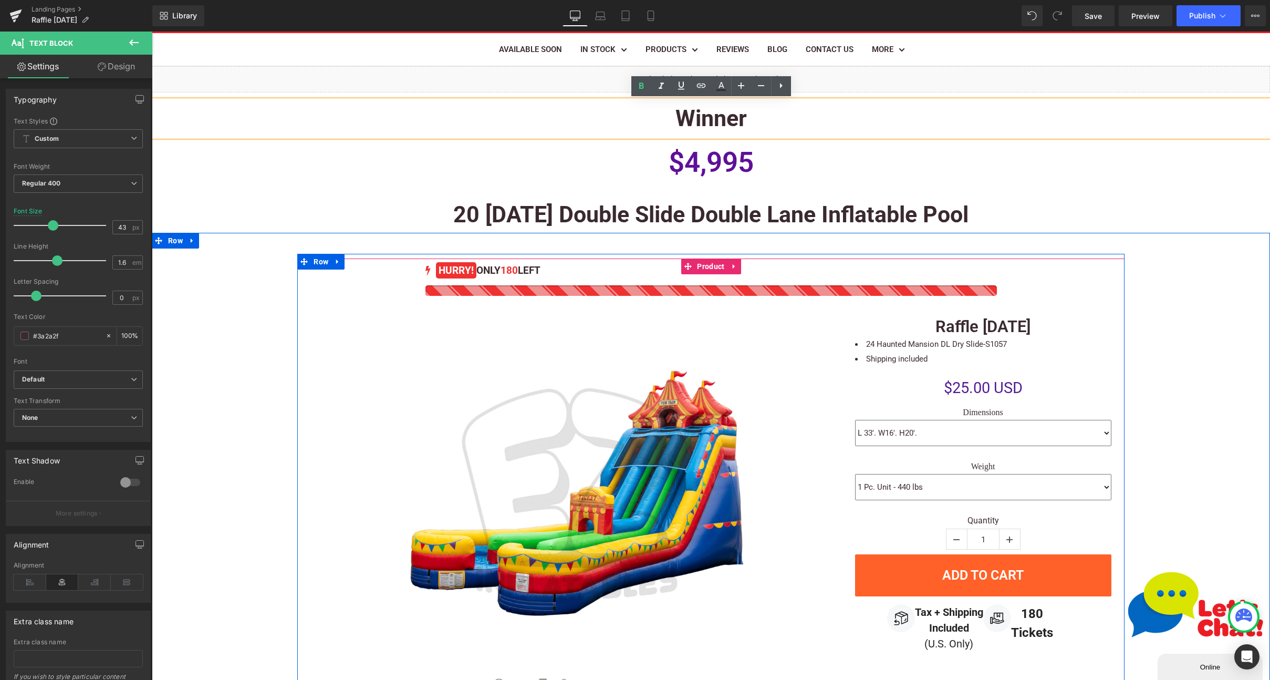
click at [750, 193] on div "Liquid Image Winner Jump & Slide INC Heading Row Winner Text Block $4,995 Headi…" at bounding box center [711, 639] width 1118 height 1146
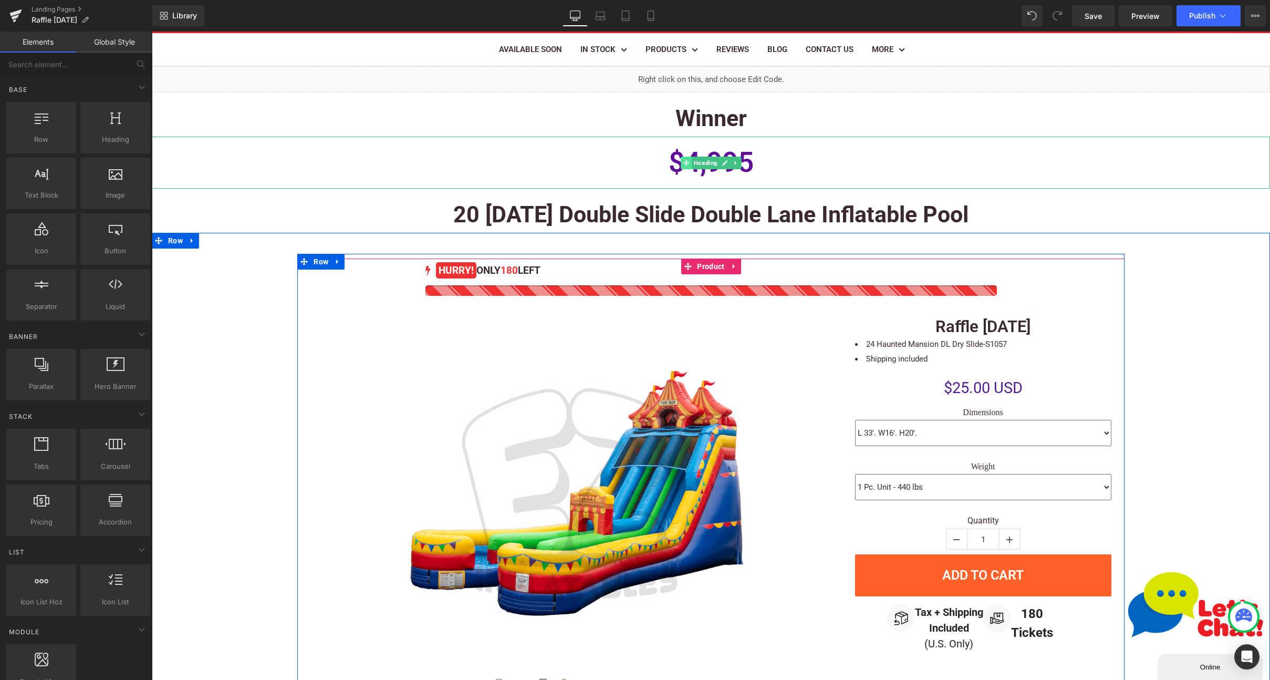
click at [692, 160] on span "Heading" at bounding box center [706, 163] width 28 height 13
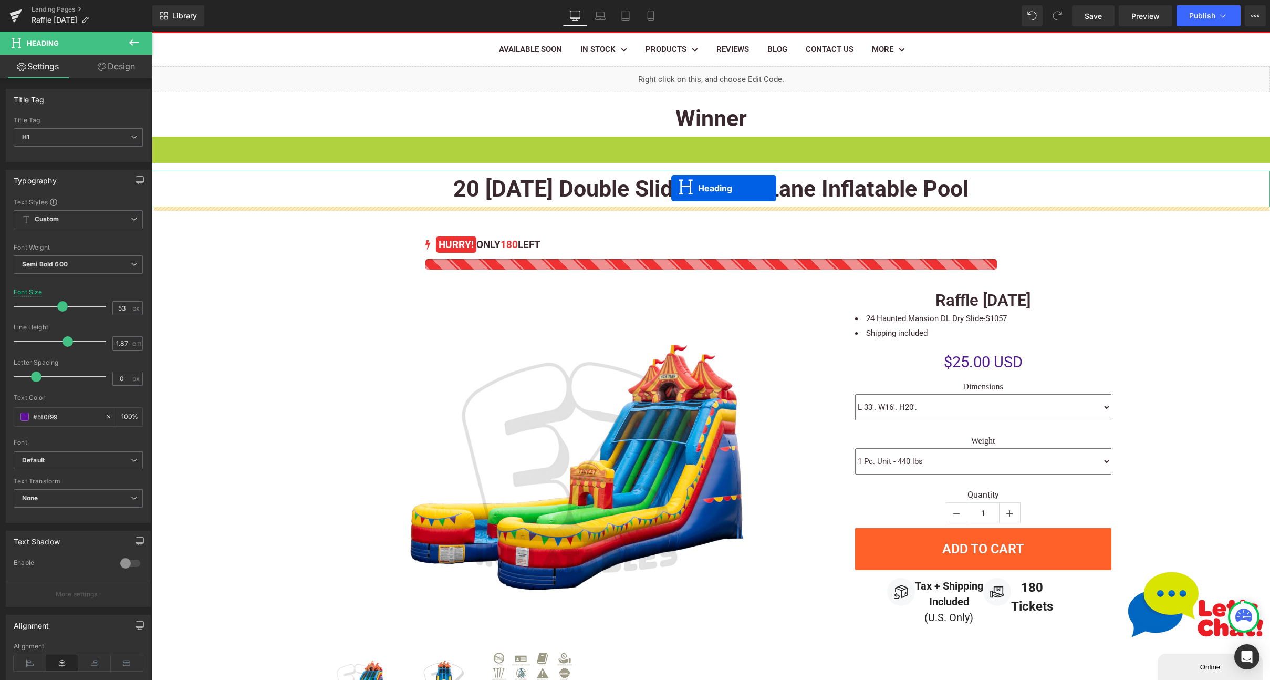
drag, startPoint x: 685, startPoint y: 160, endPoint x: 671, endPoint y: 188, distance: 30.8
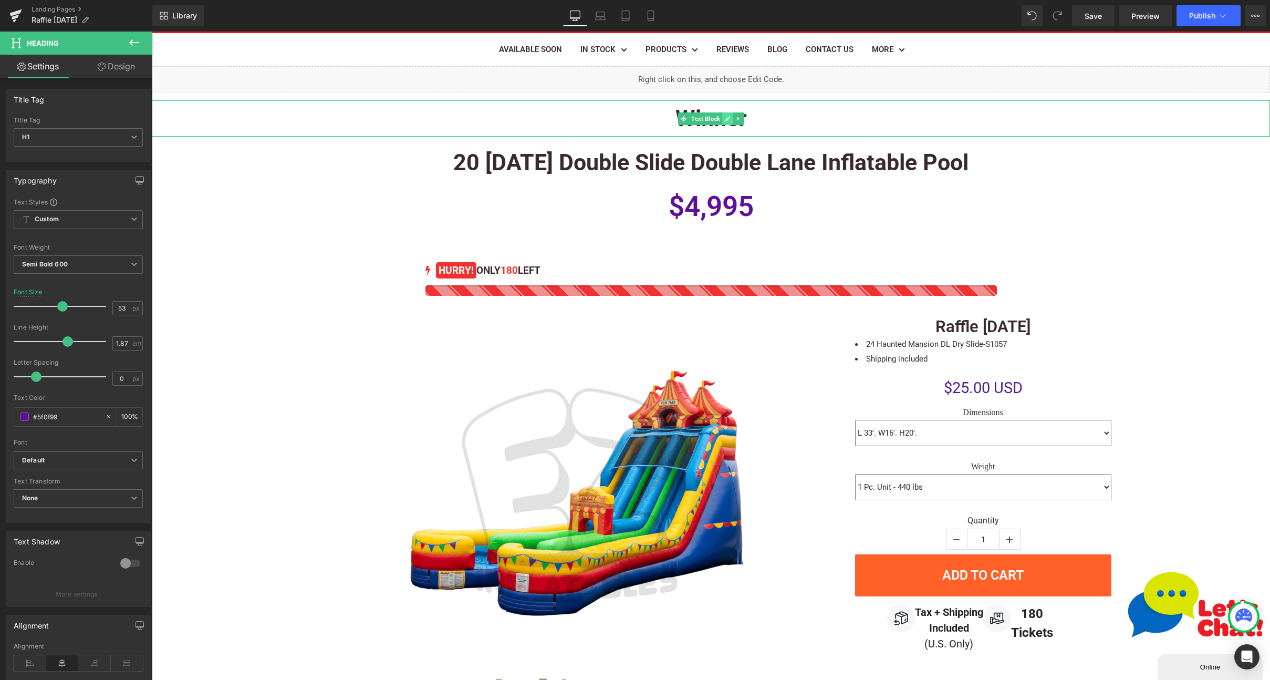
click at [733, 119] on link at bounding box center [727, 118] width 11 height 13
click at [738, 128] on strong "Winner" at bounding box center [711, 118] width 71 height 26
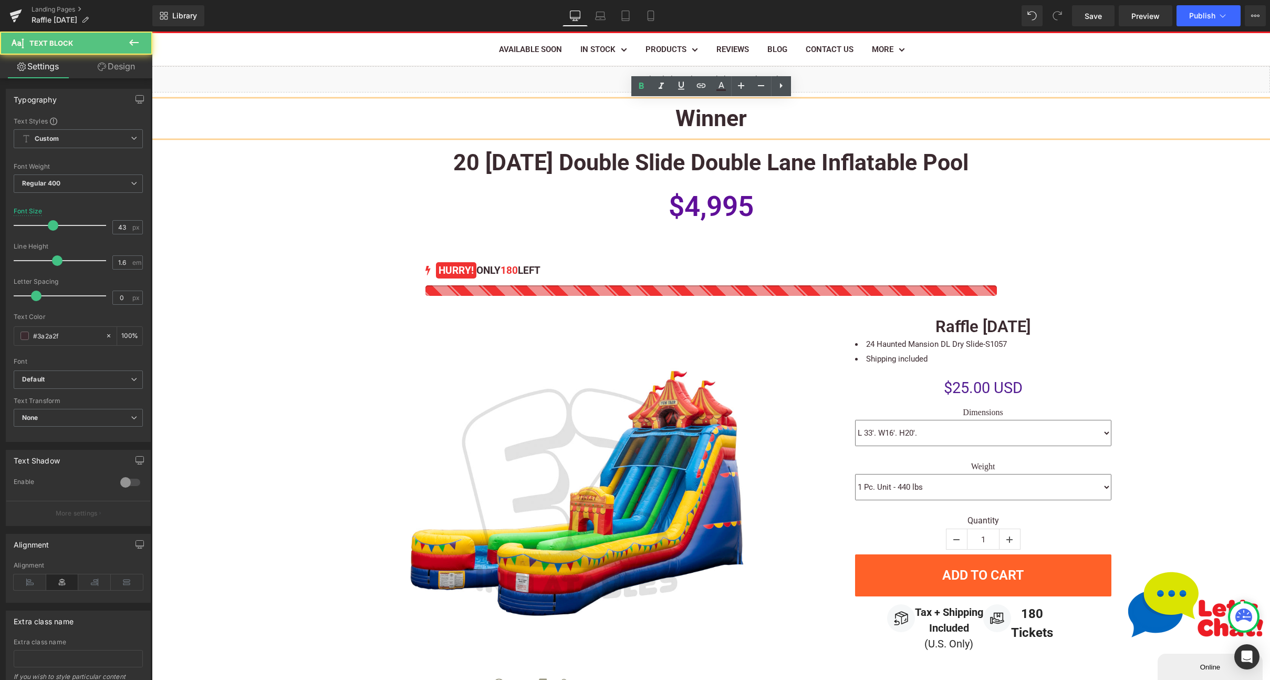
click at [771, 177] on p "20 [DATE] Double Slide Double Lane Inflatable Pool" at bounding box center [711, 162] width 1118 height 36
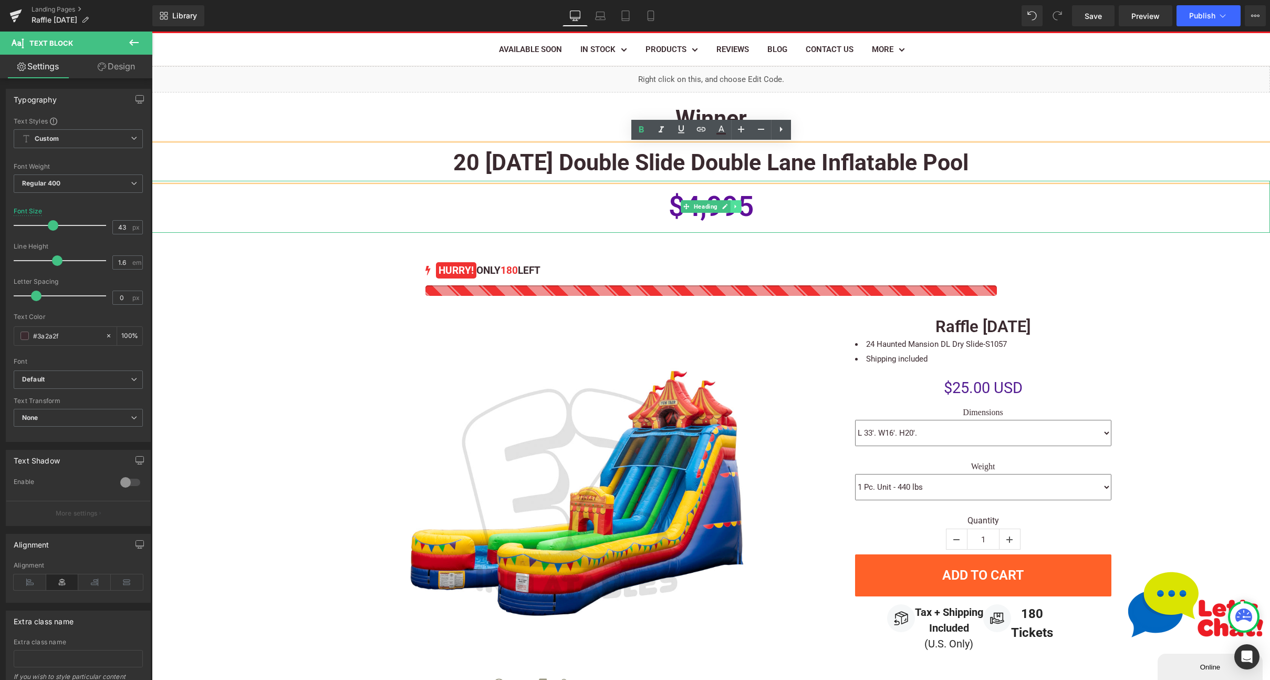
click at [739, 210] on link at bounding box center [735, 206] width 11 height 13
click at [741, 113] on link at bounding box center [738, 118] width 11 height 13
click at [744, 117] on icon at bounding box center [744, 119] width 6 height 6
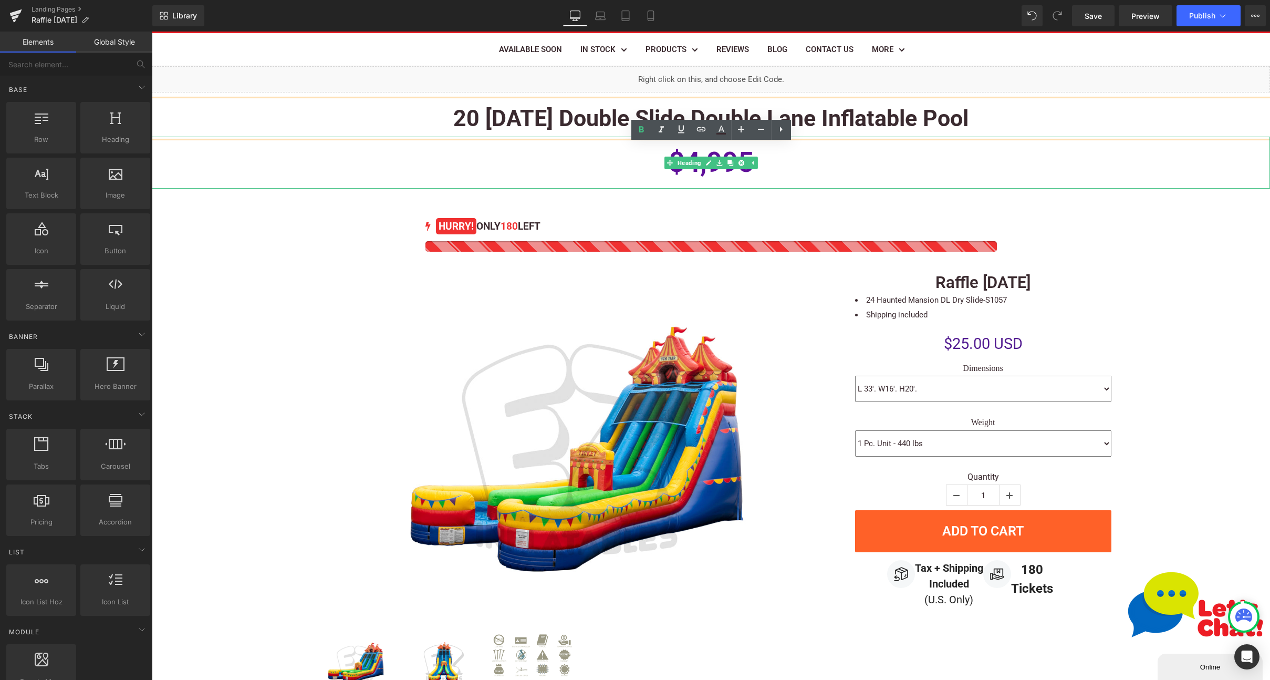
click at [852, 153] on h1 "$4,995" at bounding box center [711, 163] width 1118 height 52
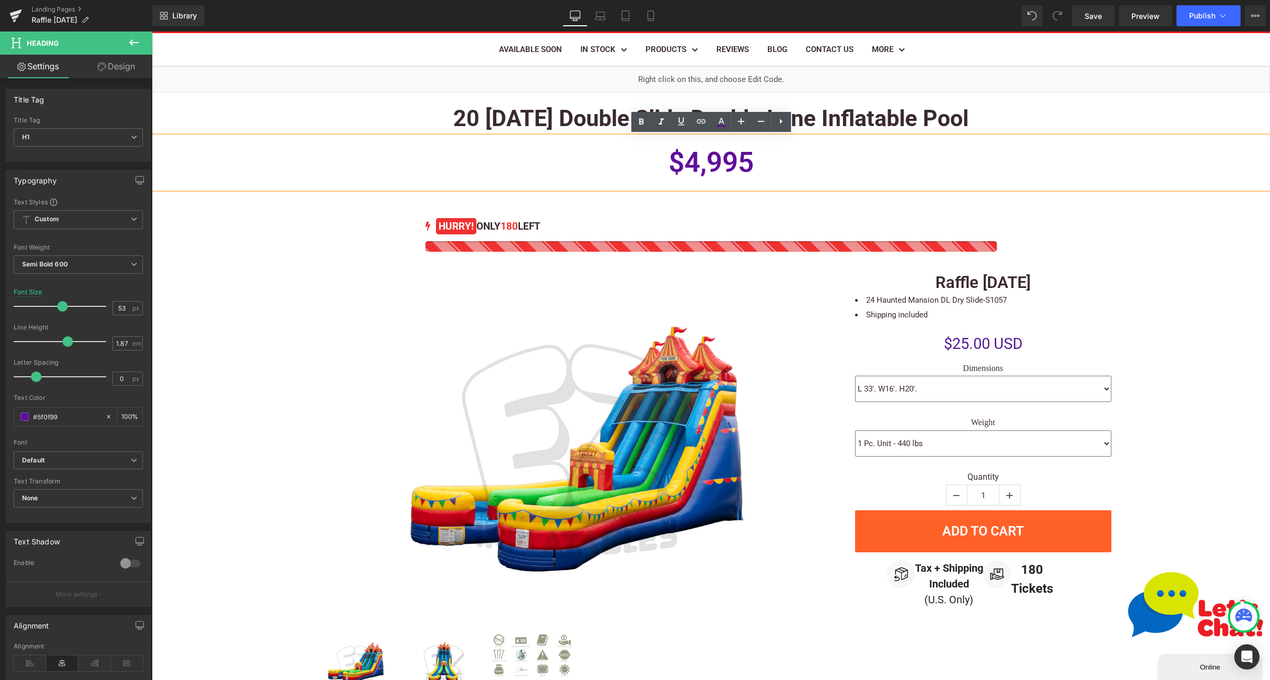
click at [1194, 254] on div "180 HURRY! ONLY 180 LEFT (P) Stock Counter Sale Off (P) Image ‹" at bounding box center [711, 466] width 1118 height 512
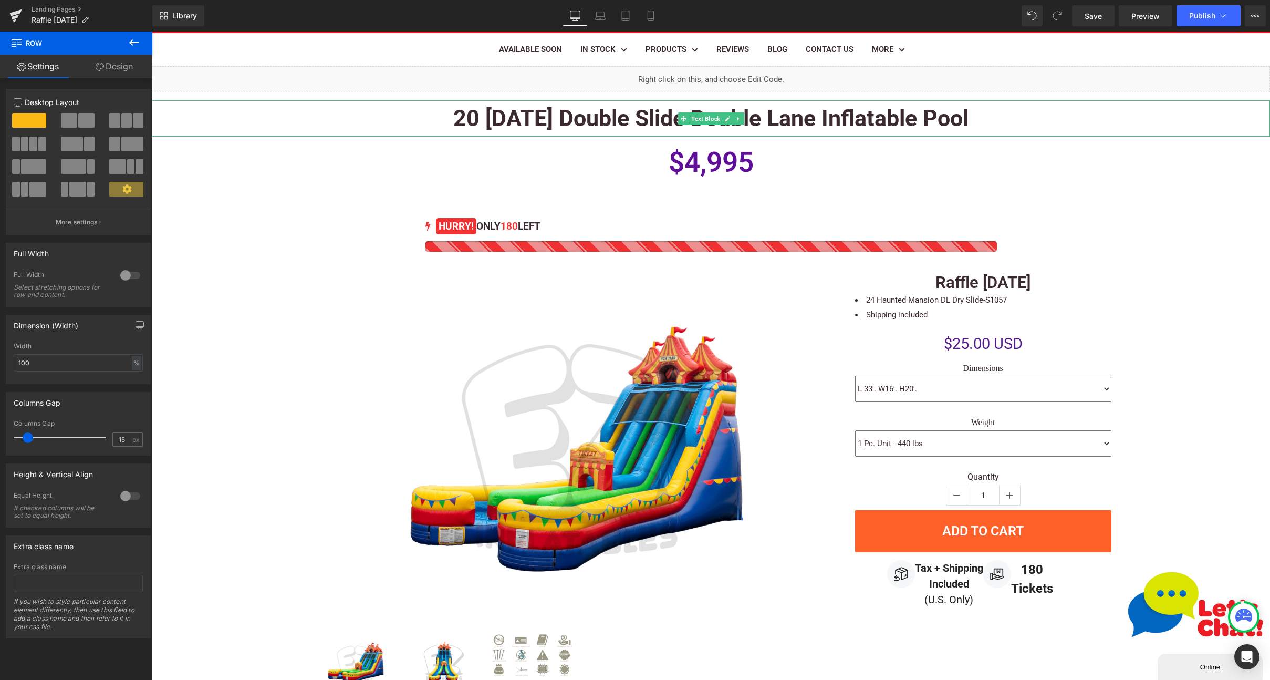
click at [775, 115] on b "20 [DATE] Double Slide Double Lane Inflatable Pool" at bounding box center [710, 118] width 515 height 26
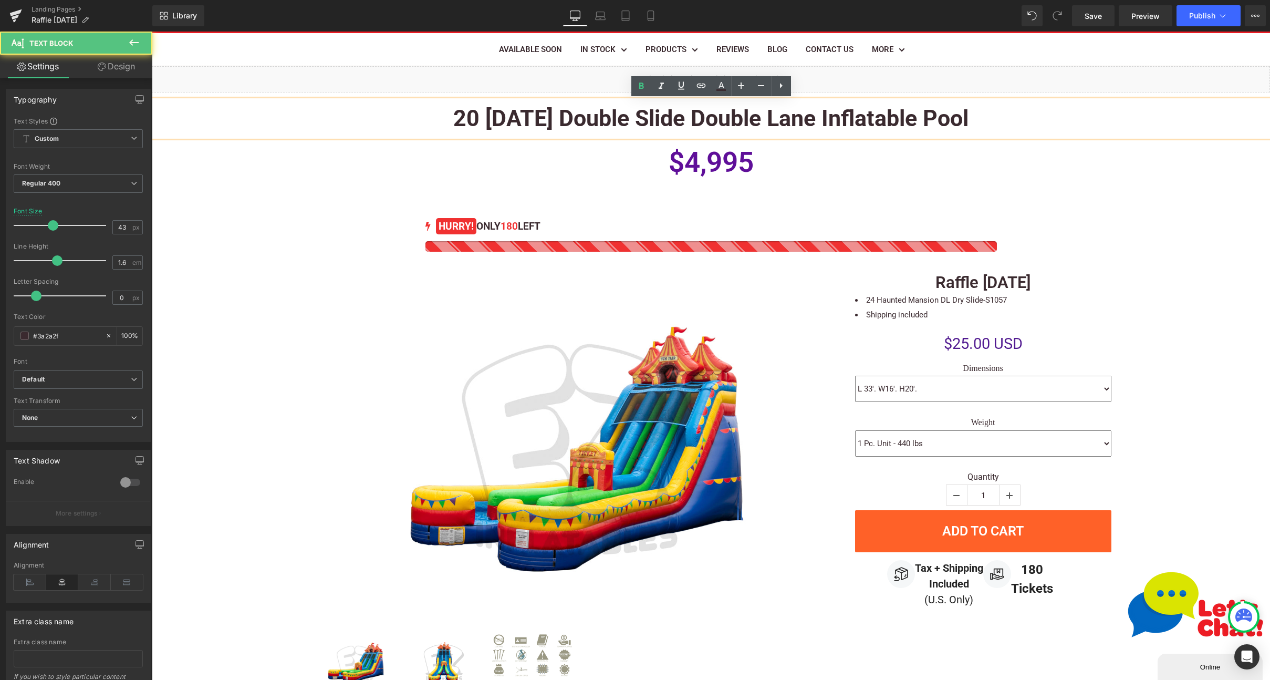
click at [702, 116] on b "20 [DATE] Double Slide Double Lane Inflatable Pool" at bounding box center [710, 118] width 515 height 26
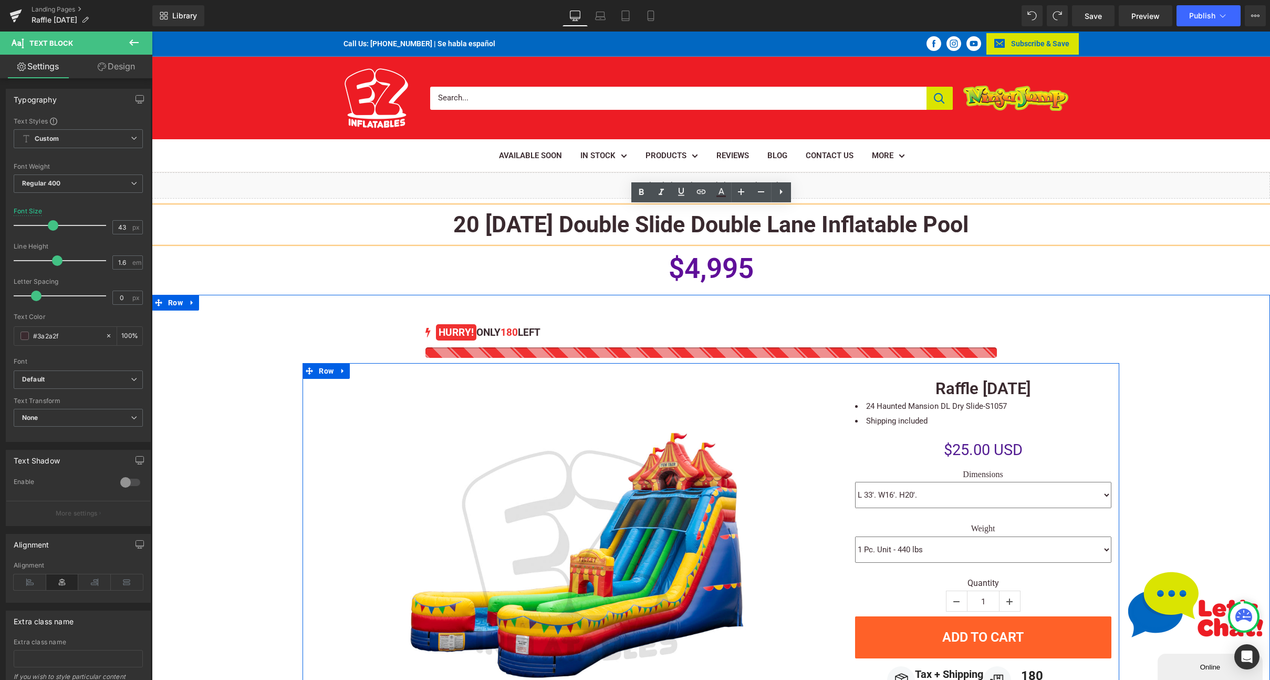
scroll to position [1, 0]
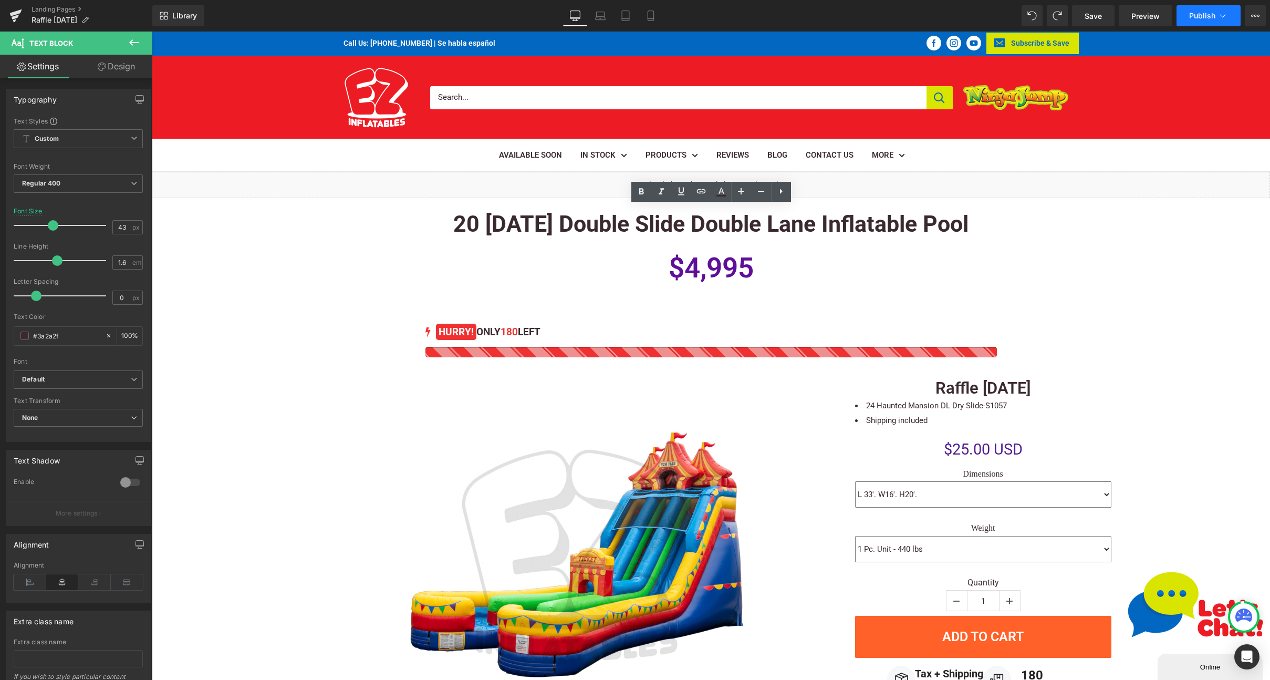
click at [1205, 12] on span "Publish" at bounding box center [1202, 16] width 26 height 8
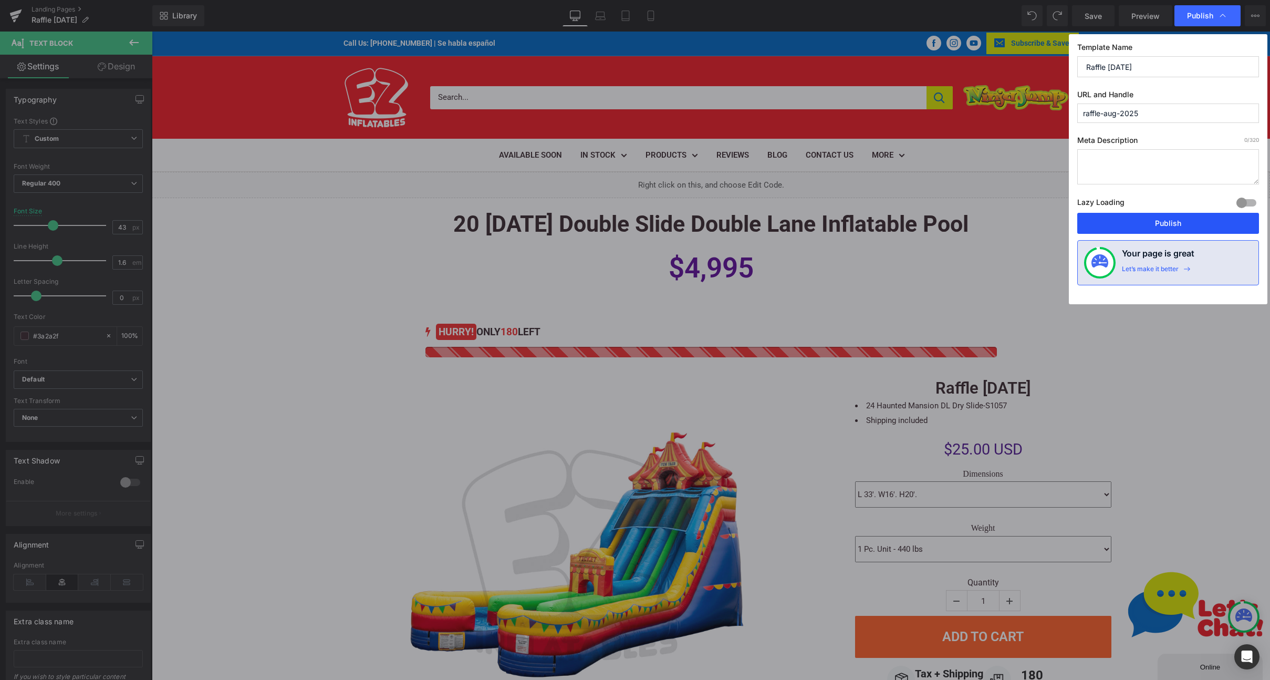
click at [1160, 222] on button "Publish" at bounding box center [1168, 223] width 182 height 21
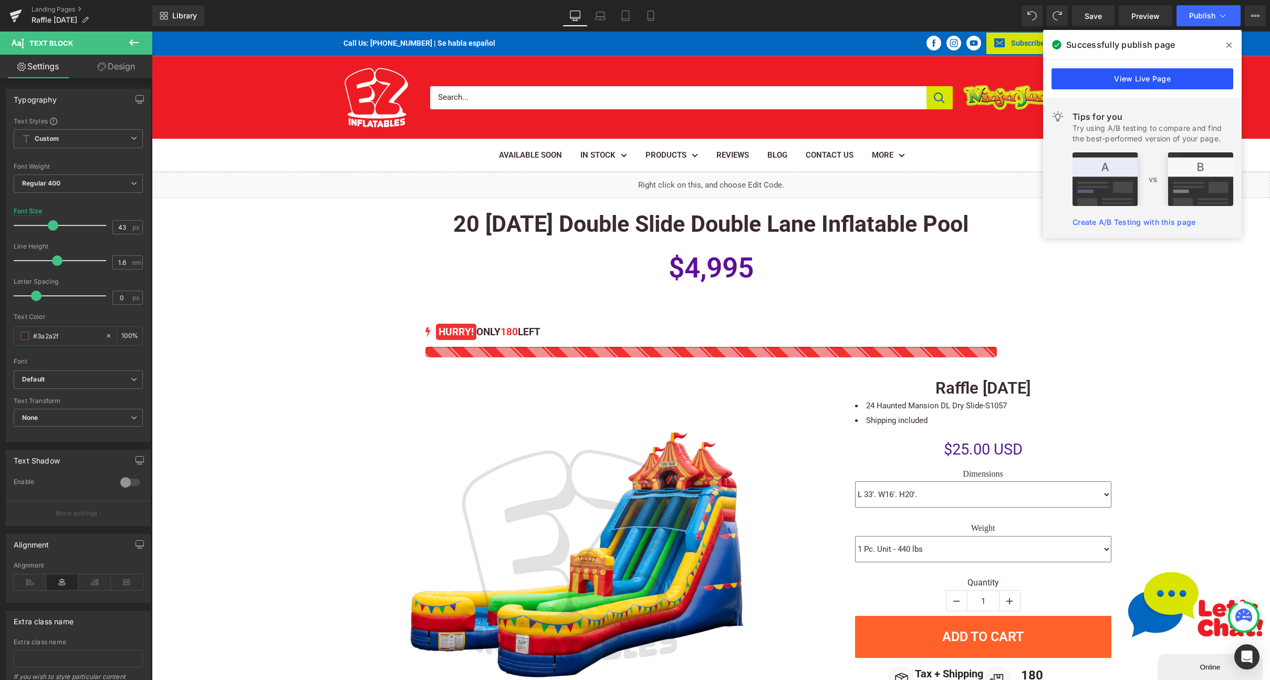
click at [1146, 77] on link "View Live Page" at bounding box center [1143, 78] width 182 height 21
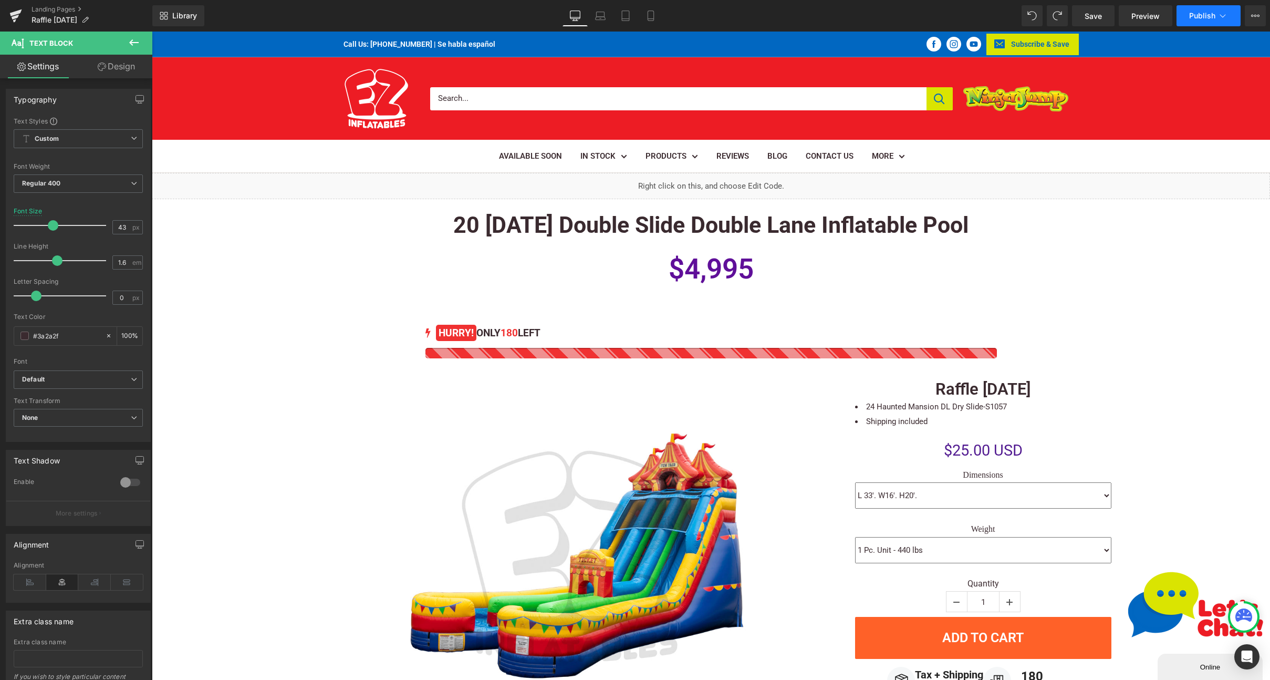
click at [1227, 15] on icon at bounding box center [1223, 16] width 11 height 11
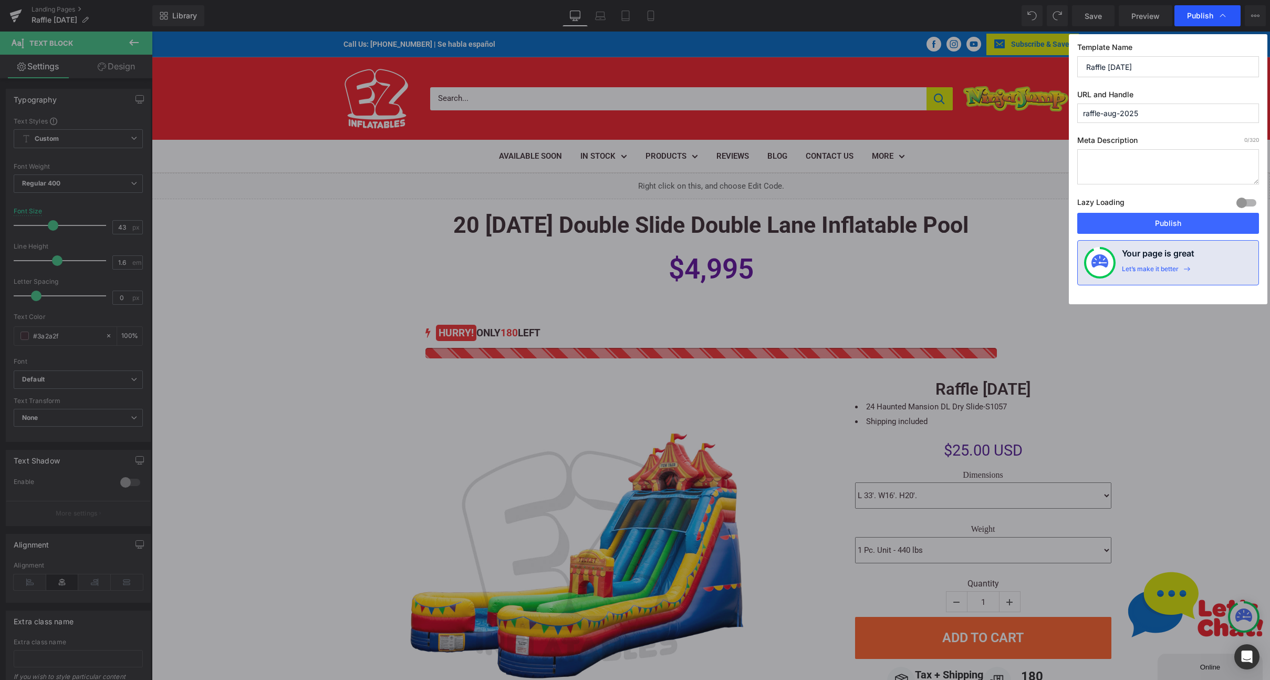
click at [1220, 10] on div "Publish" at bounding box center [1208, 15] width 66 height 21
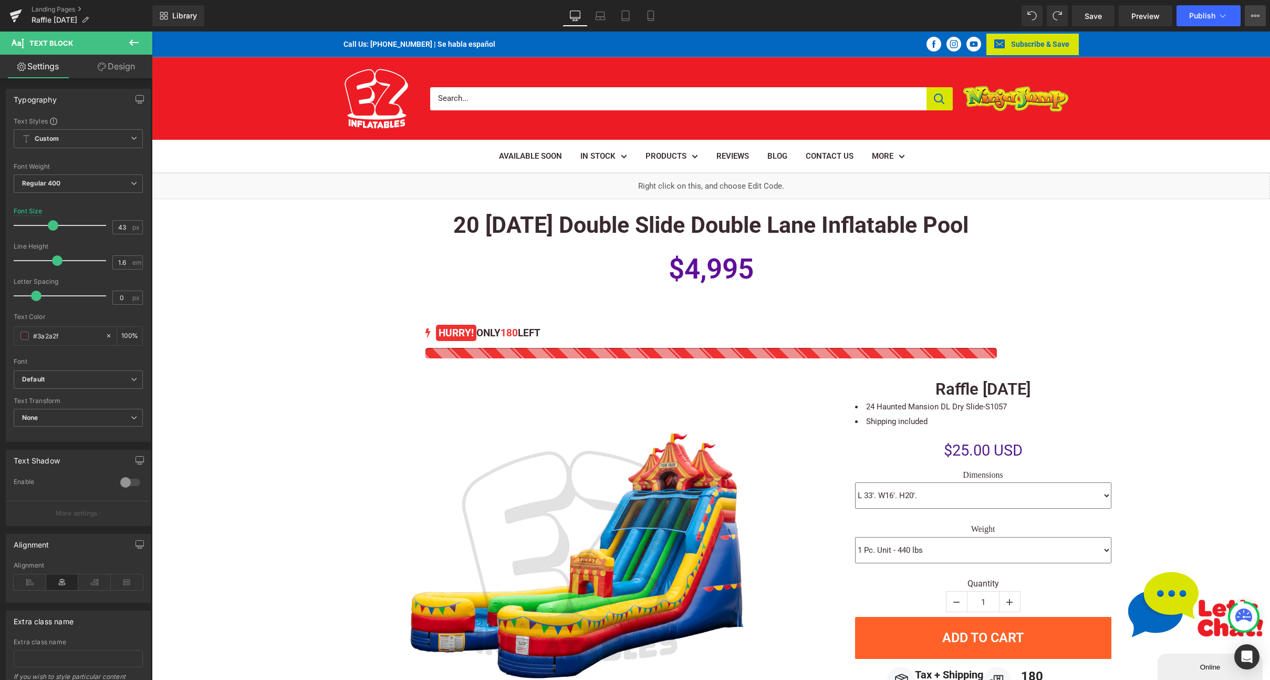
click at [1251, 22] on button "View Live Page View with current Template Save Template to Library Schedule Pub…" at bounding box center [1255, 15] width 21 height 21
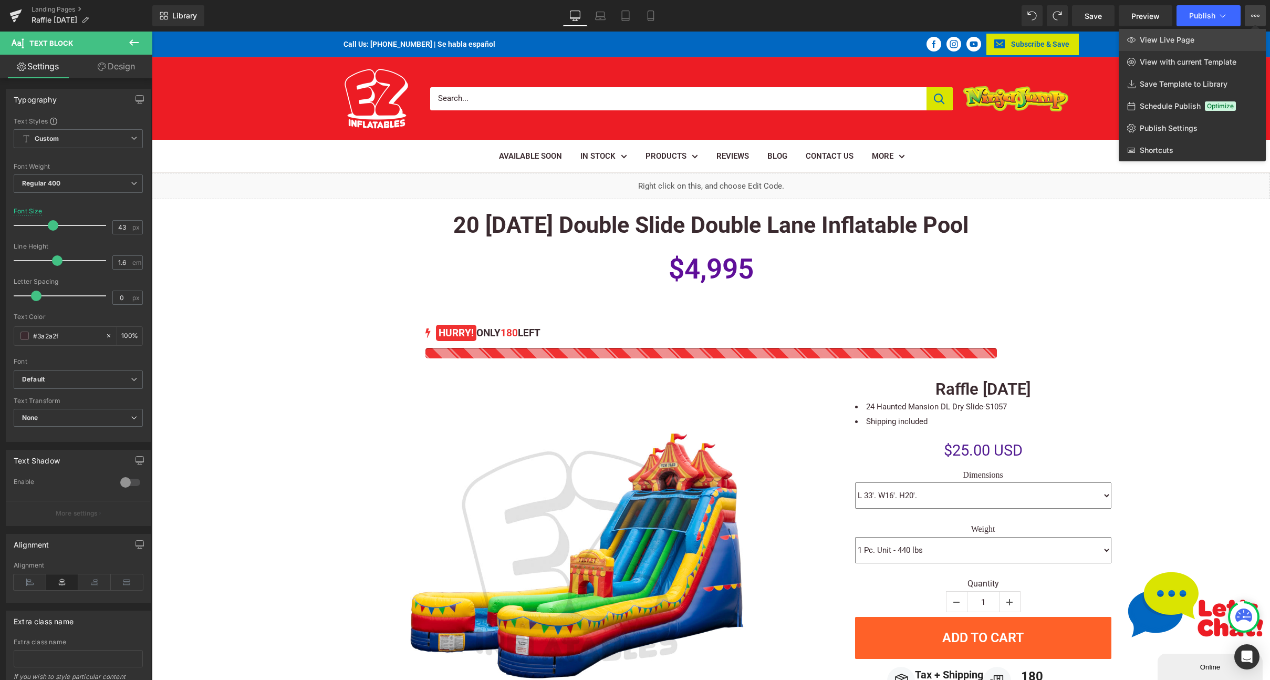
click at [1197, 40] on link "View Live Page" at bounding box center [1192, 40] width 147 height 22
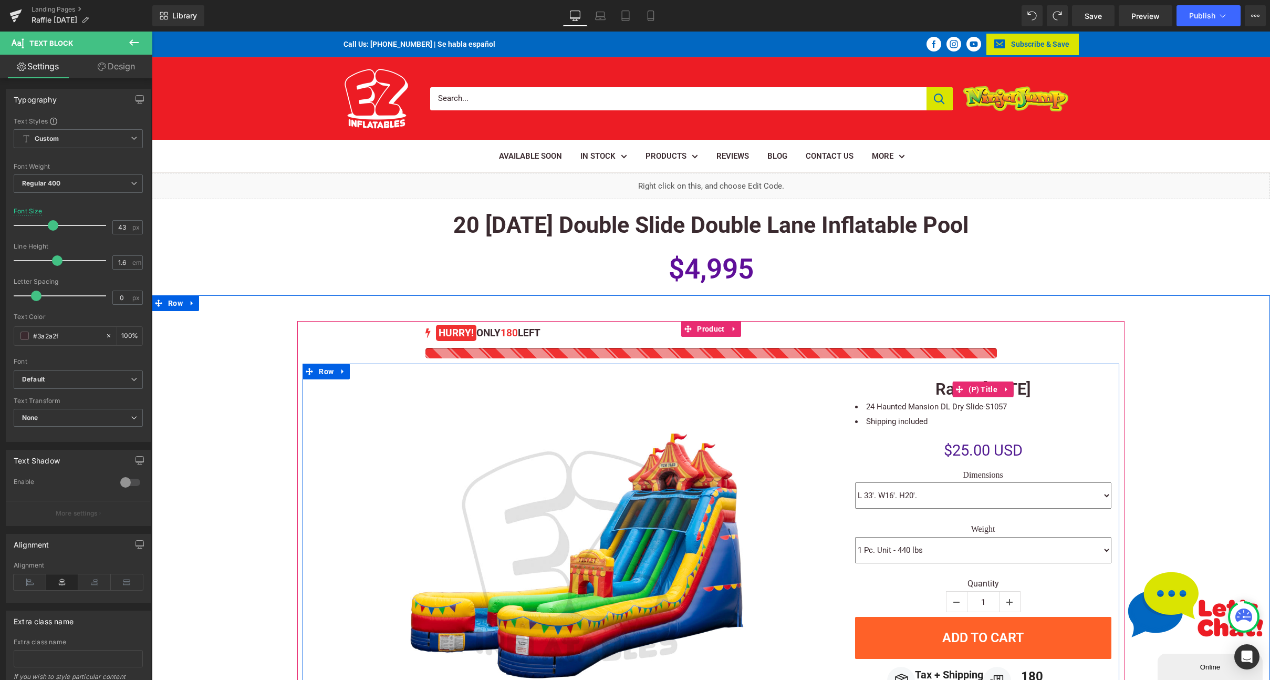
scroll to position [44, 0]
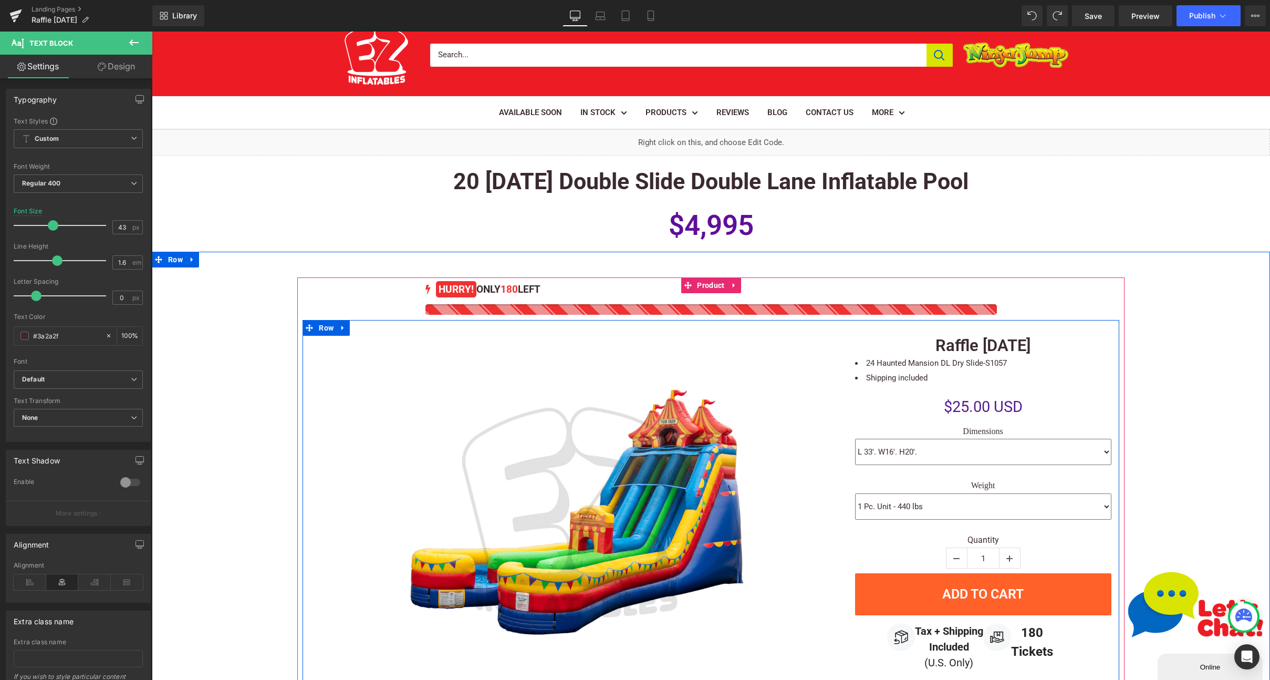
click at [880, 362] on li "24 Haunted Mansion DL Dry Slide-S1057" at bounding box center [983, 363] width 256 height 15
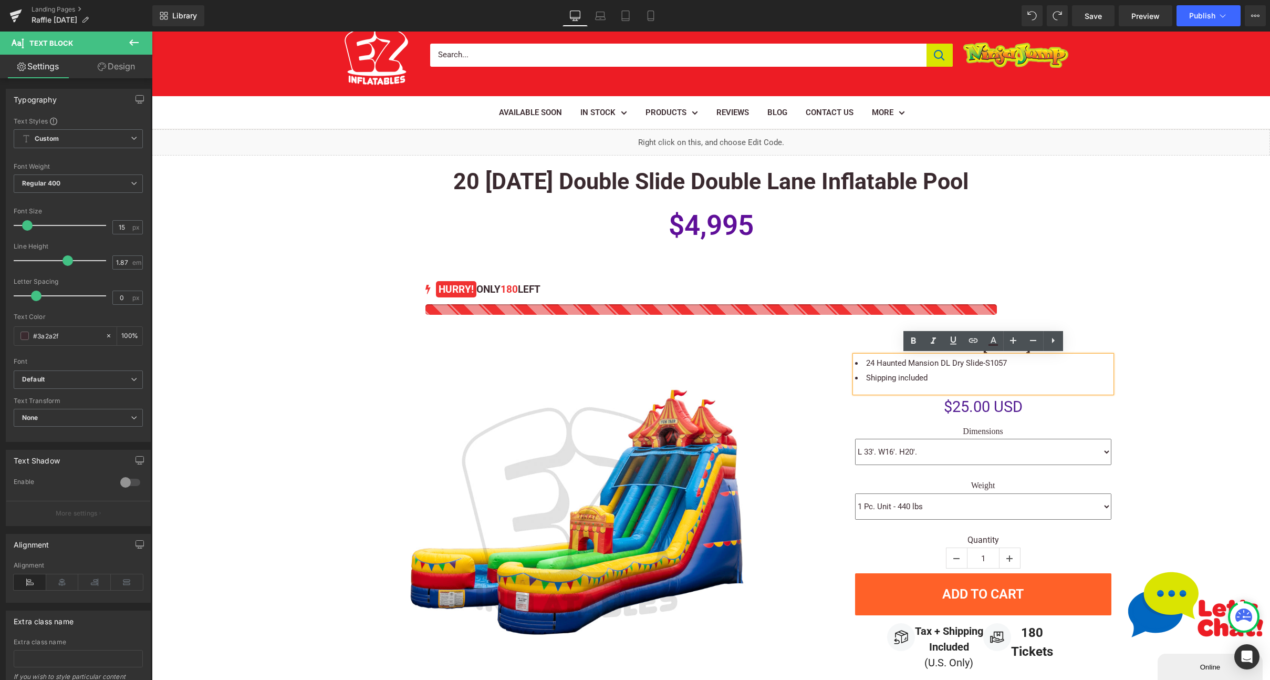
click at [871, 361] on li "24 Haunted Mansion DL Dry Slide-S1057" at bounding box center [983, 363] width 256 height 15
click at [918, 377] on li "Shipping included" at bounding box center [983, 377] width 256 height 15
click at [938, 378] on li "Shipping included" at bounding box center [983, 377] width 256 height 15
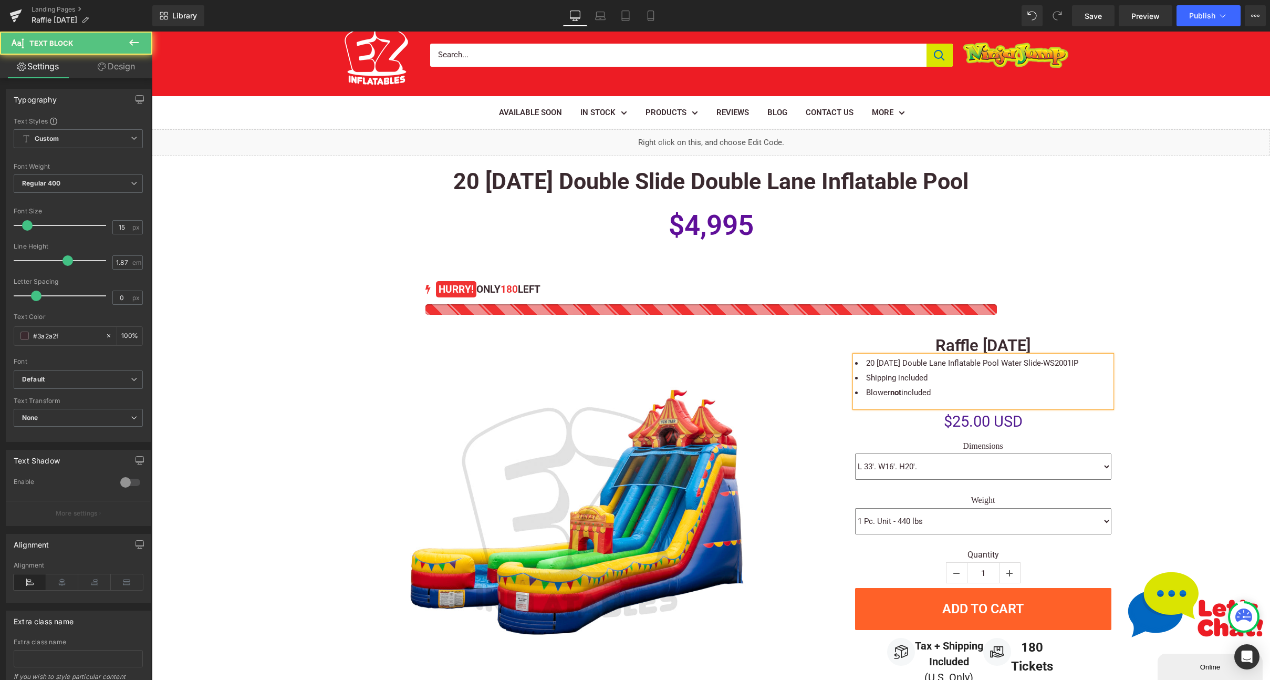
click at [1003, 387] on li "Blower not included" at bounding box center [983, 392] width 256 height 15
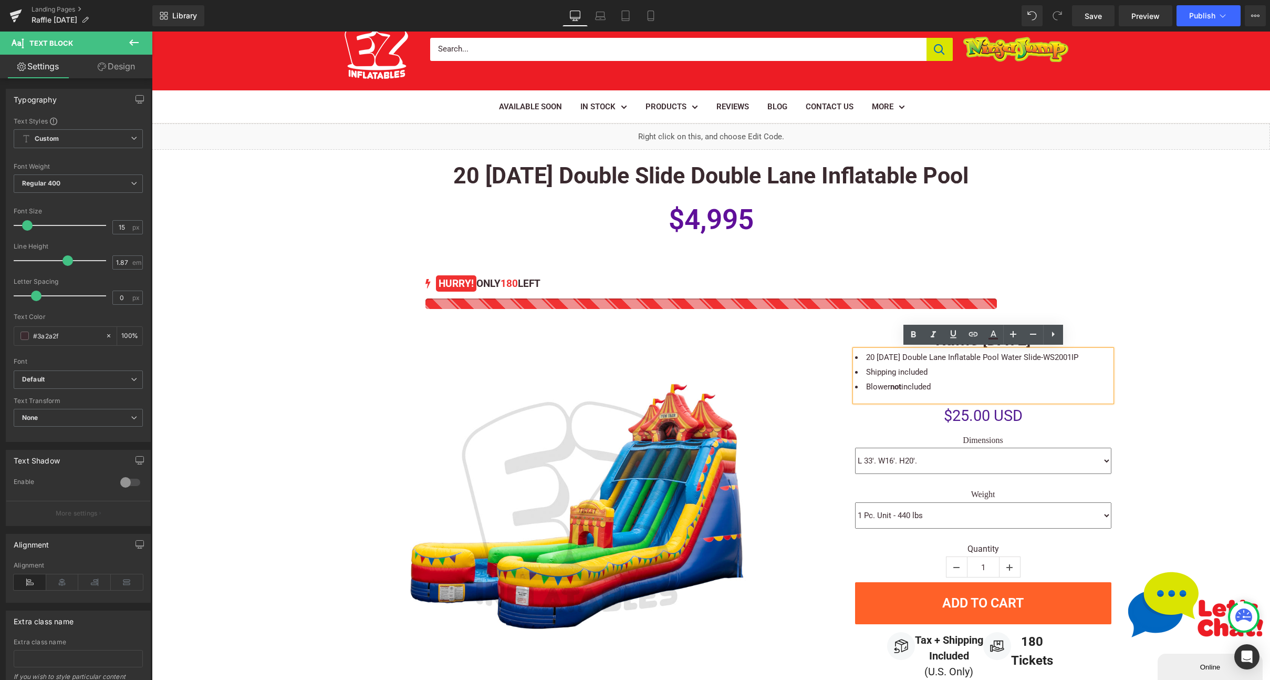
scroll to position [48, 0]
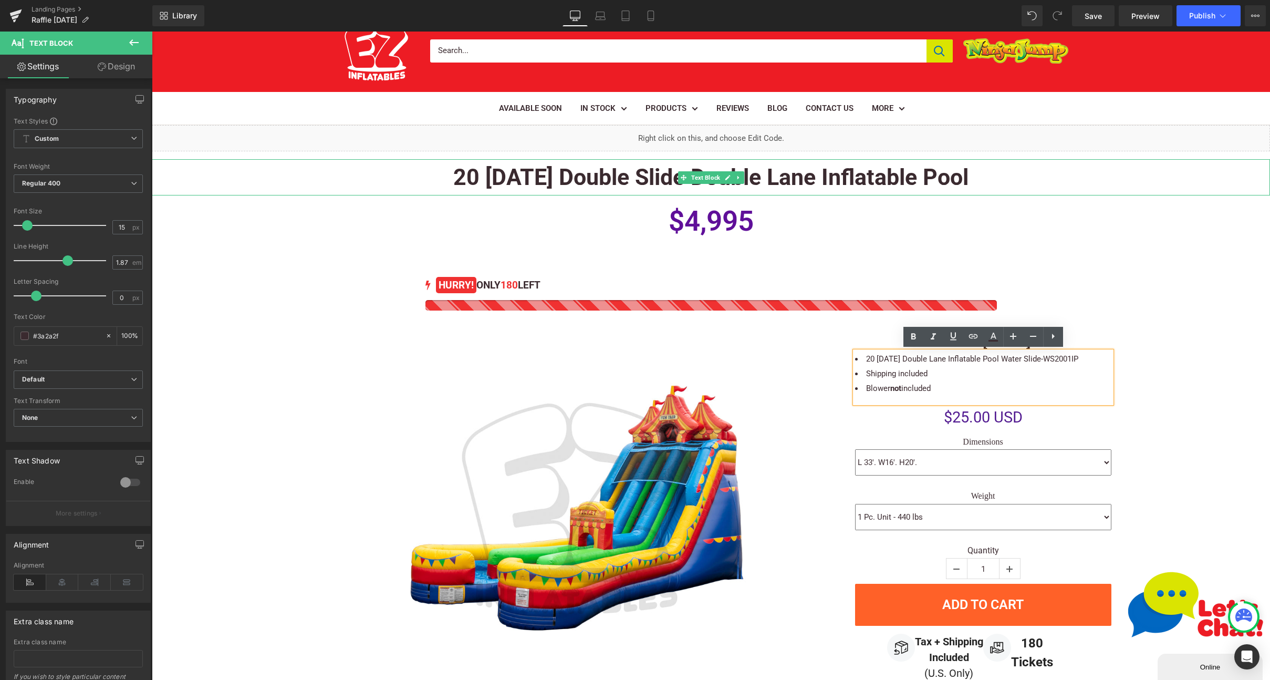
click at [647, 168] on b "20 [DATE] Double Slide Double Lane Inflatable Pool" at bounding box center [710, 177] width 515 height 26
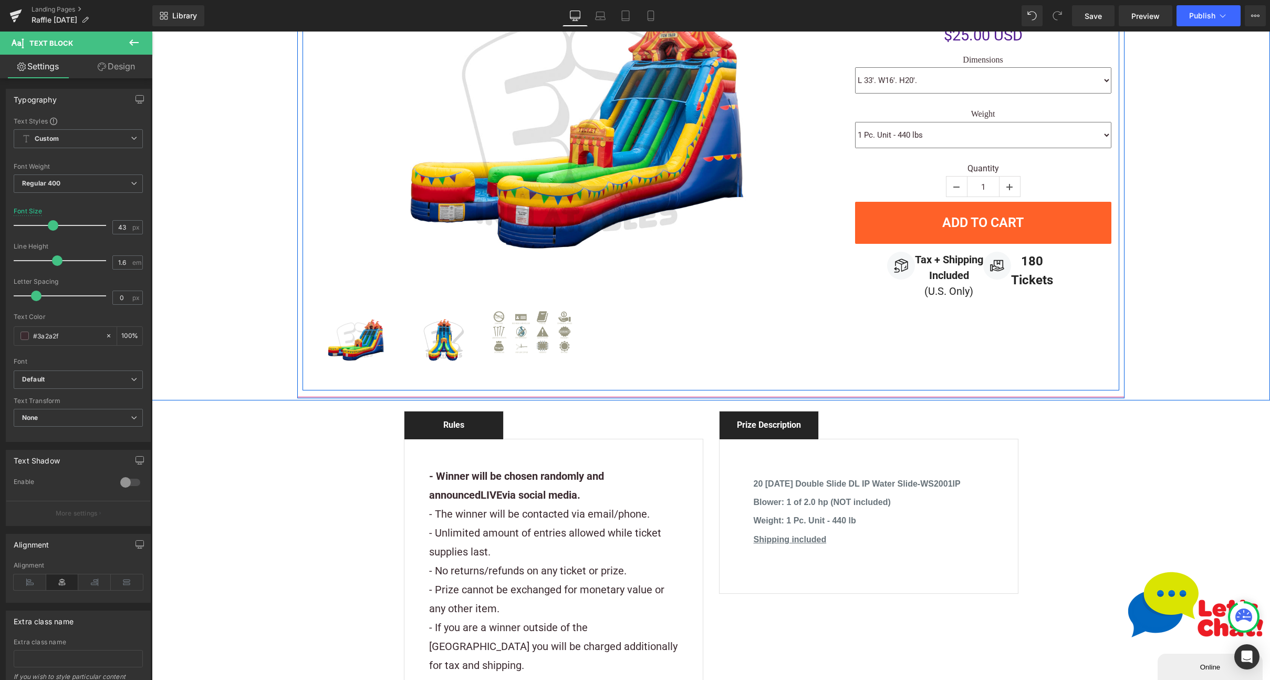
scroll to position [456, 0]
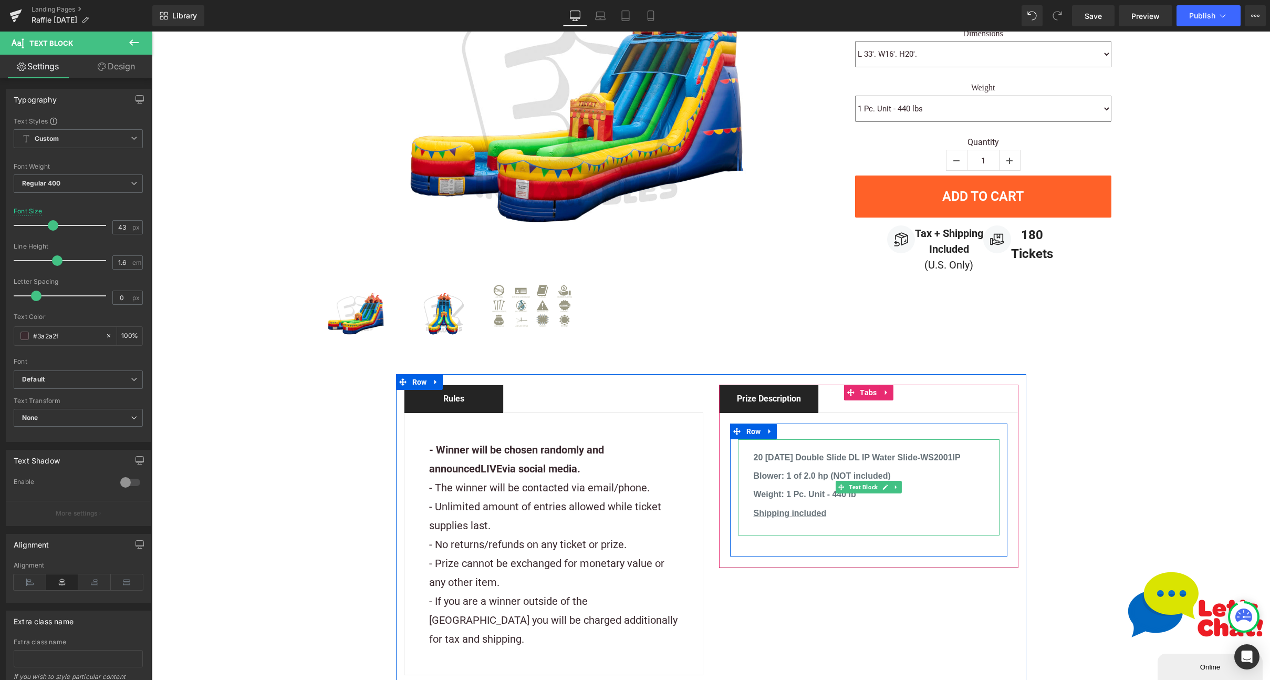
click at [929, 471] on p "Blower: 1 of 2.0 hp (NOT included)" at bounding box center [869, 476] width 230 height 13
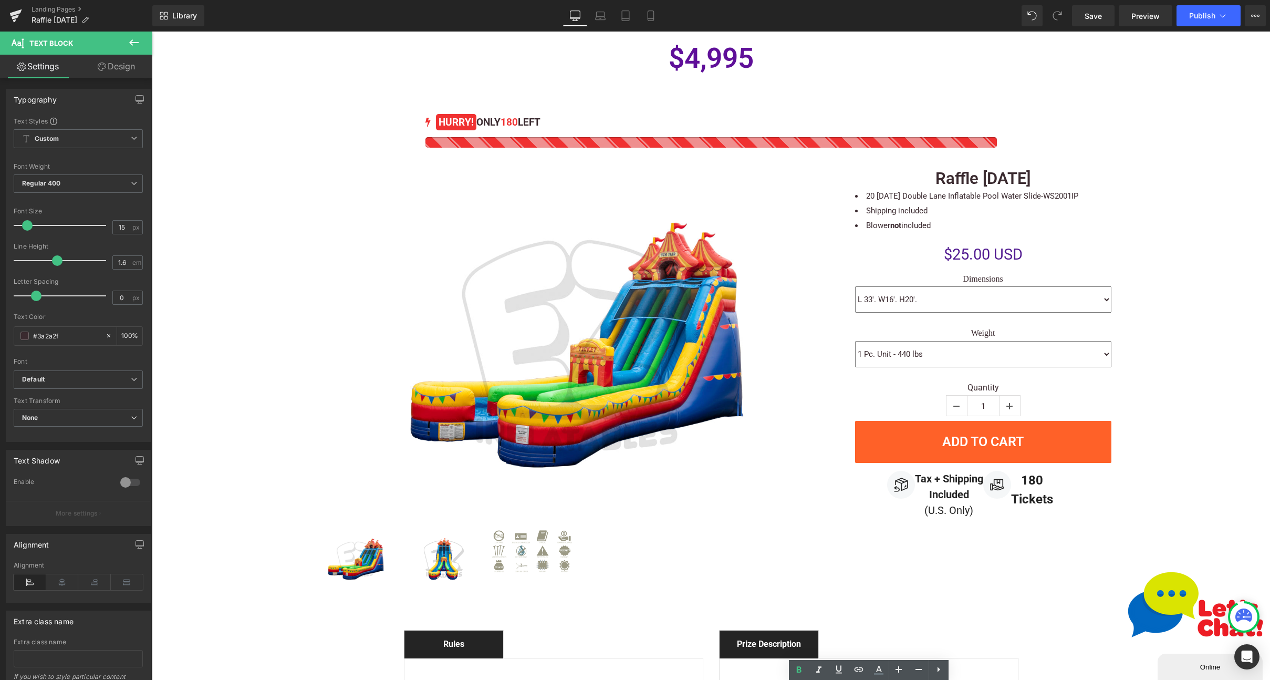
scroll to position [0, 0]
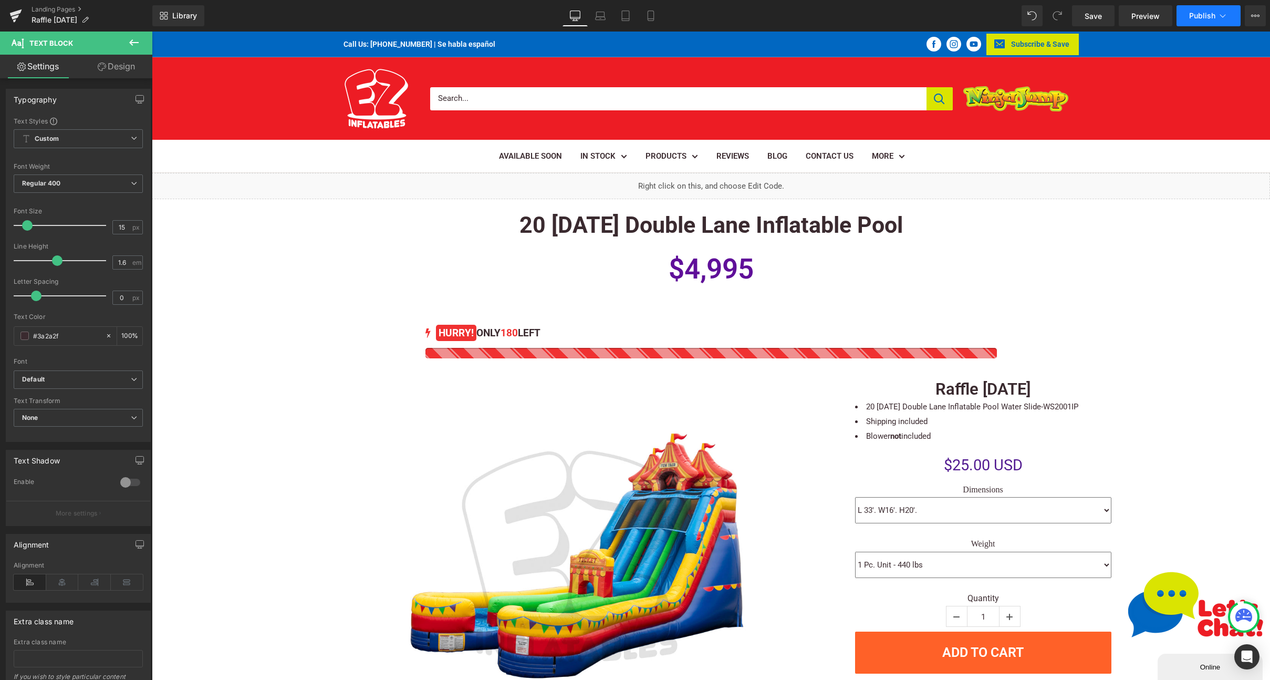
click at [1194, 20] on button "Publish" at bounding box center [1209, 15] width 64 height 21
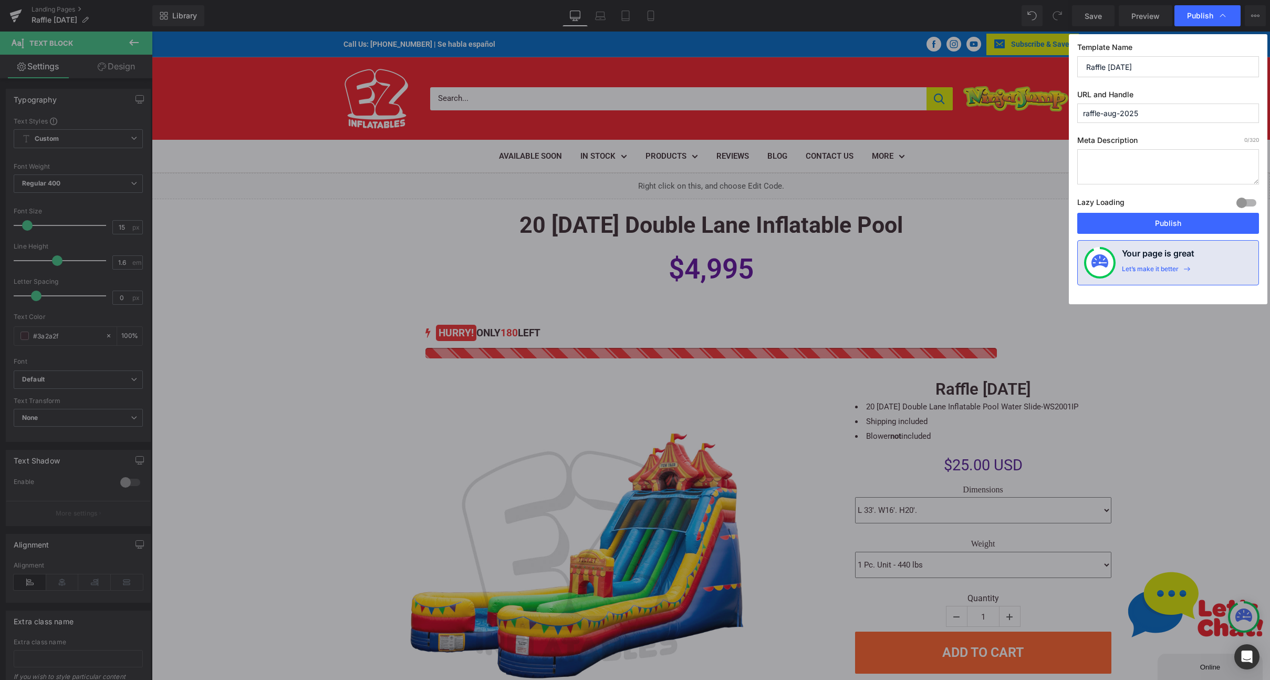
drag, startPoint x: 1143, startPoint y: 223, endPoint x: 836, endPoint y: 14, distance: 371.4
click at [1143, 223] on button "Publish" at bounding box center [1168, 223] width 182 height 21
